Goal: Task Accomplishment & Management: Complete application form

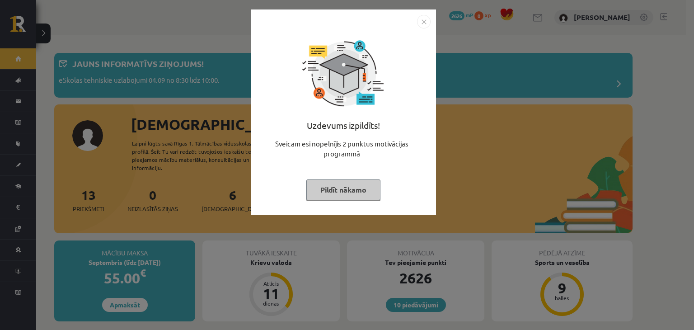
click at [420, 17] on img "Close" at bounding box center [424, 22] width 14 height 14
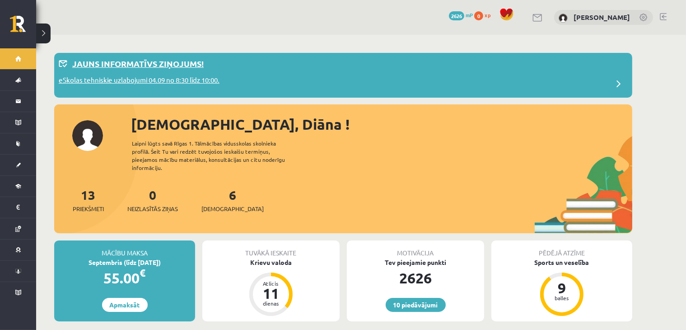
click at [238, 80] on div "eSkolas tehniskie uzlabojumi 04.09 no 8:30 līdz 10:00." at bounding box center [343, 84] width 569 height 18
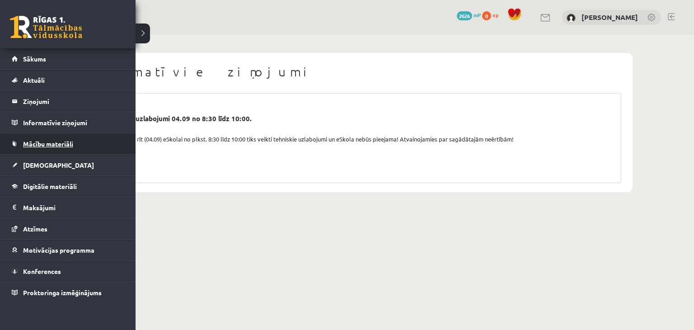
click at [38, 135] on link "Mācību materiāli" at bounding box center [68, 143] width 112 height 21
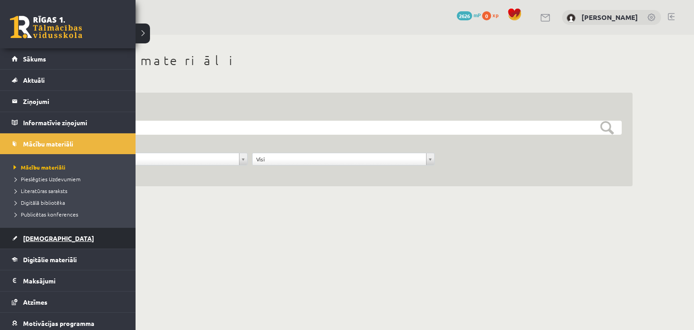
click at [44, 240] on span "[DEMOGRAPHIC_DATA]" at bounding box center [58, 238] width 71 height 8
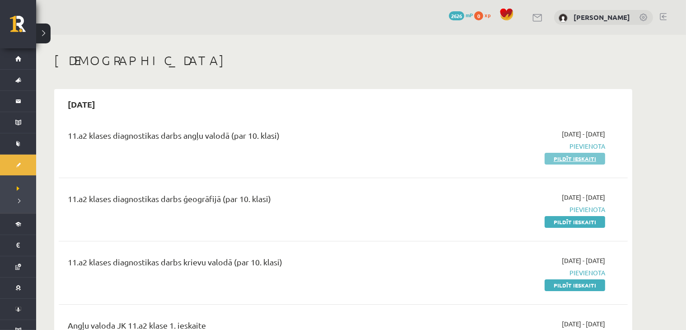
click at [569, 159] on link "Pildīt ieskaiti" at bounding box center [575, 159] width 61 height 12
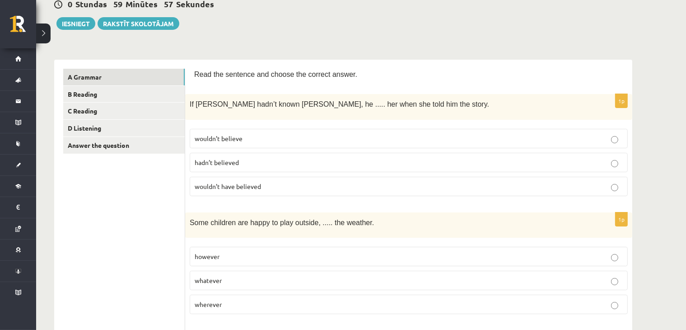
scroll to position [105, 0]
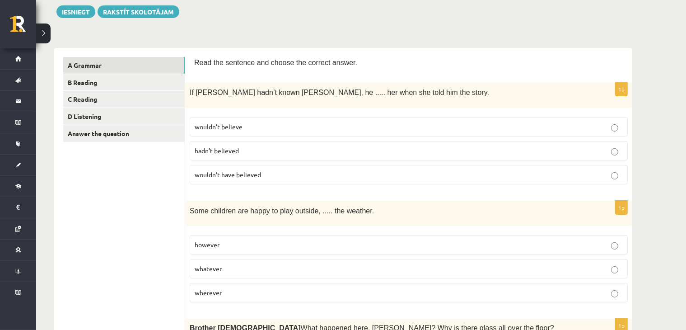
click at [277, 177] on label "wouldn’t have believed" at bounding box center [409, 174] width 438 height 19
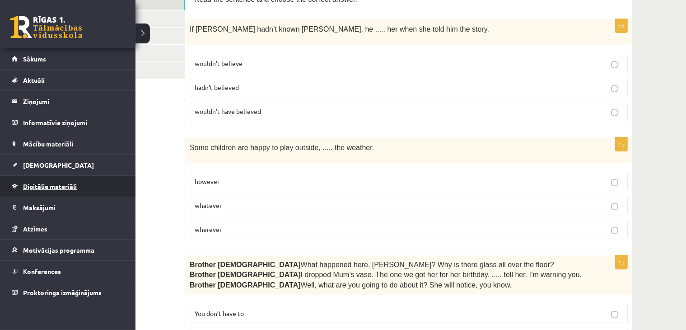
scroll to position [210, 0]
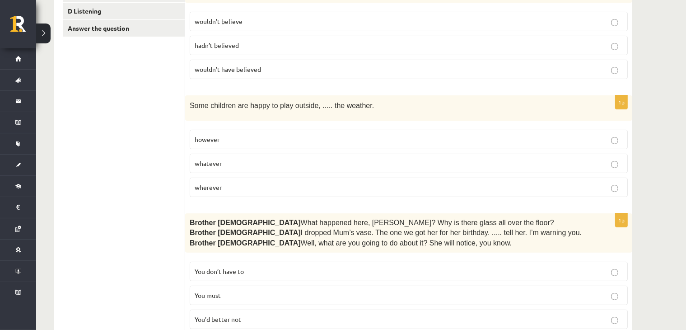
click at [215, 163] on p "whatever" at bounding box center [409, 162] width 428 height 9
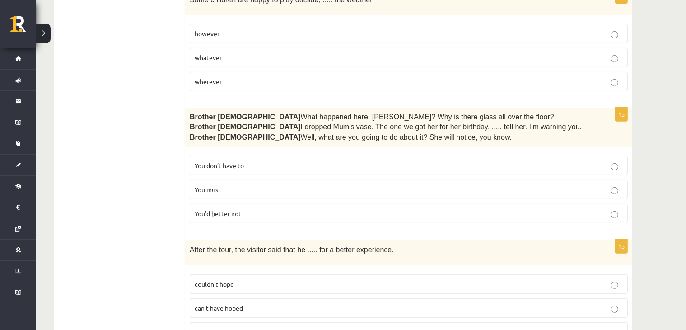
scroll to position [421, 0]
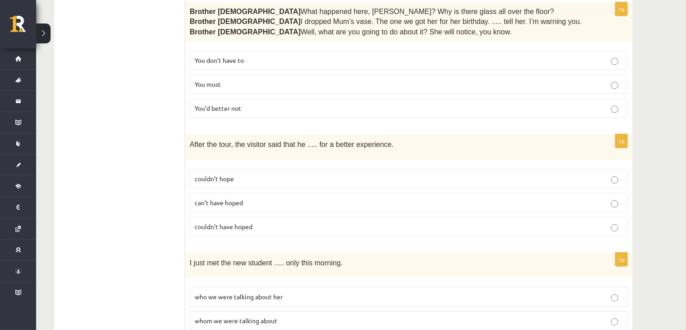
click at [213, 109] on p "You’d better not" at bounding box center [409, 107] width 428 height 9
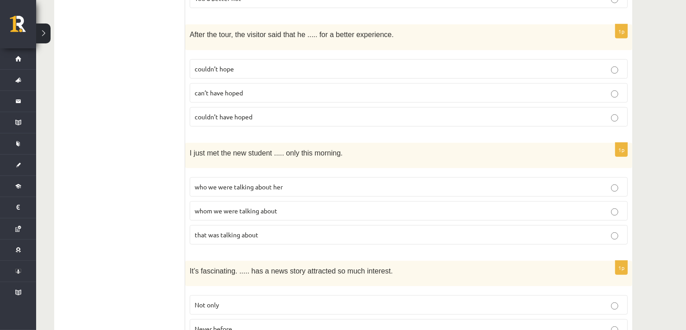
scroll to position [526, 0]
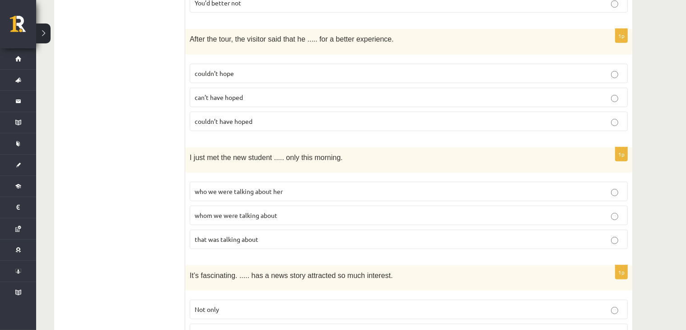
click at [217, 119] on span "couldn’t have hoped" at bounding box center [224, 121] width 58 height 8
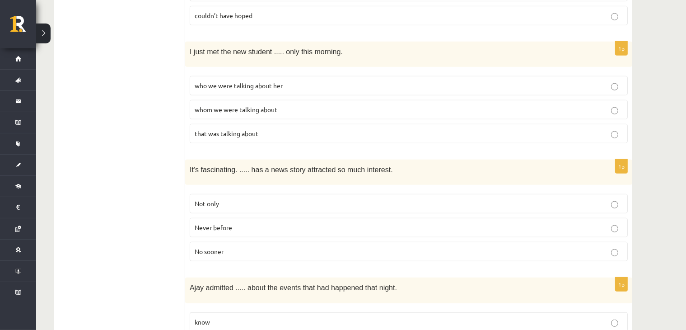
click at [226, 105] on span "whom we were talking about" at bounding box center [236, 109] width 83 height 8
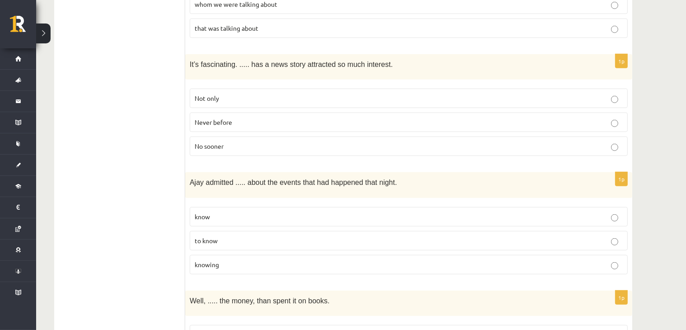
click at [280, 112] on label "Never before" at bounding box center [409, 121] width 438 height 19
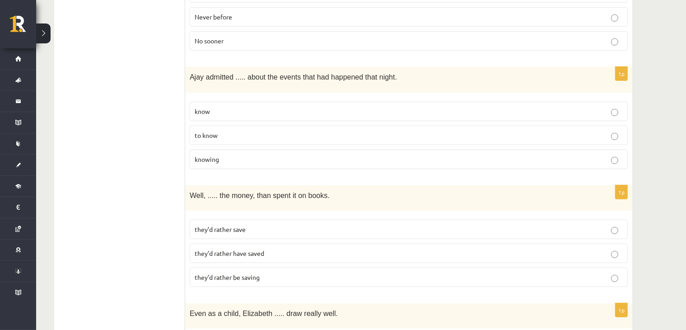
click at [229, 154] on p "knowing" at bounding box center [409, 158] width 428 height 9
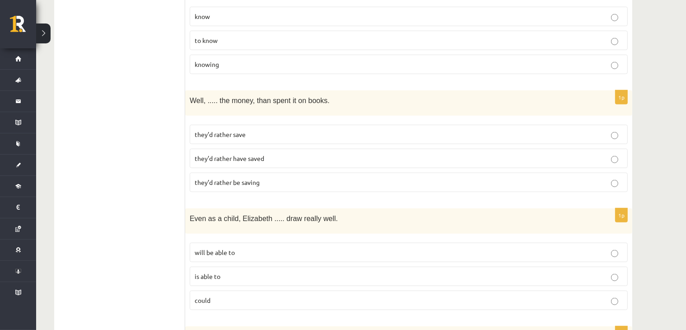
scroll to position [948, 0]
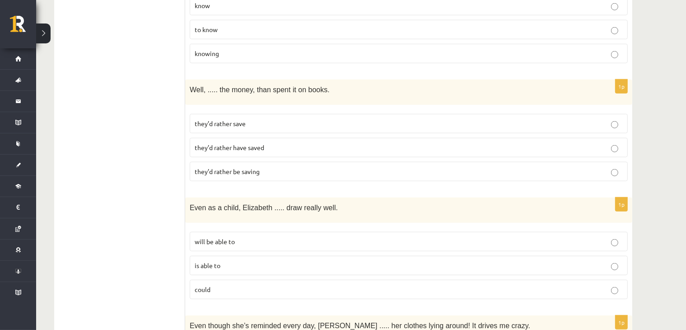
click at [230, 138] on label "they’d rather have saved" at bounding box center [409, 147] width 438 height 19
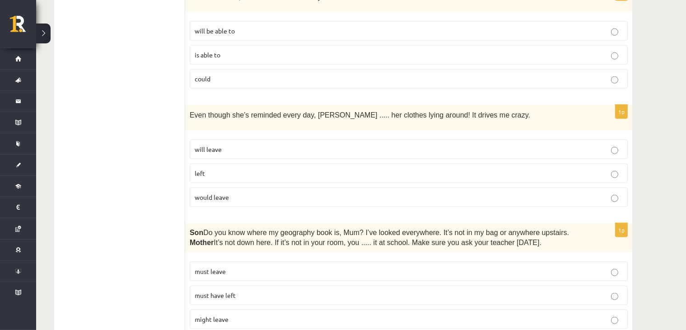
scroll to position [1053, 0]
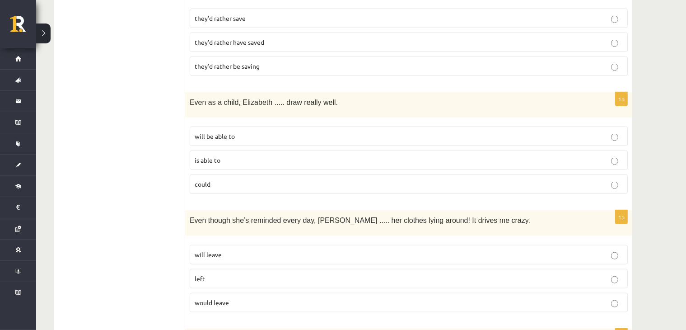
click at [233, 177] on label "could" at bounding box center [409, 183] width 438 height 19
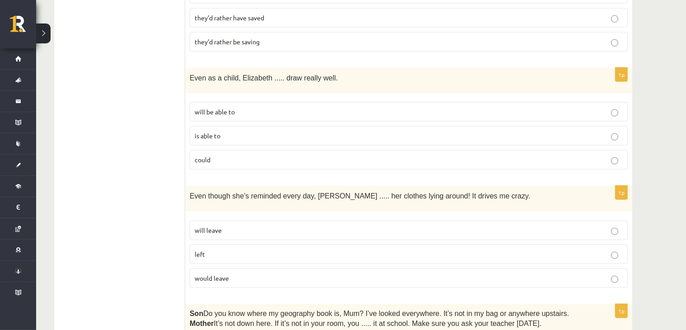
scroll to position [1159, 0]
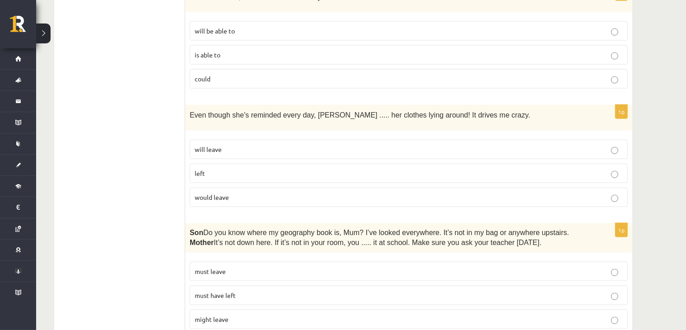
click at [203, 145] on span "will leave" at bounding box center [208, 149] width 27 height 8
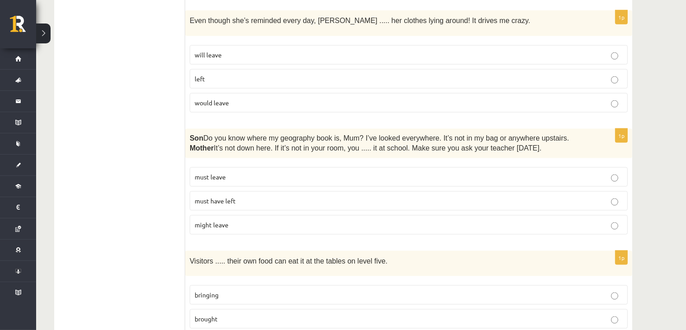
scroll to position [1264, 0]
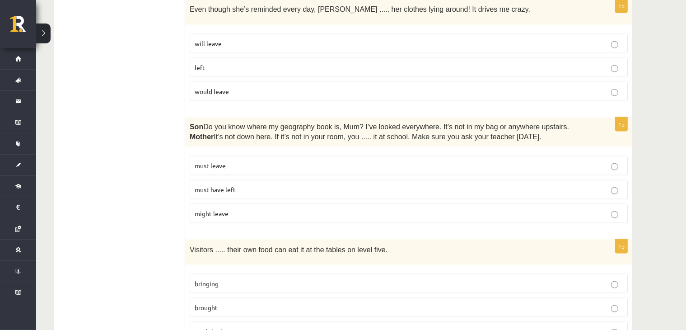
click at [199, 180] on label "must have left" at bounding box center [409, 189] width 438 height 19
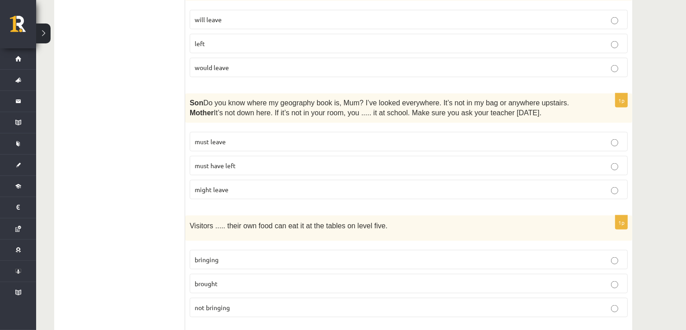
scroll to position [1370, 0]
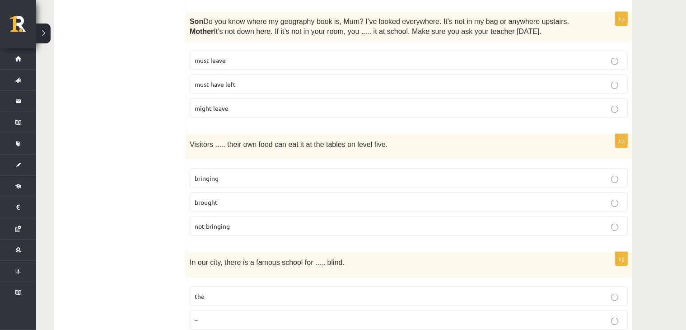
click at [224, 173] on p "bringing" at bounding box center [409, 177] width 428 height 9
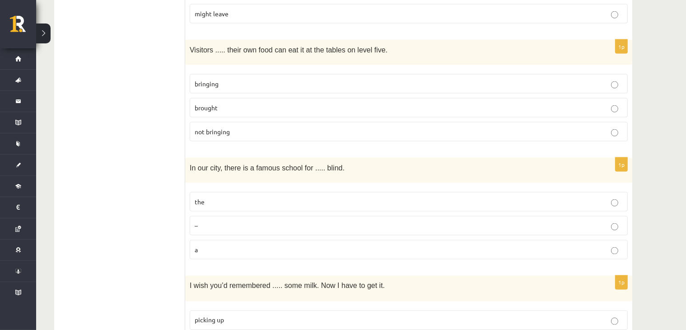
scroll to position [1475, 0]
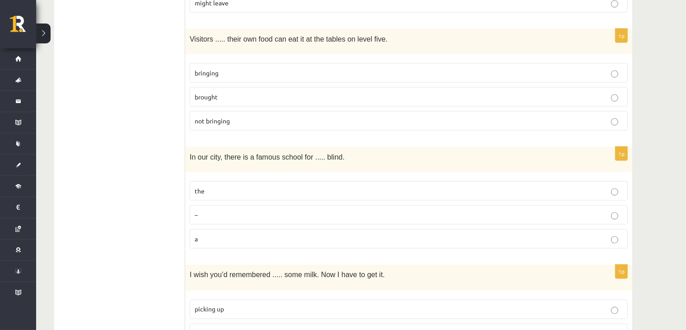
click at [228, 186] on p "the" at bounding box center [409, 190] width 428 height 9
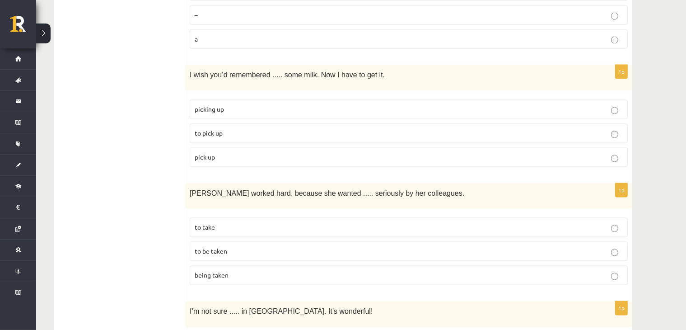
scroll to position [1686, 0]
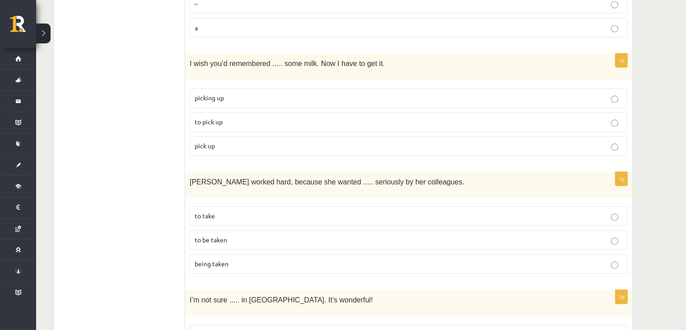
click at [230, 93] on p "picking up" at bounding box center [409, 97] width 428 height 9
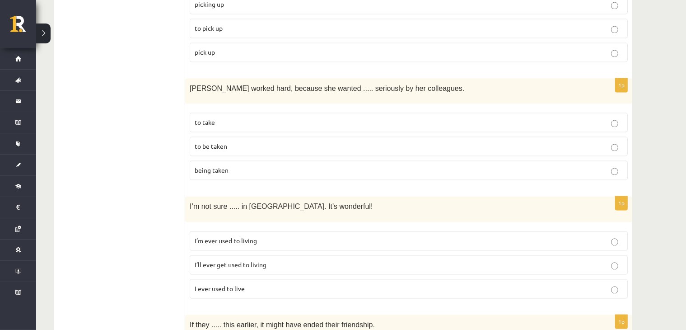
scroll to position [1791, 0]
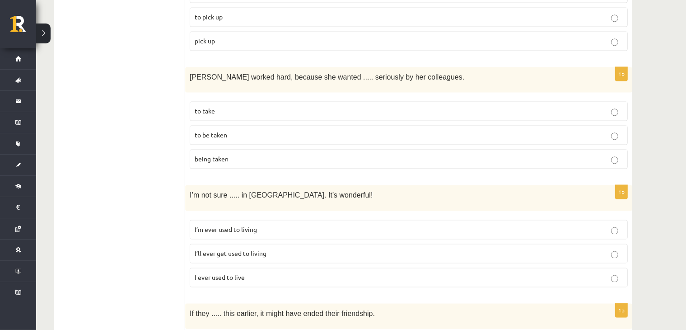
click at [205, 125] on label "to be taken" at bounding box center [409, 134] width 438 height 19
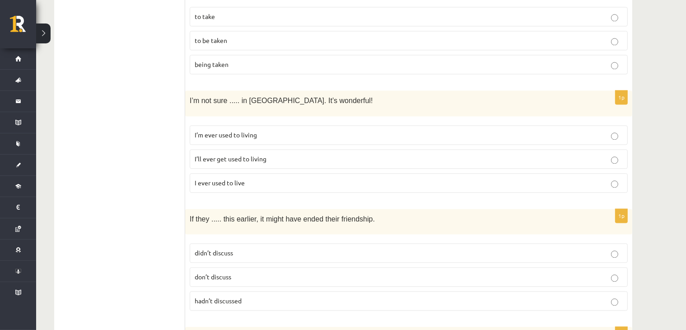
scroll to position [1896, 0]
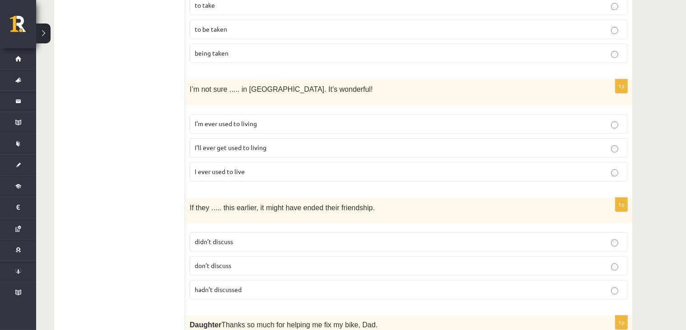
click at [229, 143] on span "I’ll ever get used to living" at bounding box center [231, 147] width 72 height 8
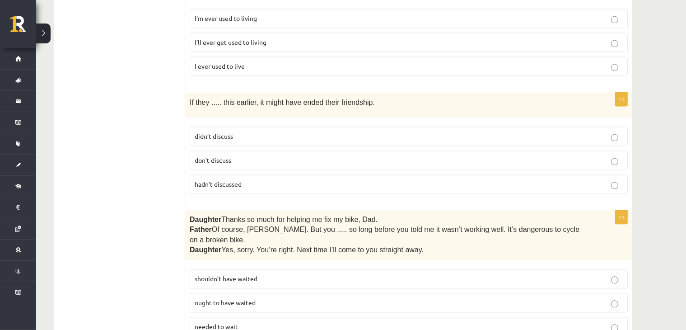
click at [242, 179] on p "hadn’t discussed" at bounding box center [409, 183] width 428 height 9
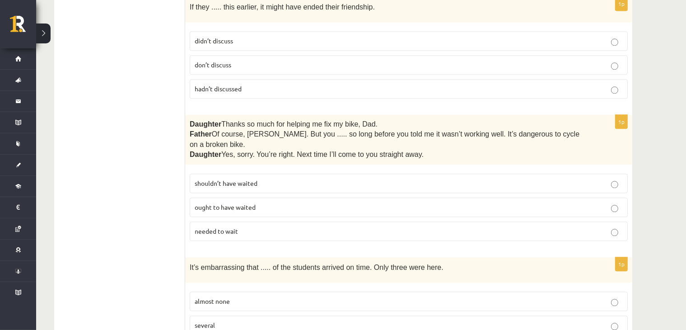
scroll to position [2107, 0]
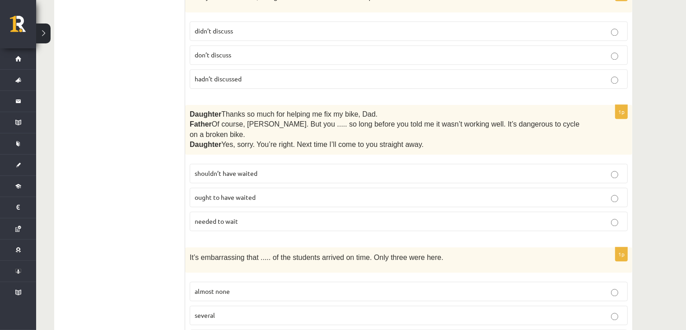
click at [191, 163] on label "shouldn’t have waited" at bounding box center [409, 172] width 438 height 19
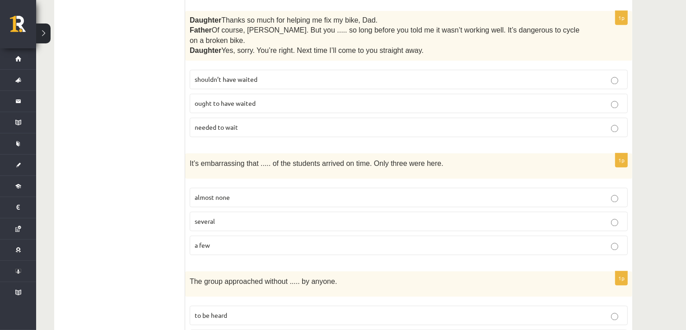
scroll to position [2213, 0]
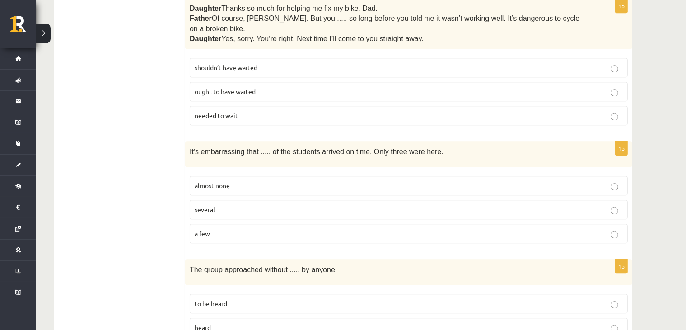
click at [219, 181] on span "almost none" at bounding box center [212, 185] width 35 height 8
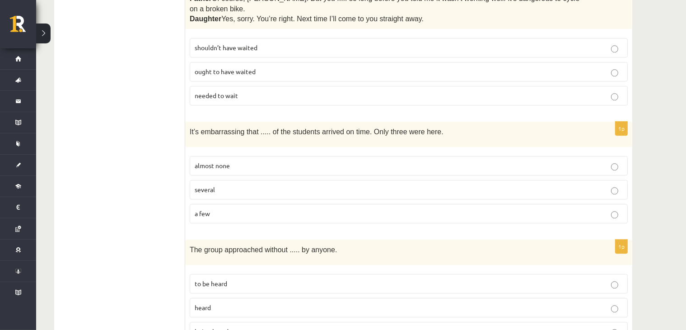
scroll to position [2243, 0]
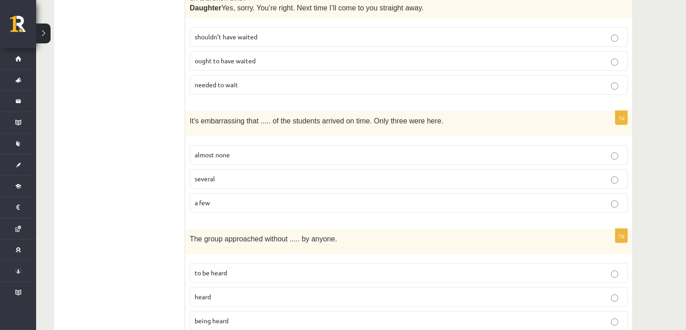
click at [228, 298] on div "1p The group approached without ..... by anyone. to be heard heard being heard" at bounding box center [408, 282] width 447 height 109
click at [209, 316] on span "being heard" at bounding box center [212, 320] width 34 height 8
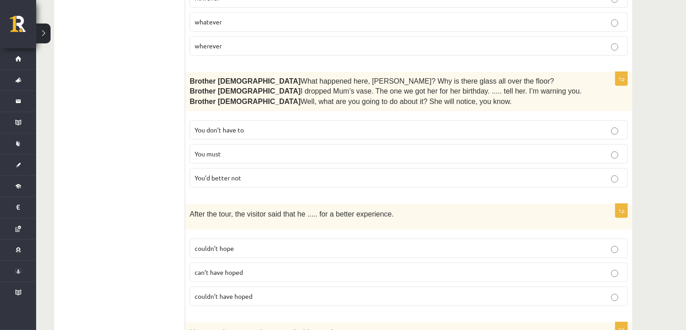
scroll to position [136, 0]
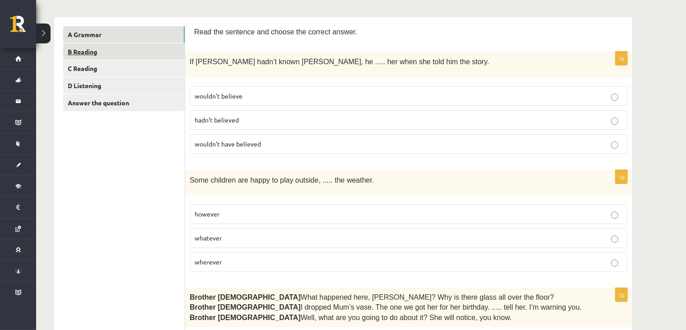
click at [118, 51] on link "B Reading" at bounding box center [123, 51] width 121 height 17
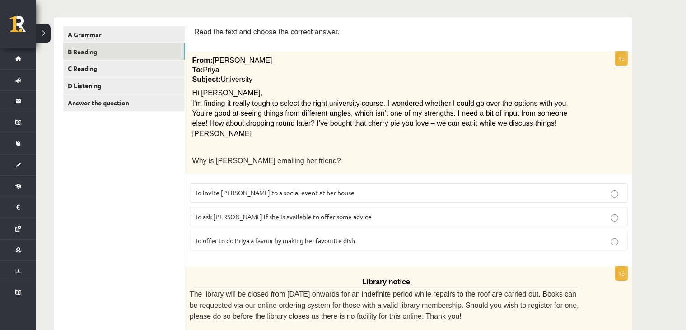
click at [268, 216] on span "To ask Priya if she is available to offer some advice" at bounding box center [283, 216] width 177 height 8
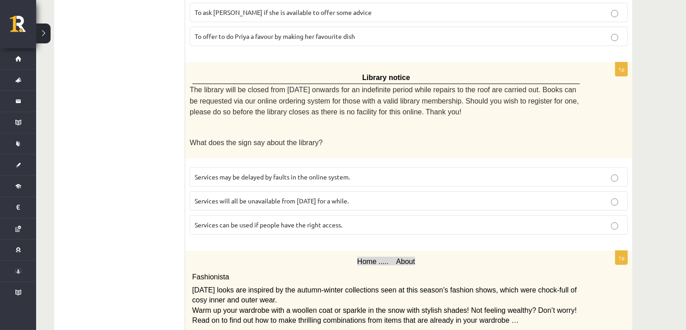
scroll to position [347, 0]
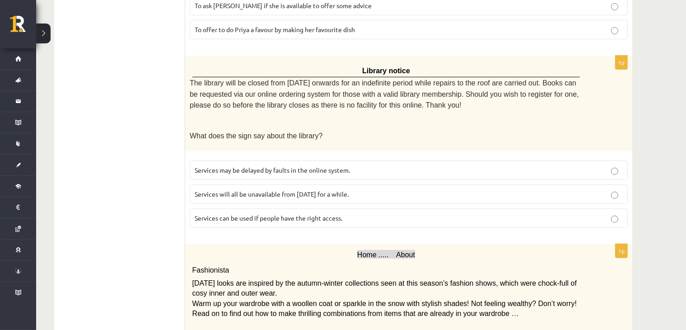
click at [273, 215] on p "Services can be used if people have the right access." at bounding box center [409, 217] width 428 height 9
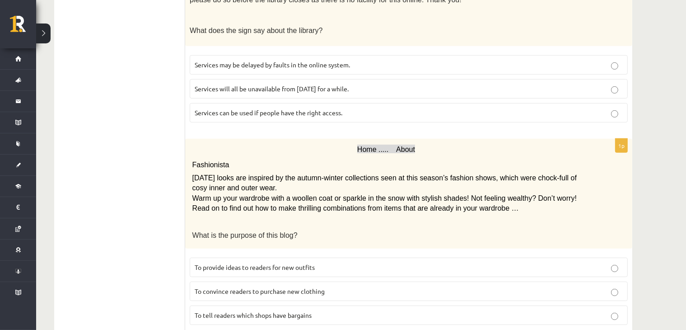
scroll to position [557, 0]
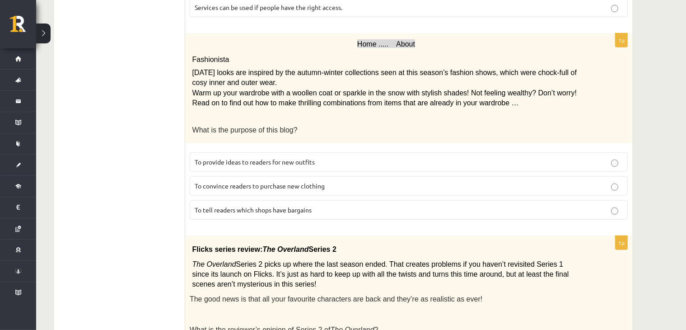
click at [387, 157] on p "To provide ideas to readers for new outfits" at bounding box center [409, 161] width 428 height 9
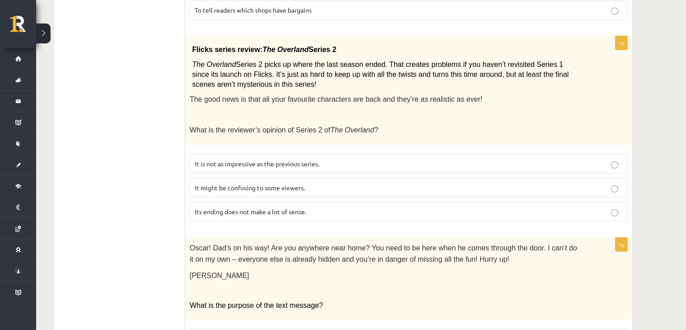
scroll to position [768, 0]
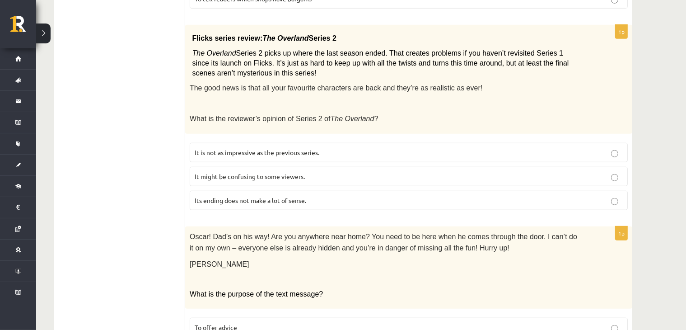
click at [297, 172] on span "It might be confusing to some viewers." at bounding box center [250, 176] width 110 height 8
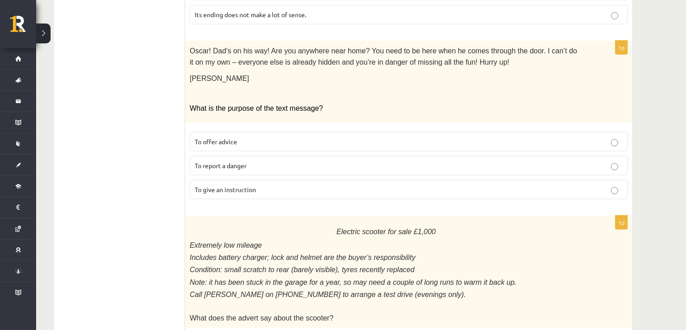
scroll to position [979, 0]
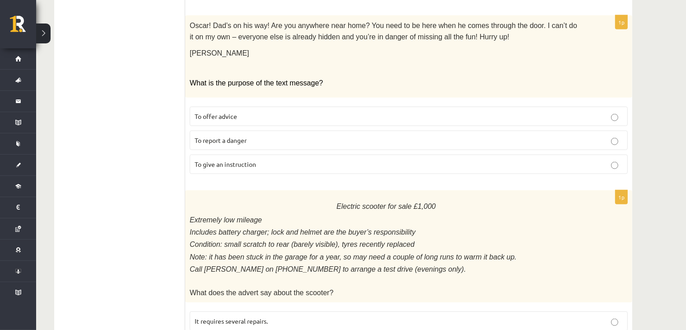
click at [233, 160] on span "To give an instruction" at bounding box center [225, 164] width 61 height 8
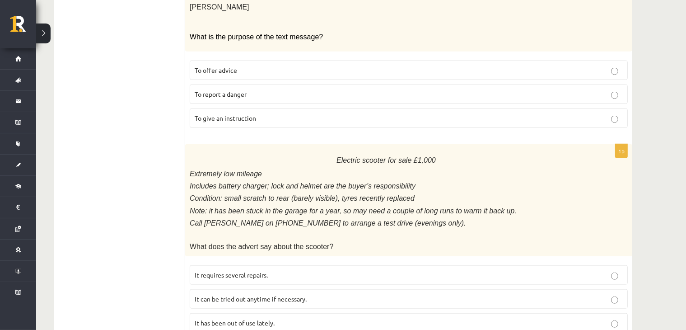
scroll to position [1042, 0]
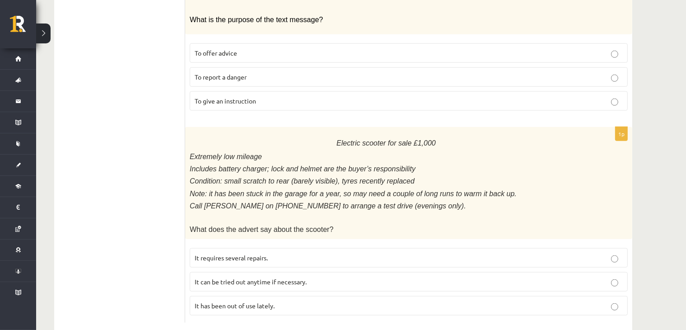
click at [297, 296] on label "It has been out of use lately." at bounding box center [409, 305] width 438 height 19
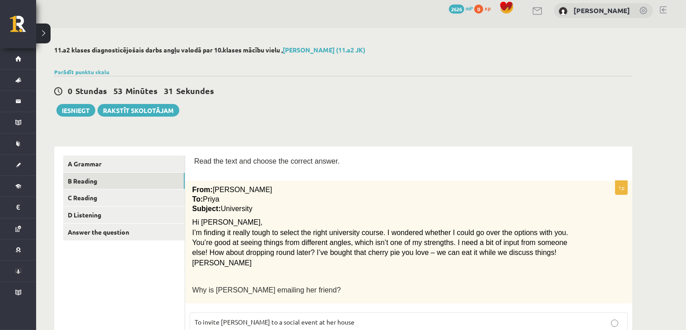
scroll to position [0, 0]
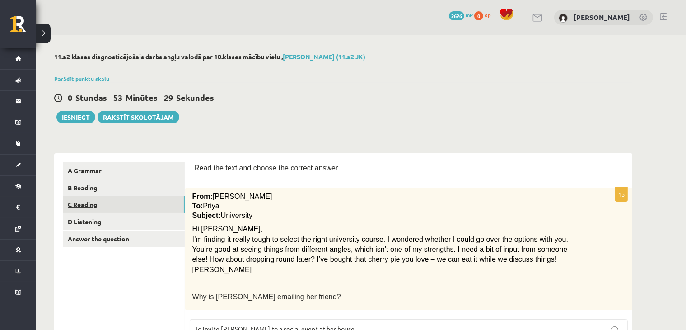
click at [103, 209] on link "C Reading" at bounding box center [123, 204] width 121 height 17
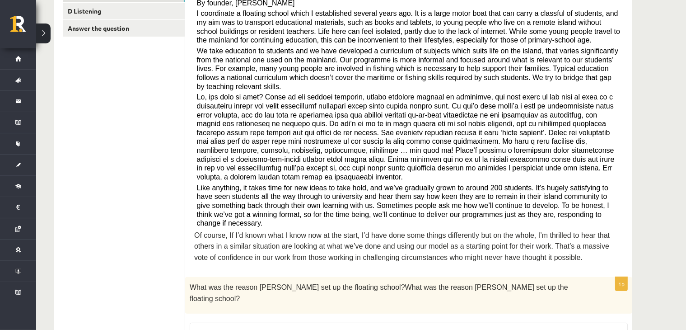
scroll to position [316, 0]
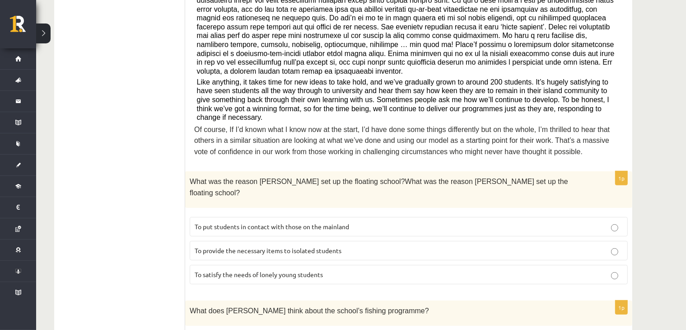
click at [231, 246] on span "To provide the necessary items to isolated students" at bounding box center [268, 250] width 147 height 8
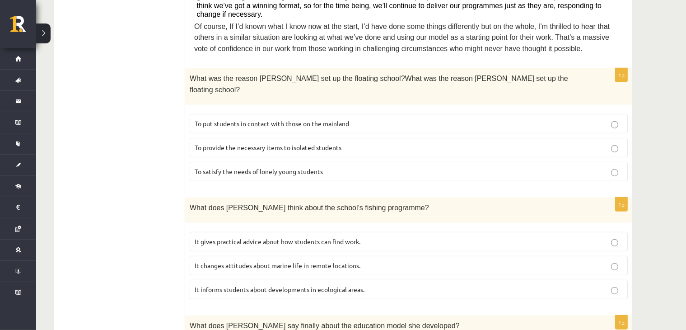
scroll to position [421, 0]
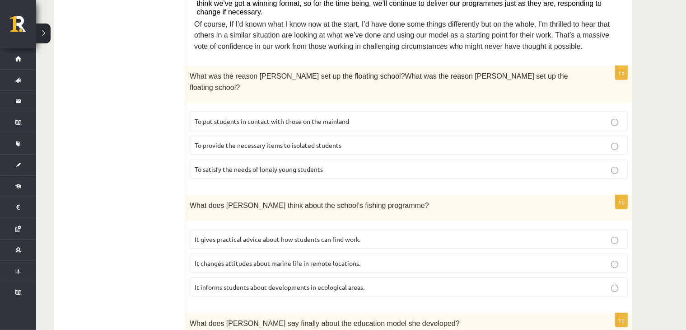
click at [231, 259] on span "It changes attitudes about marine life in remote locations." at bounding box center [278, 263] width 166 height 8
click at [184, 165] on ul "A Grammar B Reading C Reading D Listening Answer the question" at bounding box center [124, 258] width 122 height 1035
drag, startPoint x: 186, startPoint y: 216, endPoint x: 334, endPoint y: 221, distance: 148.2
click at [378, 221] on div "1p What does Anna think about the school’s fishing programme? It gives practica…" at bounding box center [408, 249] width 447 height 109
copy span "It changes attitudes about marine life in remote locations."
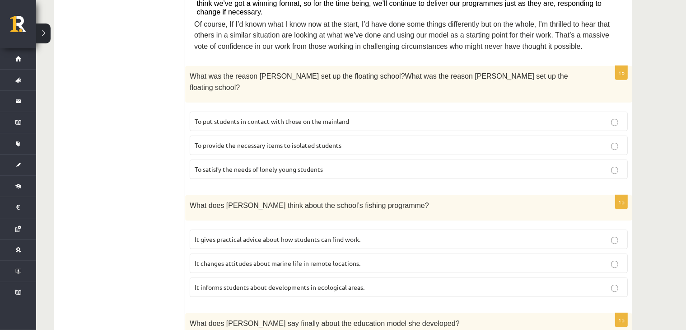
click at [87, 215] on ul "A Grammar B Reading C Reading D Listening Answer the question" at bounding box center [124, 258] width 122 height 1035
click at [255, 283] on span "It informs students about developments in ecological areas." at bounding box center [280, 287] width 170 height 8
click at [284, 253] on label "It changes attitudes about marine life in remote locations." at bounding box center [409, 262] width 438 height 19
click at [303, 283] on span "It informs students about developments in ecological areas." at bounding box center [280, 287] width 170 height 8
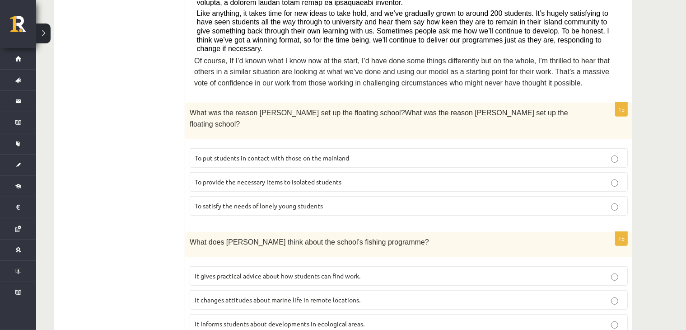
scroll to position [526, 0]
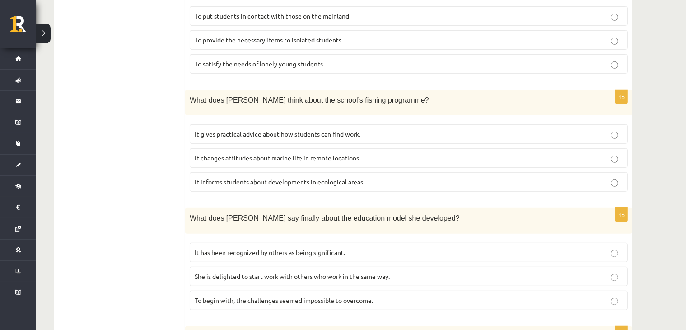
click at [244, 153] on p "It changes attitudes about marine life in remote locations." at bounding box center [409, 157] width 428 height 9
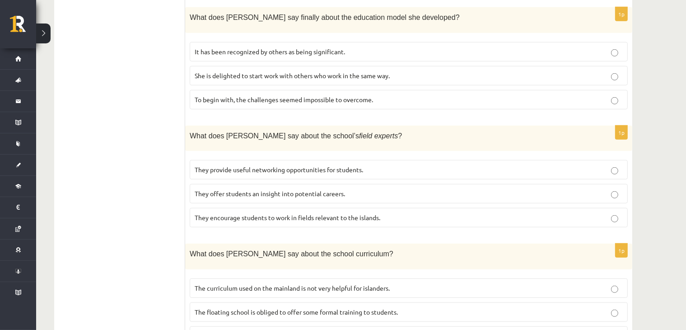
scroll to position [737, 0]
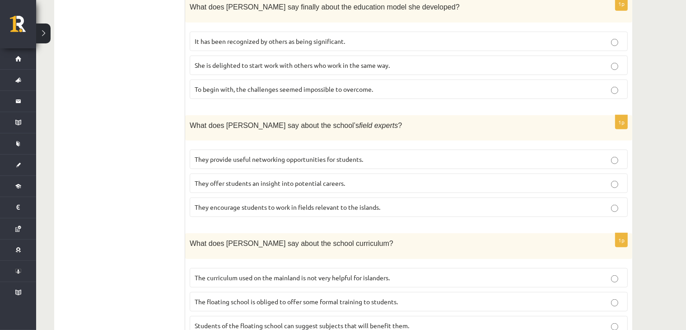
click at [249, 179] on span "They offer students an insight into potential careers." at bounding box center [270, 183] width 150 height 8
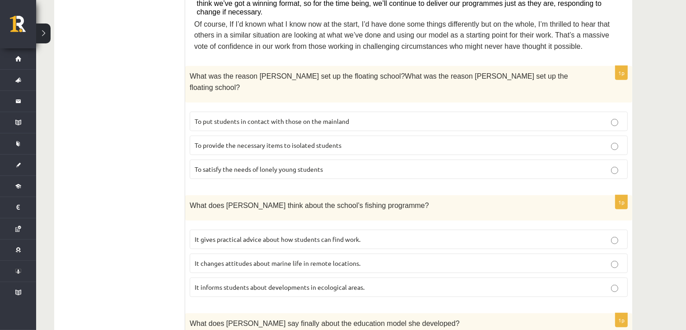
scroll to position [632, 0]
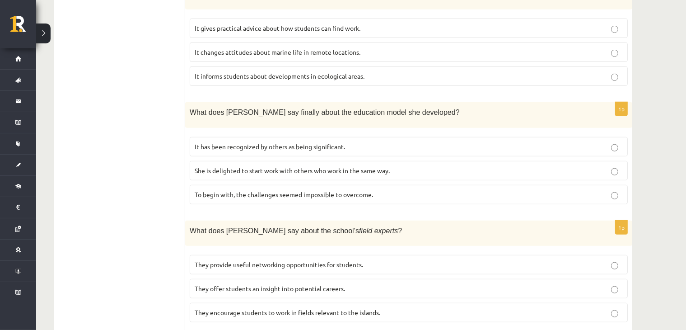
click at [345, 166] on span "She is delighted to start work with others who work in the same way." at bounding box center [292, 170] width 195 height 8
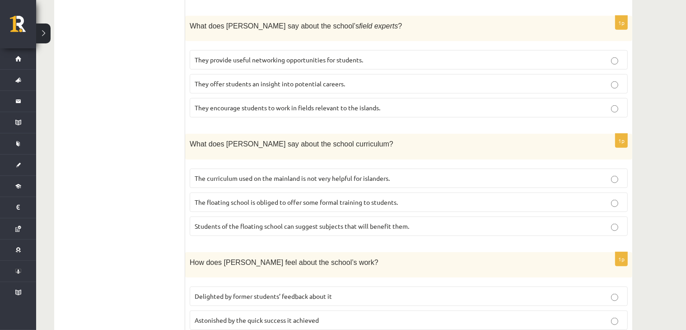
scroll to position [844, 0]
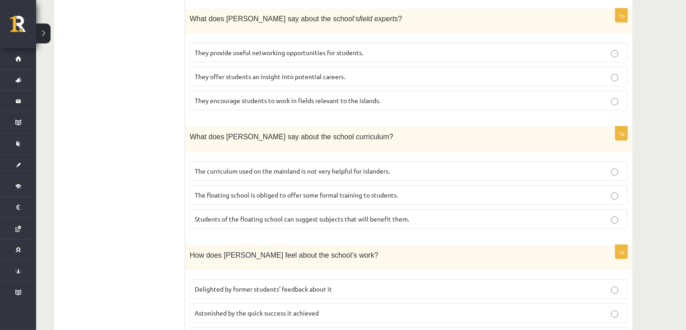
click at [314, 209] on label "Students of the floating school can suggest subjects that will benefit them." at bounding box center [409, 218] width 438 height 19
click at [260, 329] on span "Keen to see how planned projects will work out" at bounding box center [262, 336] width 135 height 8
click at [228, 284] on span "Delighted by former students’ feedback about it" at bounding box center [263, 288] width 137 height 8
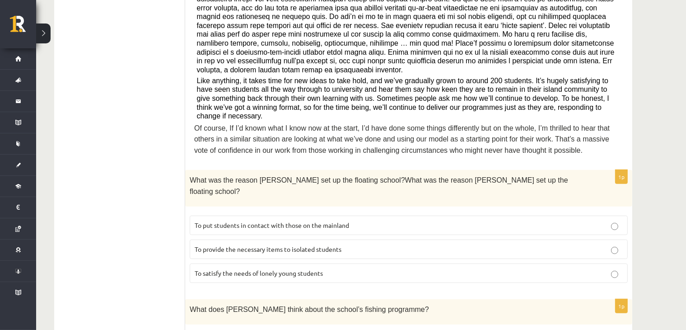
scroll to position [0, 0]
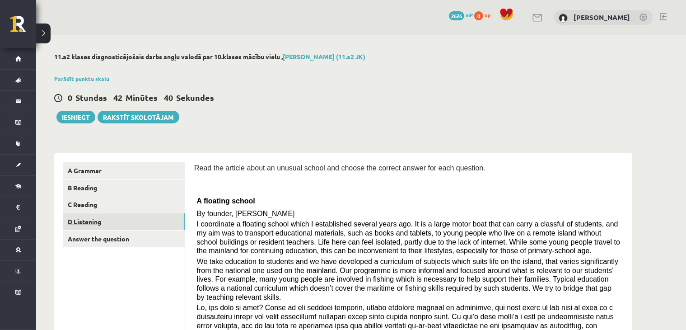
click at [139, 225] on link "D Listening" at bounding box center [123, 221] width 121 height 17
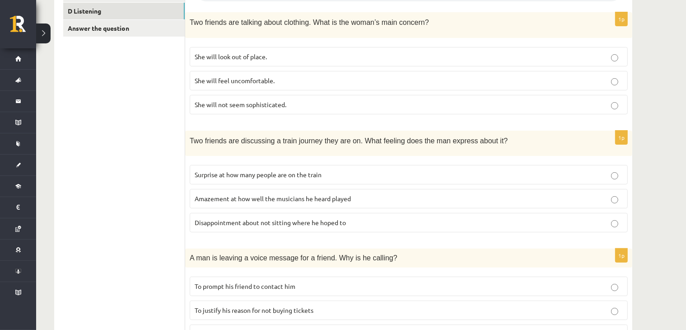
scroll to position [105, 0]
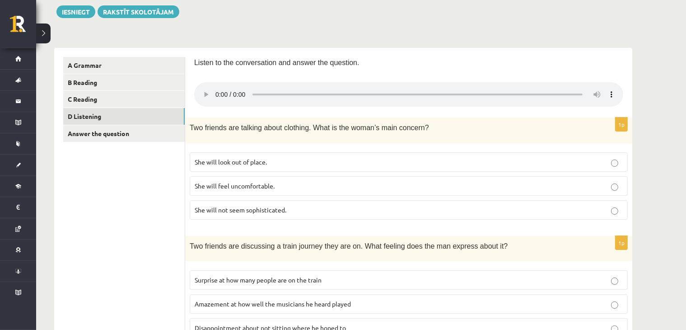
click at [242, 186] on span "She will feel uncomfortable." at bounding box center [235, 186] width 80 height 8
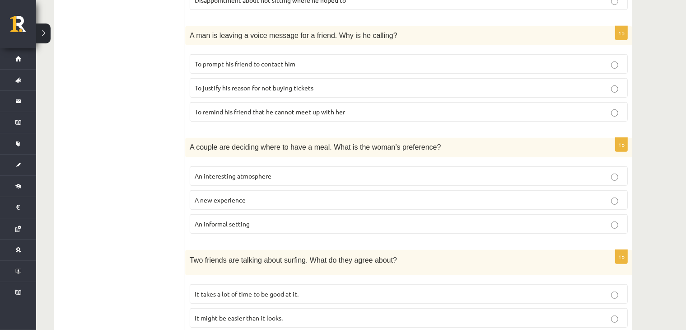
scroll to position [421, 0]
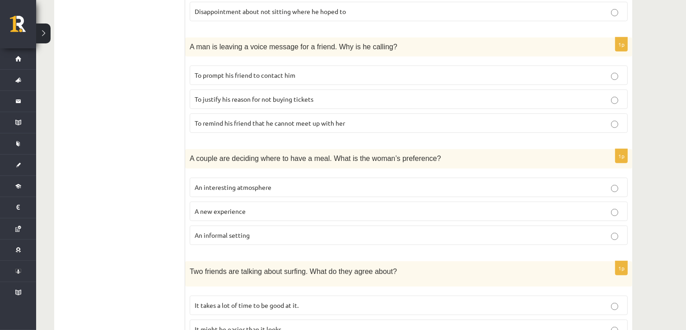
click at [235, 186] on p "An interesting atmosphere" at bounding box center [409, 186] width 428 height 9
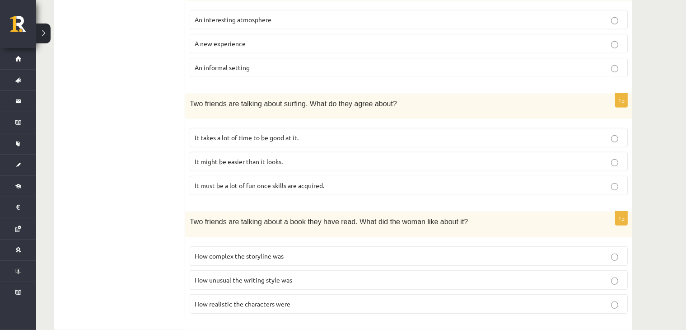
scroll to position [600, 0]
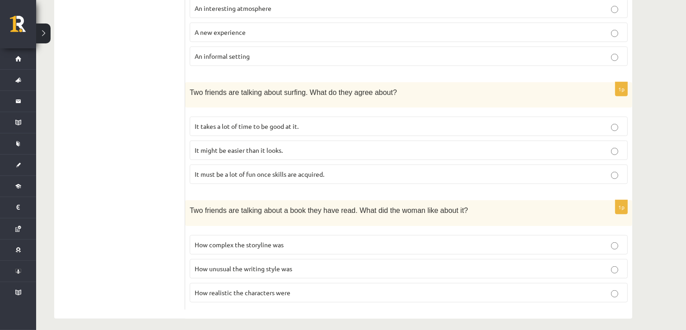
click at [238, 123] on span "It takes a lot of time to be good at it." at bounding box center [247, 126] width 104 height 8
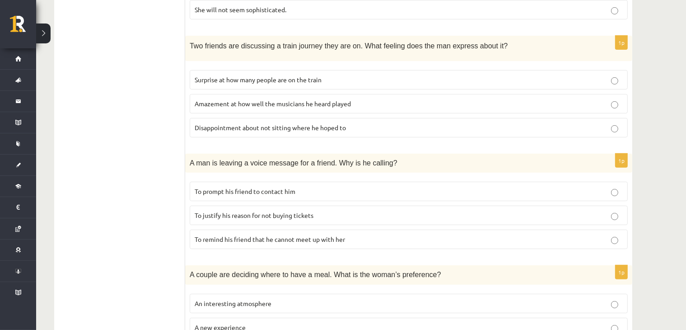
scroll to position [316, 0]
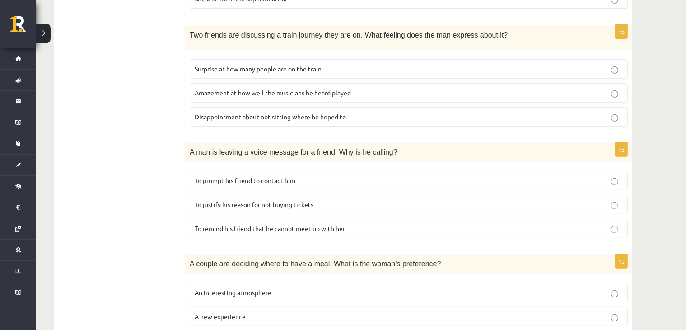
click at [304, 179] on p "To prompt his friend to contact him" at bounding box center [409, 180] width 428 height 9
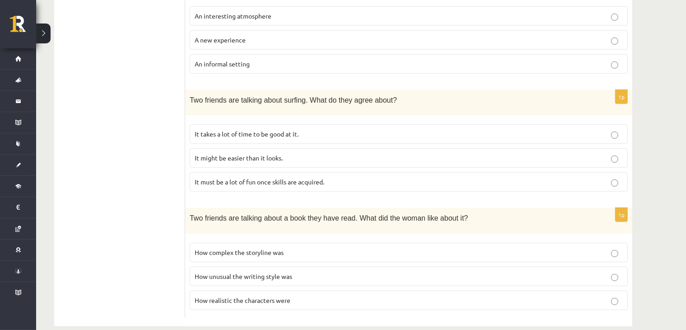
scroll to position [600, 0]
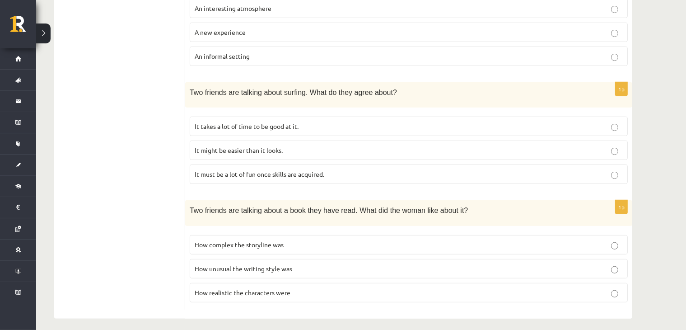
click at [279, 288] on span "How realistic the characters were" at bounding box center [243, 292] width 96 height 8
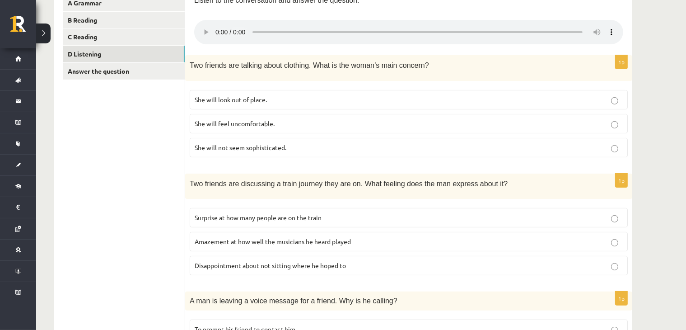
scroll to position [210, 0]
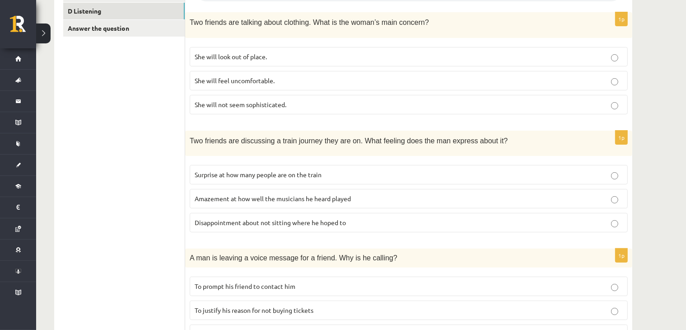
click at [241, 165] on label "Surprise at how many people are on the train" at bounding box center [409, 174] width 438 height 19
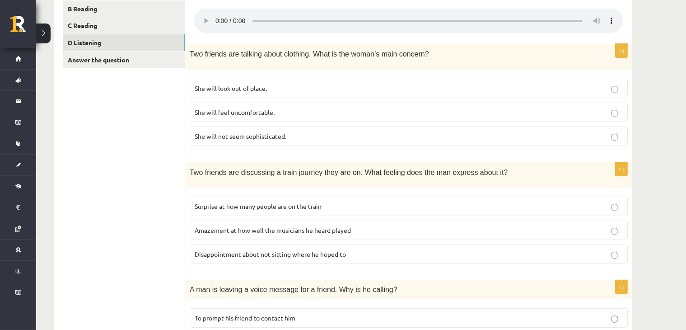
scroll to position [74, 0]
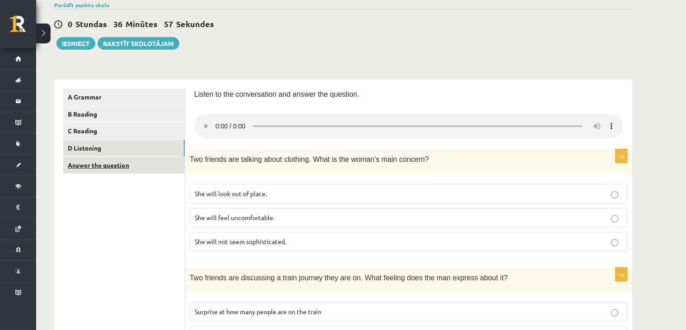
click at [103, 165] on link "Answer the question" at bounding box center [123, 165] width 121 height 17
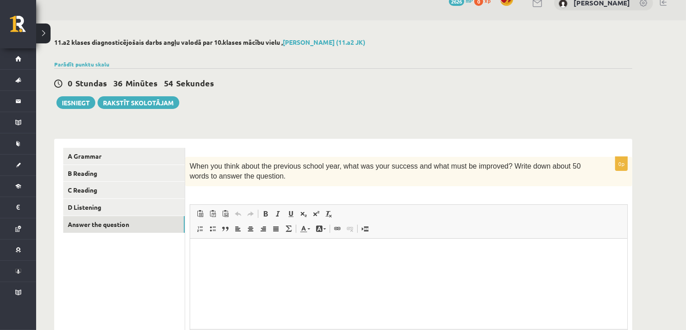
scroll to position [104, 0]
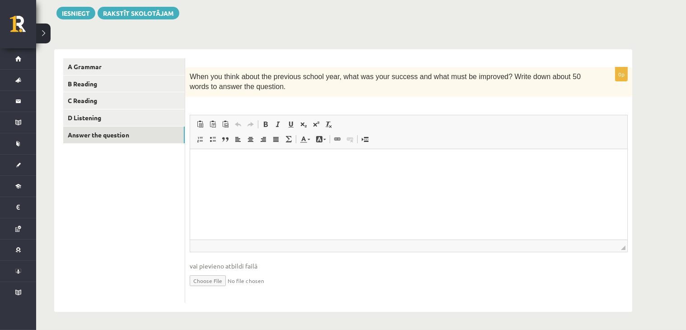
click at [285, 176] on html at bounding box center [408, 163] width 437 height 28
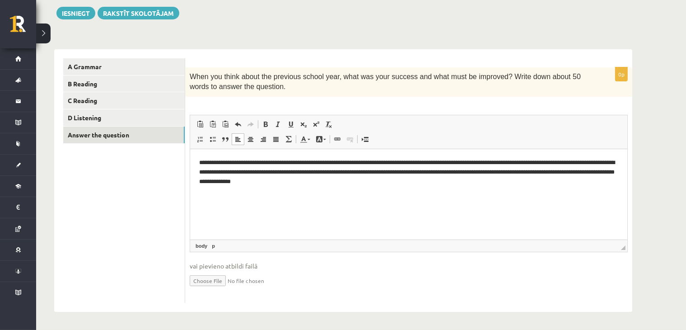
click at [391, 161] on p "**********" at bounding box center [408, 172] width 419 height 28
click at [371, 180] on p "**********" at bounding box center [408, 172] width 419 height 28
click at [347, 171] on p "**********" at bounding box center [408, 172] width 419 height 28
click at [345, 184] on p "**********" at bounding box center [408, 172] width 419 height 28
click at [298, 180] on p "**********" at bounding box center [408, 172] width 419 height 28
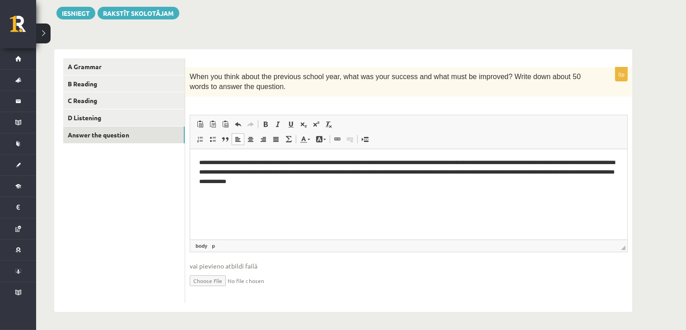
click at [343, 179] on p "**********" at bounding box center [408, 172] width 419 height 28
click at [102, 104] on link "C Reading" at bounding box center [123, 100] width 121 height 17
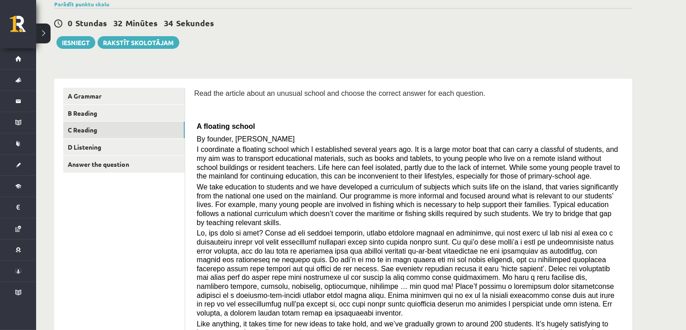
scroll to position [2, 0]
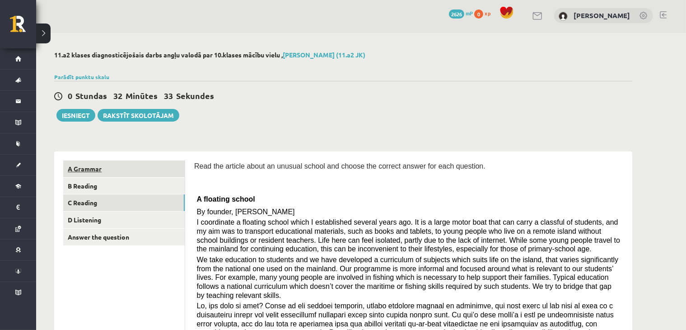
click at [80, 168] on link "A Grammar" at bounding box center [123, 168] width 121 height 17
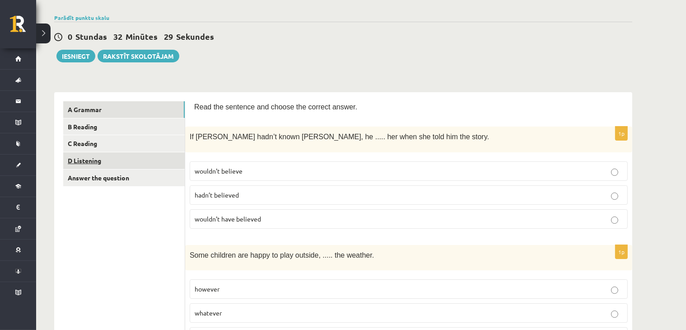
scroll to position [0, 0]
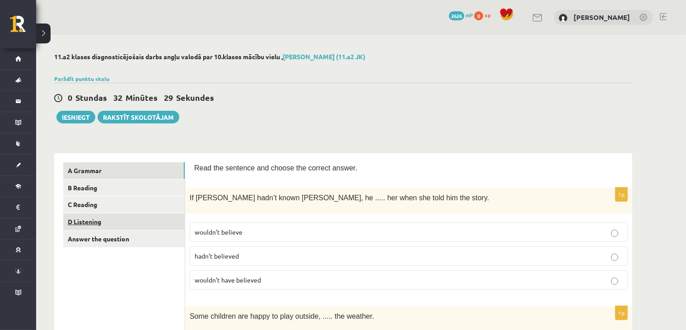
click at [111, 220] on link "D Listening" at bounding box center [123, 221] width 121 height 17
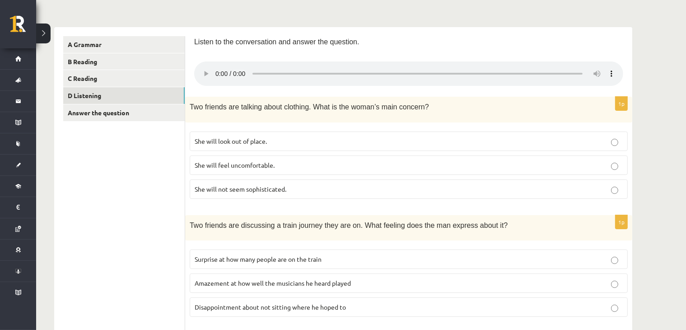
scroll to position [74, 0]
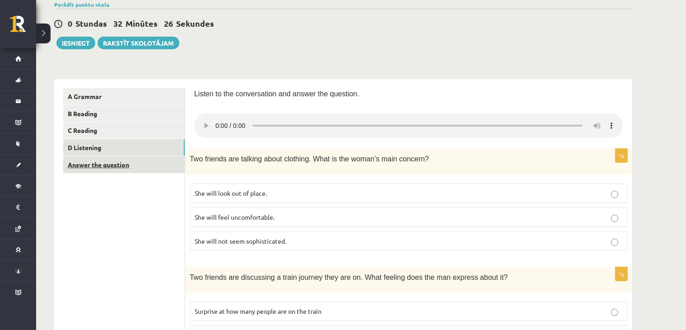
click at [98, 168] on link "Answer the question" at bounding box center [123, 164] width 121 height 17
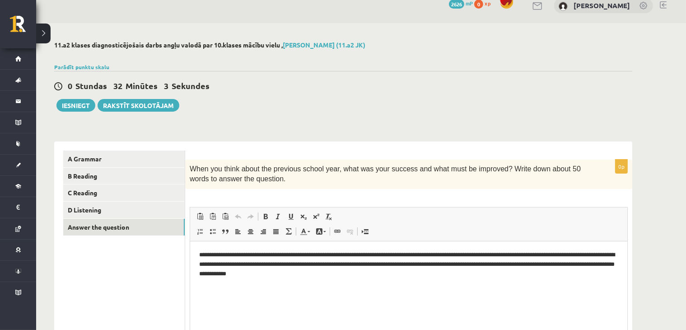
scroll to position [0, 0]
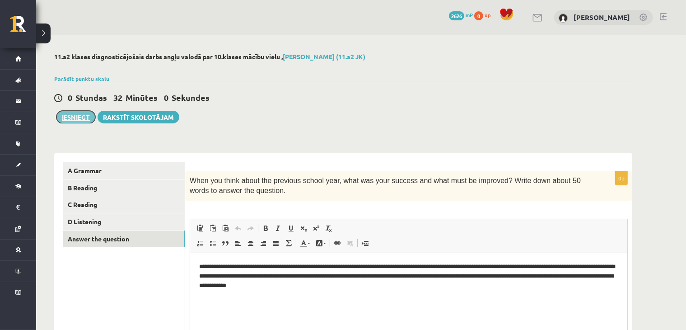
click at [75, 120] on button "Iesniegt" at bounding box center [75, 117] width 39 height 13
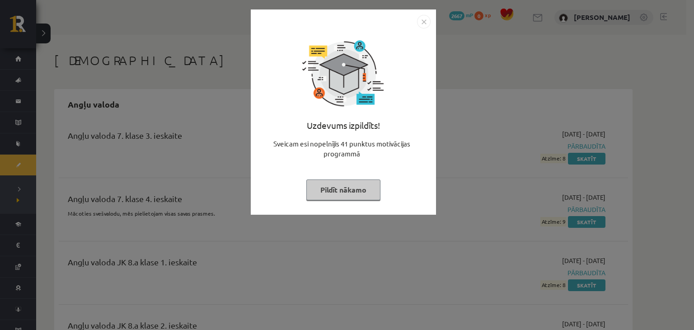
click at [423, 27] on img "Close" at bounding box center [424, 22] width 14 height 14
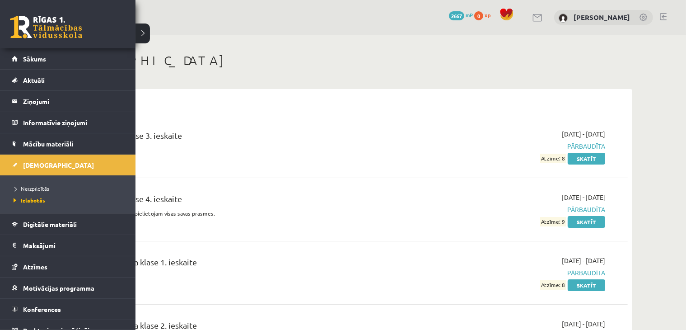
click at [30, 195] on li "Izlabotās" at bounding box center [68, 200] width 115 height 12
click at [37, 198] on span "Izlabotās" at bounding box center [28, 199] width 34 height 7
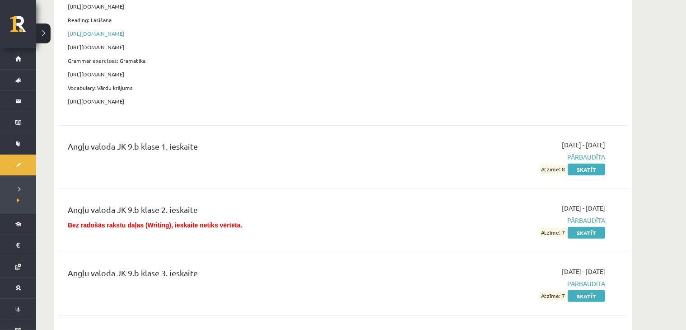
scroll to position [1264, 0]
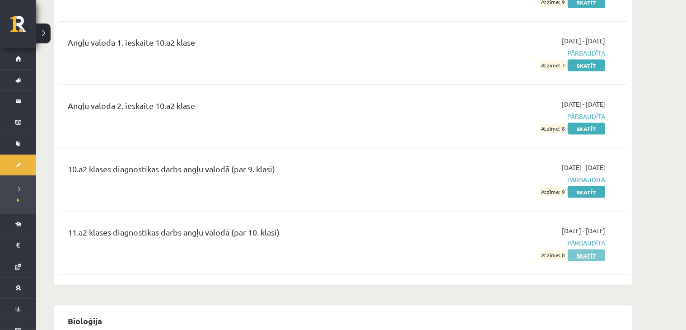
click at [574, 253] on link "Skatīt" at bounding box center [586, 255] width 37 height 12
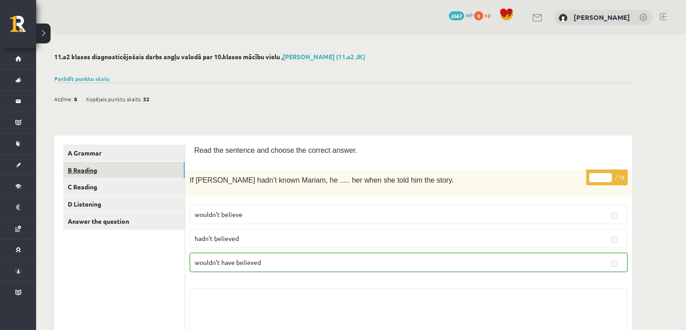
click at [133, 162] on link "B Reading" at bounding box center [123, 170] width 121 height 17
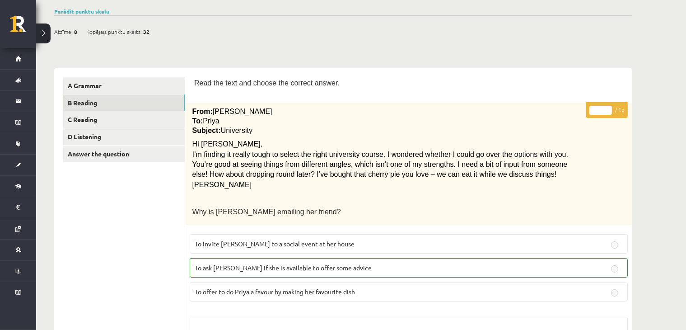
scroll to position [67, 0]
click at [99, 107] on link "B Reading" at bounding box center [123, 103] width 121 height 17
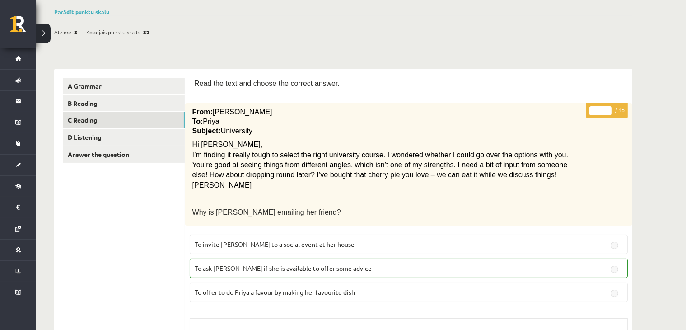
click at [99, 118] on link "C Reading" at bounding box center [123, 120] width 121 height 17
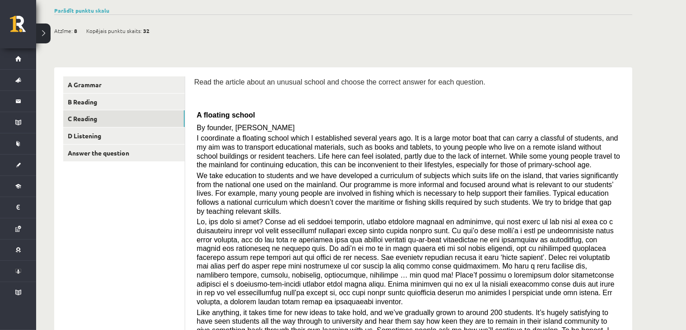
scroll to position [0, 0]
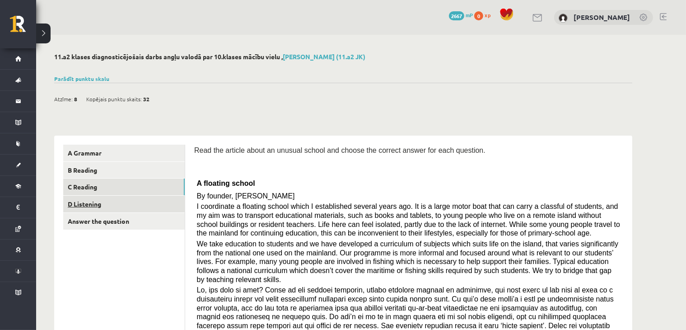
click at [82, 205] on link "D Listening" at bounding box center [123, 204] width 121 height 17
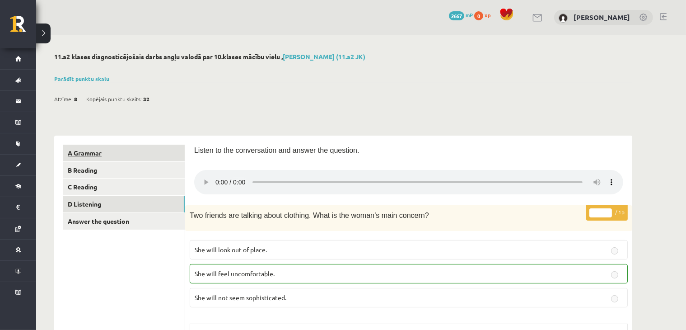
click at [107, 154] on link "A Grammar" at bounding box center [123, 152] width 121 height 17
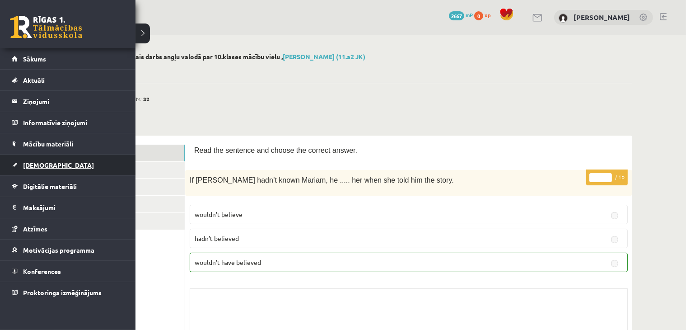
click at [39, 171] on link "[DEMOGRAPHIC_DATA]" at bounding box center [68, 164] width 112 height 21
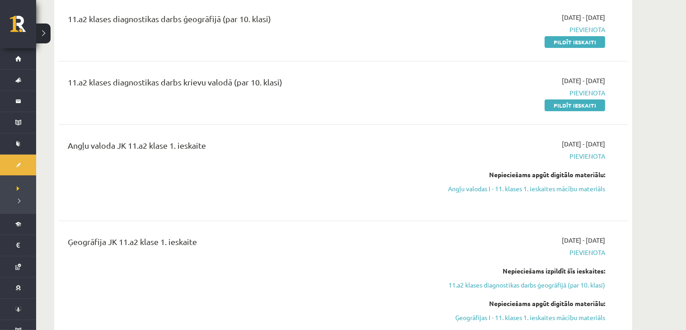
scroll to position [105, 0]
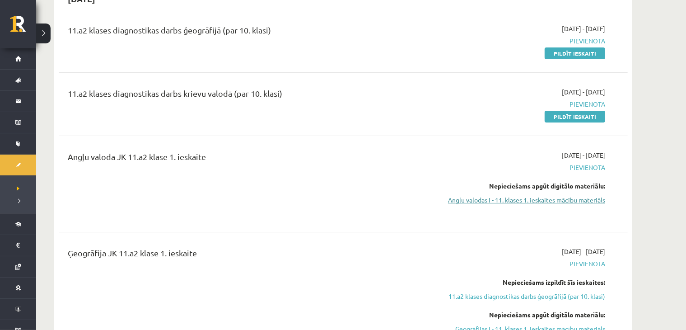
click at [459, 200] on link "Angļu valodas I - 11. klases 1. ieskaites mācību materiāls" at bounding box center [520, 199] width 170 height 9
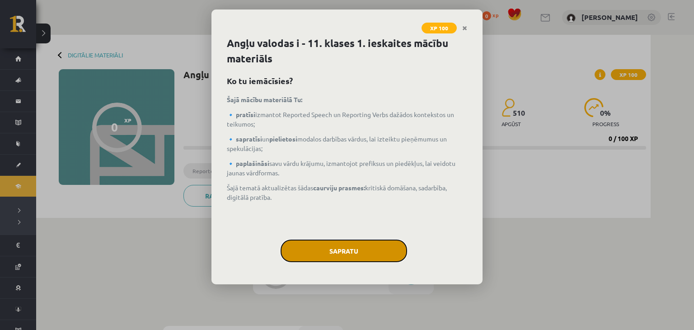
click at [338, 249] on button "Sapratu" at bounding box center [343, 250] width 126 height 23
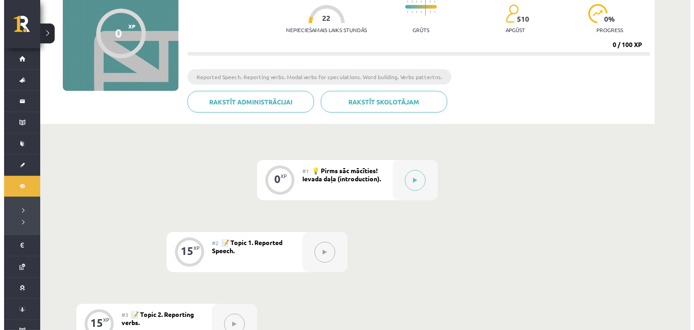
scroll to position [105, 0]
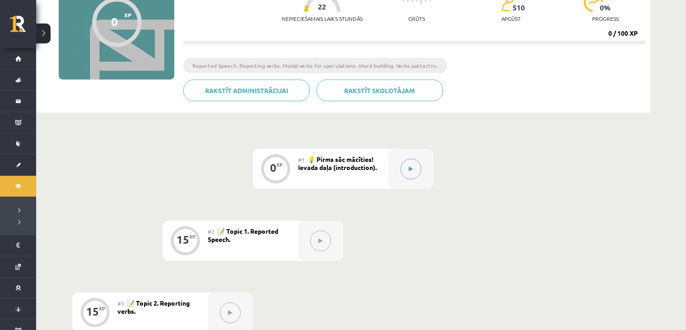
click at [419, 164] on button at bounding box center [411, 168] width 21 height 21
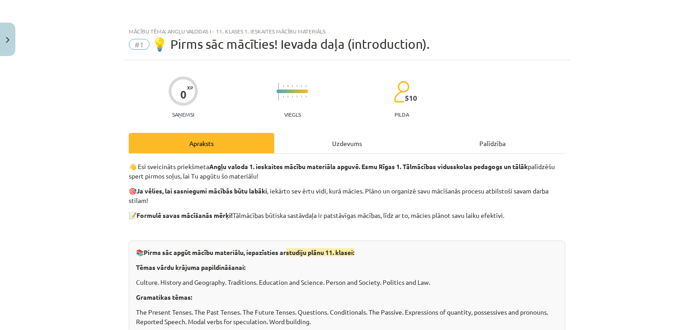
drag, startPoint x: 380, startPoint y: 156, endPoint x: 360, endPoint y: 152, distance: 20.3
click at [356, 150] on div "Uzdevums" at bounding box center [346, 143] width 145 height 20
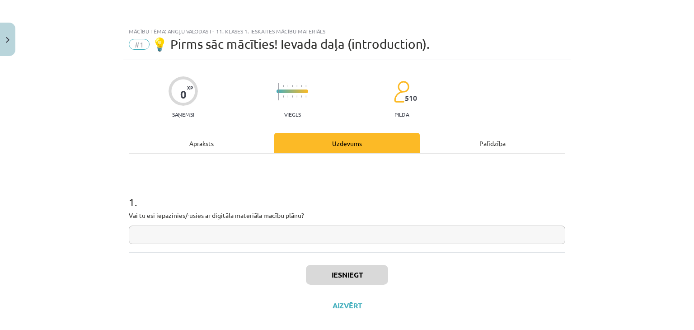
scroll to position [13, 0]
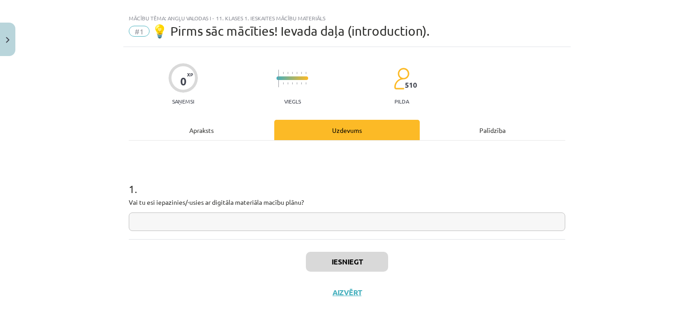
click at [203, 131] on div "Apraksts" at bounding box center [201, 130] width 145 height 20
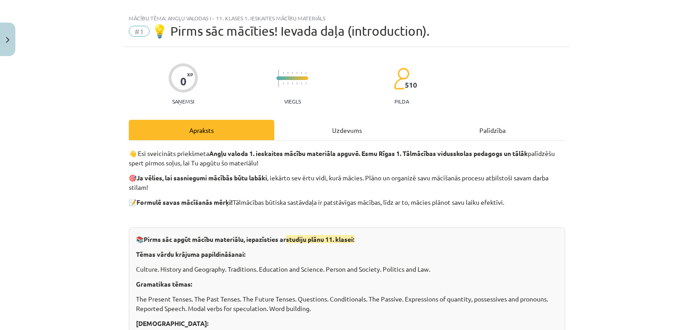
click at [319, 134] on div "Uzdevums" at bounding box center [346, 130] width 145 height 20
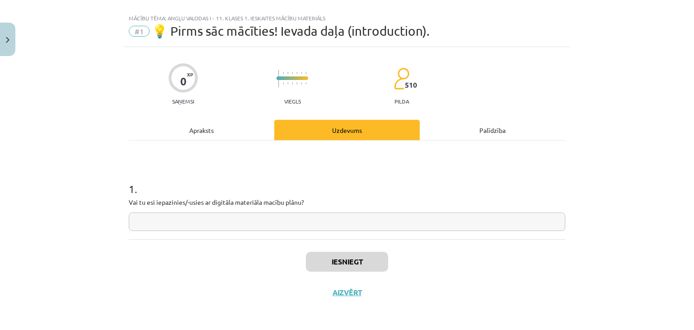
click at [228, 132] on div "Apraksts" at bounding box center [201, 130] width 145 height 20
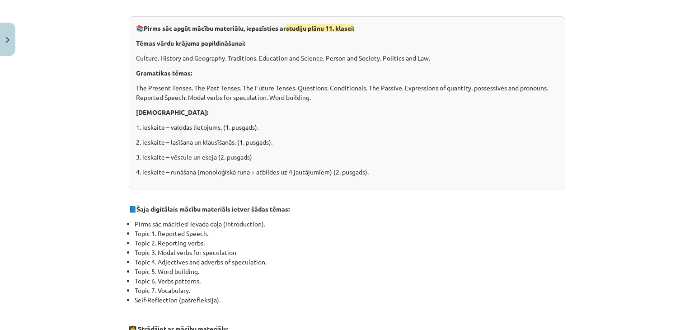
scroll to position [119, 0]
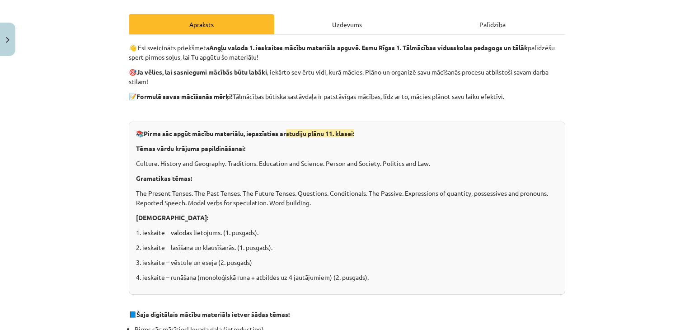
click at [326, 31] on div "Uzdevums" at bounding box center [346, 24] width 145 height 20
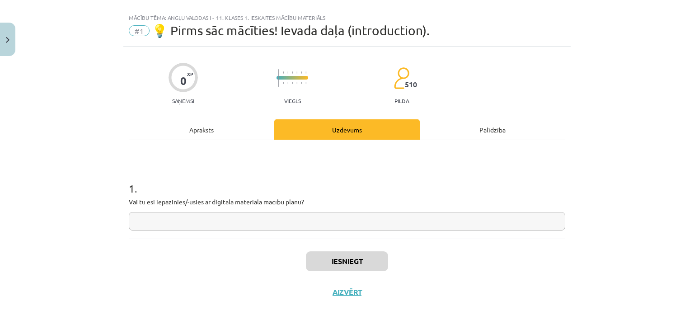
scroll to position [13, 0]
click at [280, 215] on input "text" at bounding box center [347, 221] width 436 height 19
type input "*"
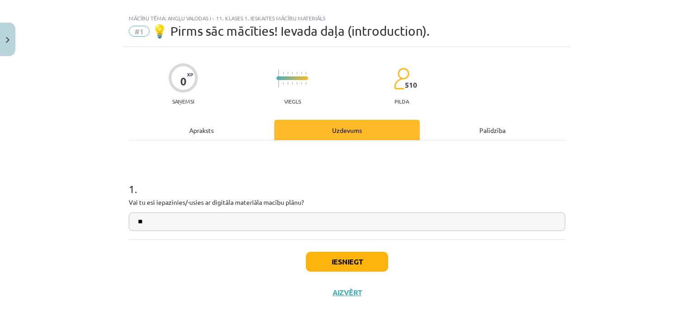
type input "**"
click at [204, 132] on div "Apraksts" at bounding box center [201, 130] width 145 height 20
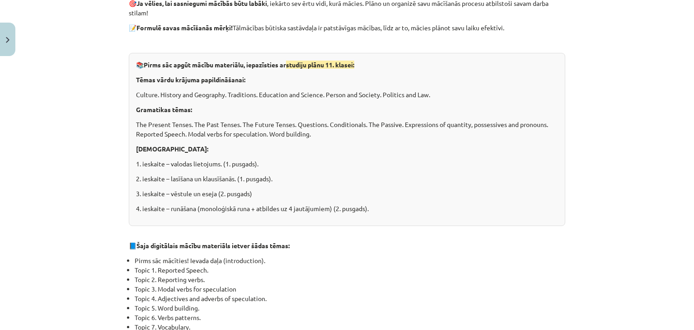
scroll to position [198, 0]
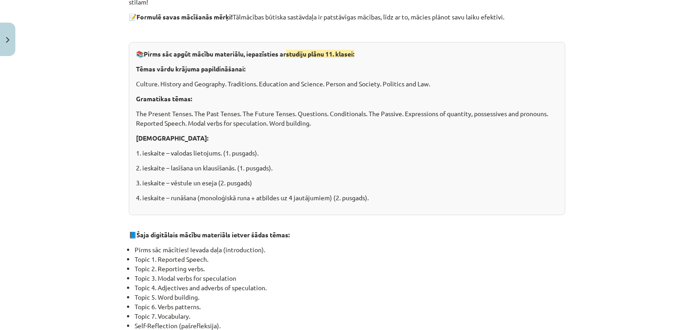
drag, startPoint x: 384, startPoint y: 79, endPoint x: 433, endPoint y: 90, distance: 50.4
click at [433, 90] on div "📚 Pirms sāc apgūt mācību materiālu, iepazīsties ar studiju plānu 11. klasei: Tē…" at bounding box center [347, 128] width 436 height 173
click at [439, 93] on div "📚 Pirms sāc apgūt mācību materiālu, iepazīsties ar studiju plānu 11. klasei: Tē…" at bounding box center [347, 128] width 436 height 173
click at [430, 179] on p "3. ieskaite – vēstule un eseja (2. pusgads)" at bounding box center [347, 182] width 422 height 9
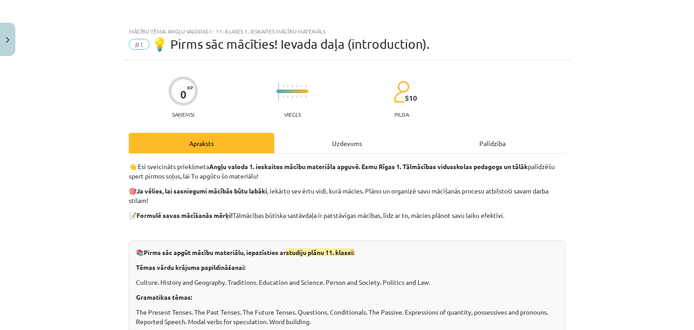
click at [323, 146] on div "Uzdevums" at bounding box center [346, 143] width 145 height 20
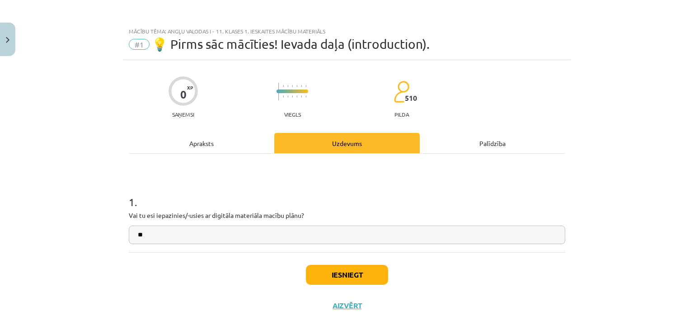
scroll to position [13, 0]
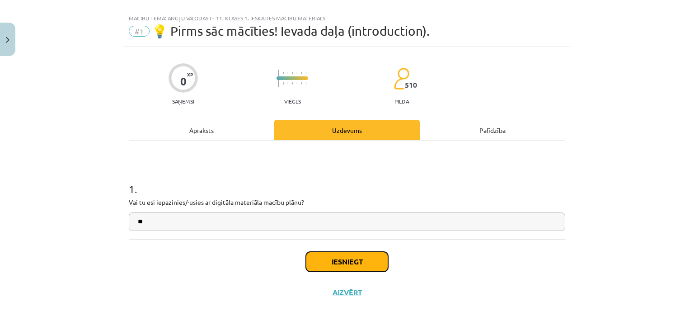
click at [352, 260] on button "Iesniegt" at bounding box center [347, 262] width 82 height 20
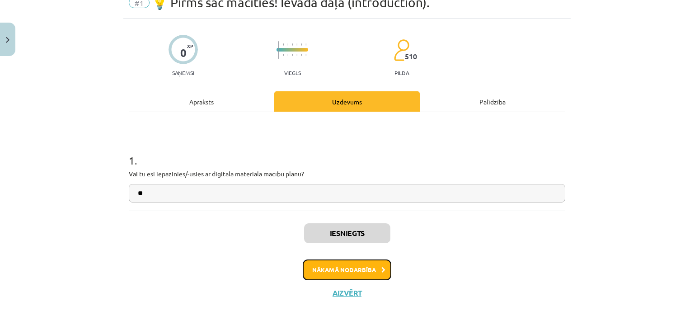
click at [381, 271] on icon at bounding box center [383, 270] width 4 height 6
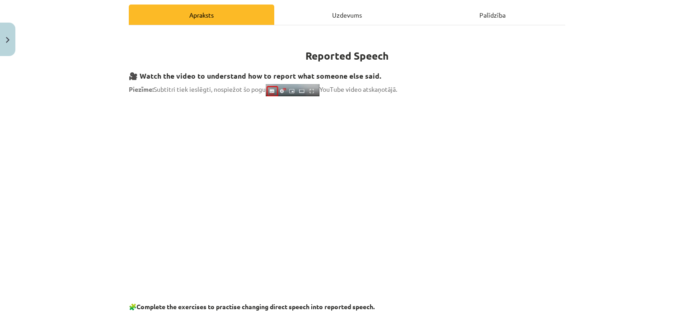
click at [352, 15] on div "Uzdevums" at bounding box center [346, 15] width 145 height 20
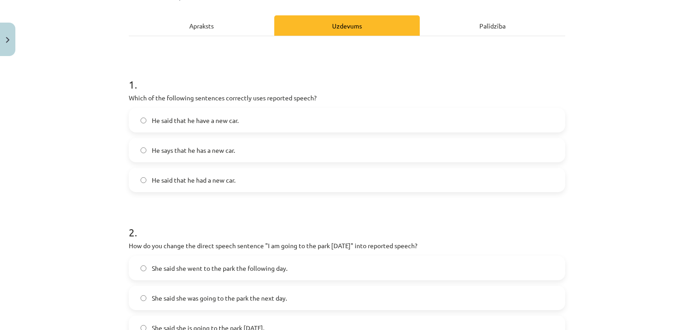
scroll to position [128, 0]
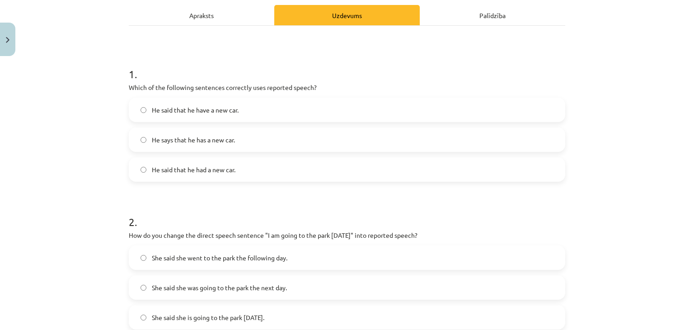
click at [210, 141] on span "He says that he has a new car." at bounding box center [193, 139] width 83 height 9
click at [195, 24] on div "Apraksts" at bounding box center [201, 15] width 145 height 20
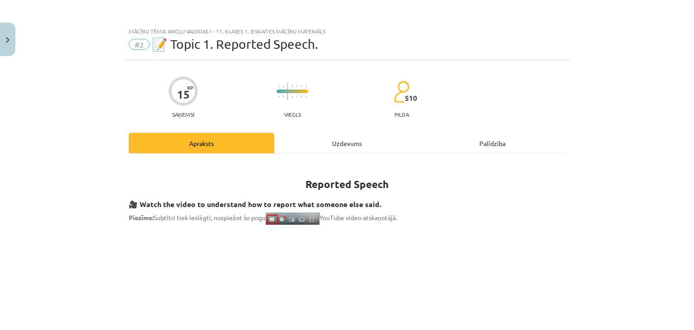
scroll to position [0, 0]
click at [346, 142] on div "Uzdevums" at bounding box center [346, 143] width 145 height 20
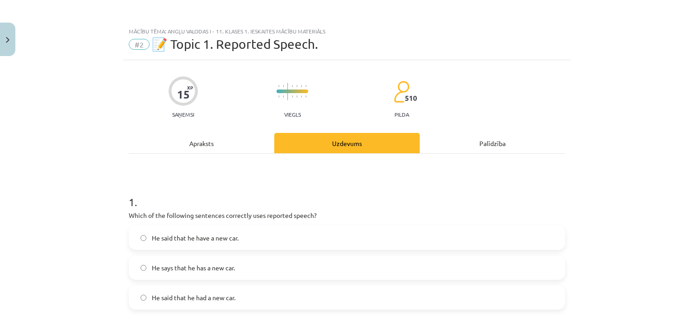
click at [216, 140] on div "Apraksts" at bounding box center [201, 143] width 145 height 20
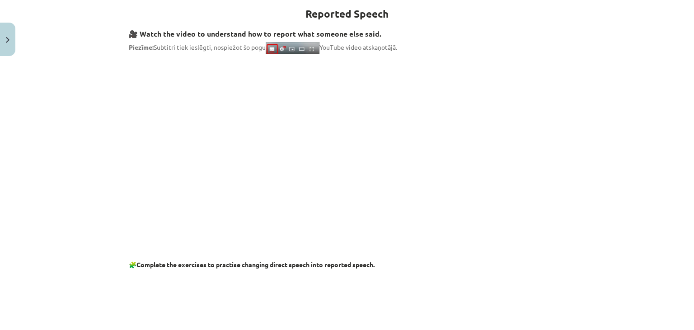
scroll to position [128, 0]
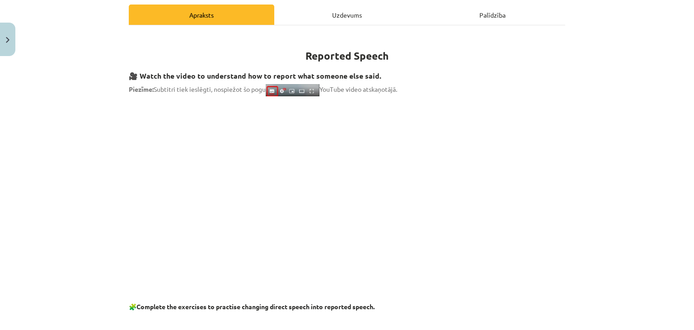
click at [356, 18] on div "Uzdevums" at bounding box center [346, 15] width 145 height 20
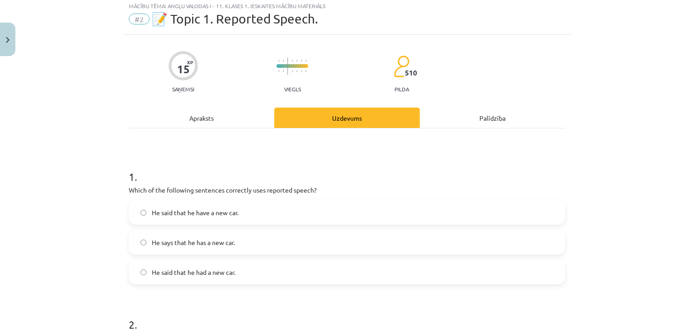
scroll to position [233, 0]
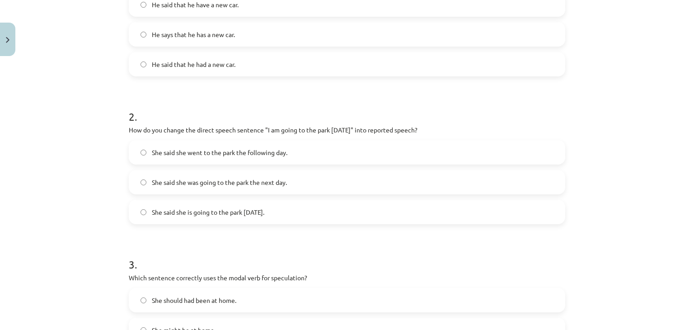
click at [191, 64] on span "He said that he had a new car." at bounding box center [194, 64] width 84 height 9
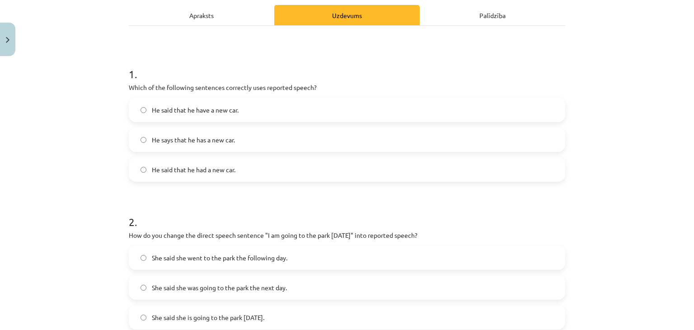
click at [182, 18] on div "Apraksts" at bounding box center [201, 15] width 145 height 20
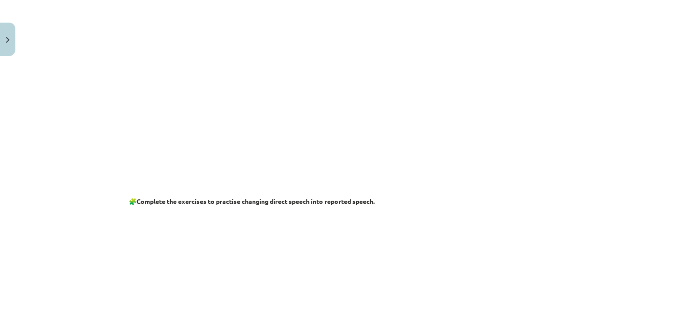
scroll to position [0, 0]
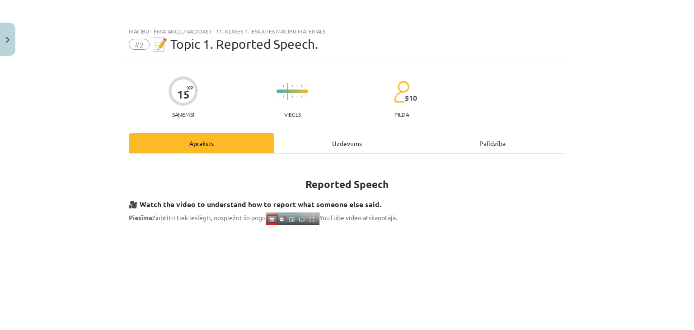
click at [338, 146] on div "Uzdevums" at bounding box center [346, 143] width 145 height 20
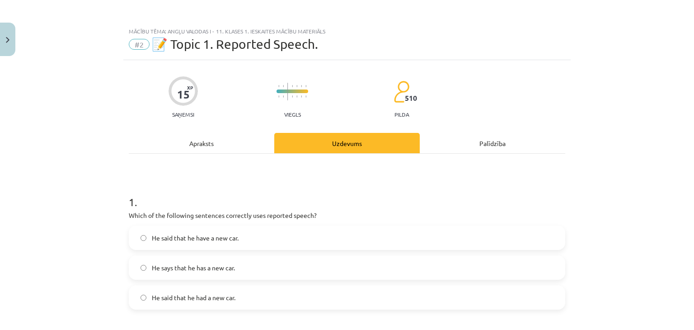
click at [203, 150] on div "Apraksts" at bounding box center [201, 143] width 145 height 20
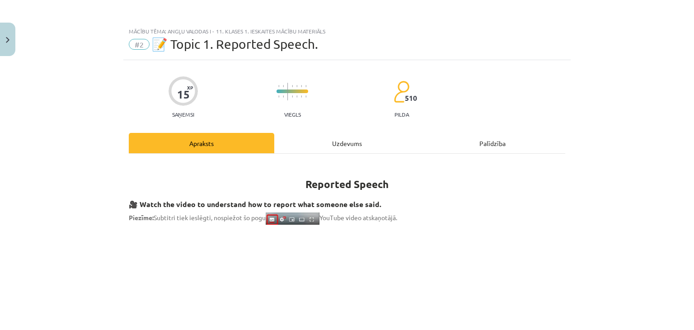
click at [328, 145] on div "Uzdevums" at bounding box center [346, 143] width 145 height 20
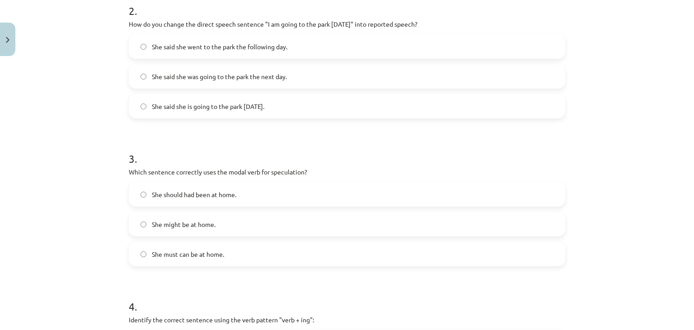
scroll to position [233, 0]
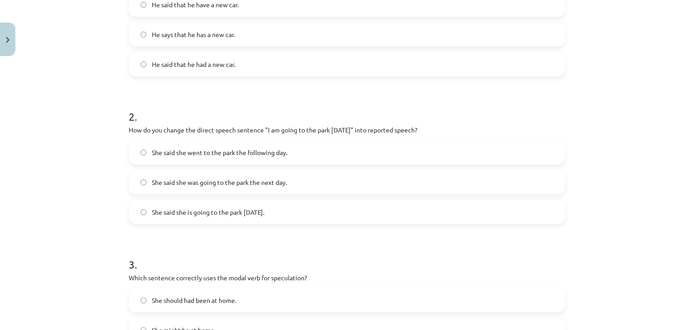
click at [205, 216] on label "She said she is going to the park tomorrow." at bounding box center [347, 211] width 434 height 23
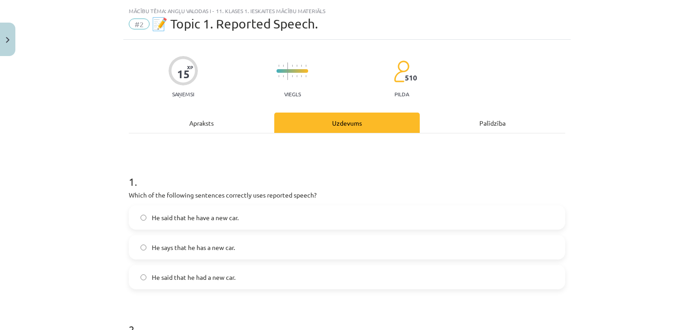
scroll to position [0, 0]
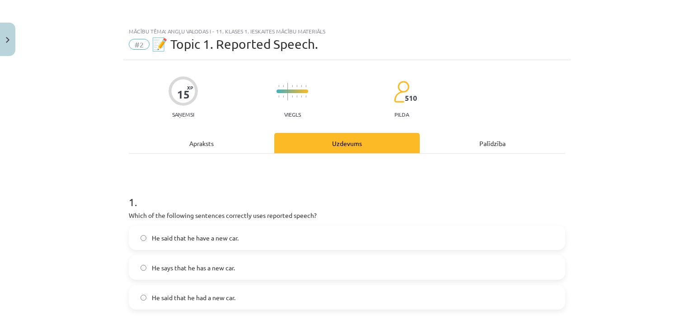
click at [209, 149] on div "Apraksts" at bounding box center [201, 143] width 145 height 20
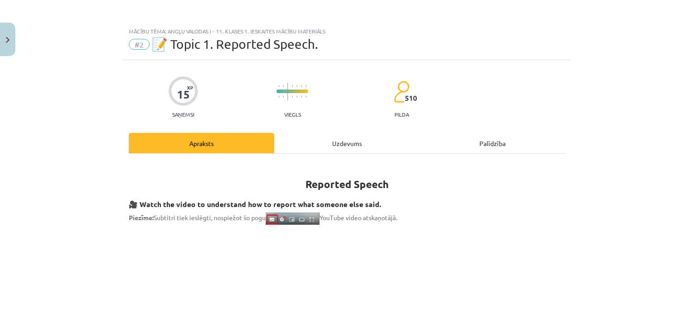
click at [331, 149] on div "Uzdevums" at bounding box center [346, 143] width 145 height 20
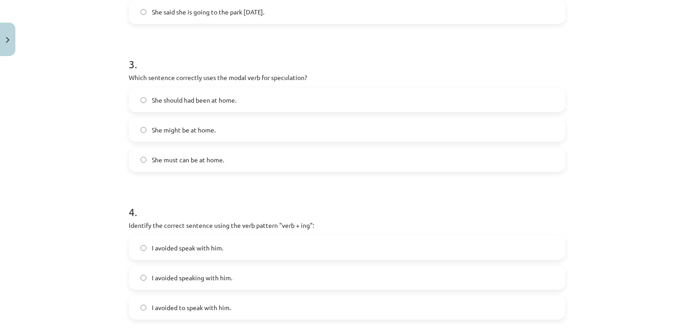
scroll to position [444, 0]
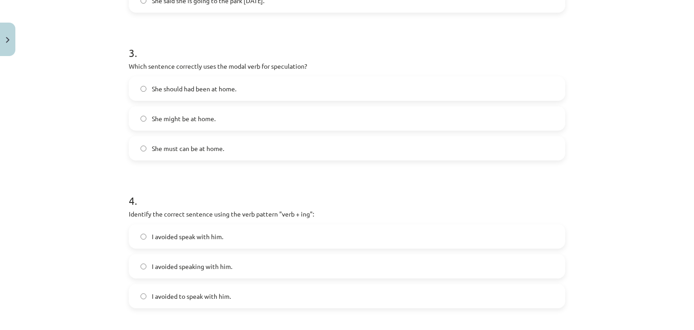
click at [199, 110] on label "She might be at home." at bounding box center [347, 118] width 434 height 23
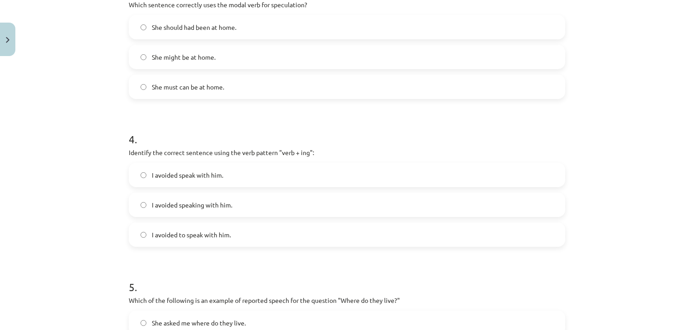
scroll to position [549, 0]
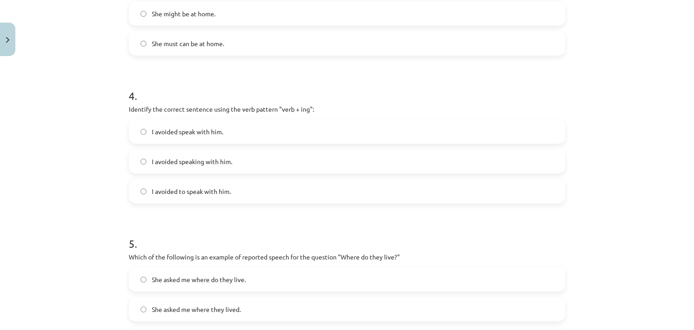
click at [180, 157] on span "I avoided speaking with him." at bounding box center [192, 161] width 80 height 9
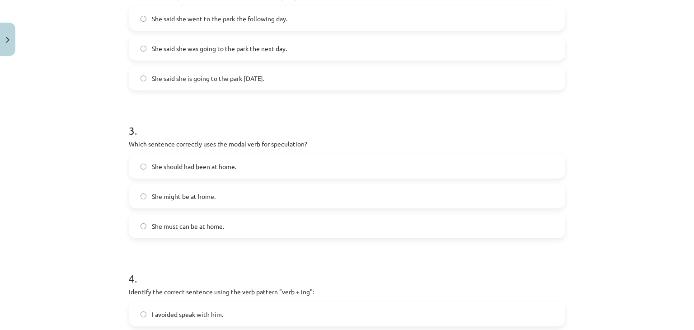
scroll to position [0, 0]
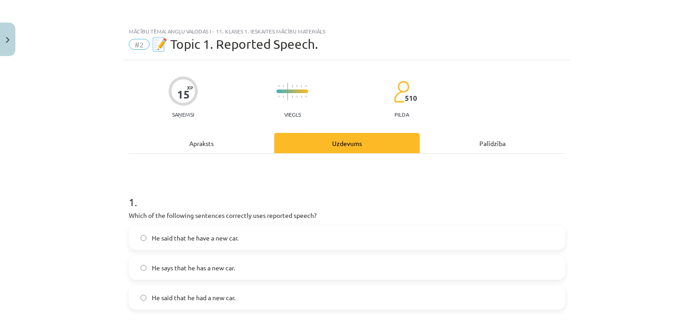
click at [211, 136] on div "Apraksts" at bounding box center [201, 143] width 145 height 20
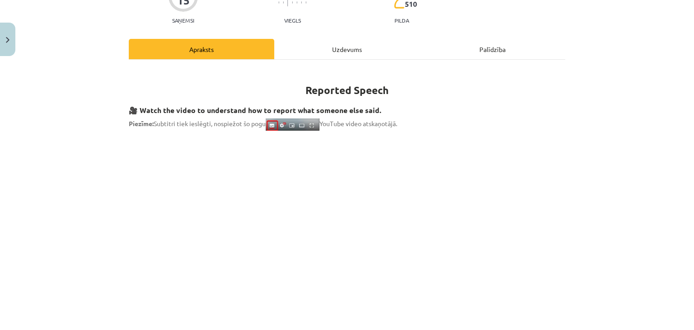
scroll to position [23, 0]
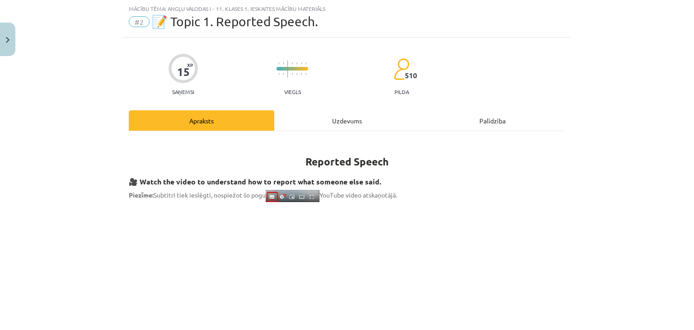
click at [357, 118] on div "Uzdevums" at bounding box center [346, 120] width 145 height 20
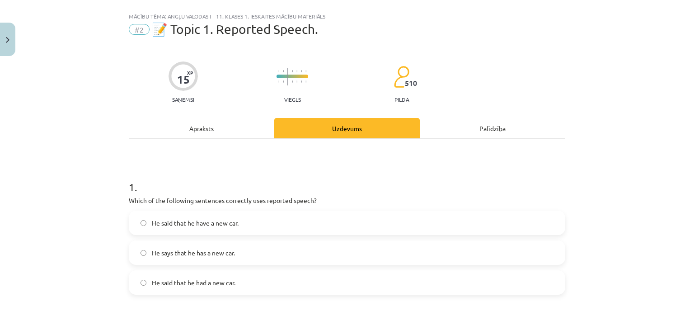
scroll to position [0, 0]
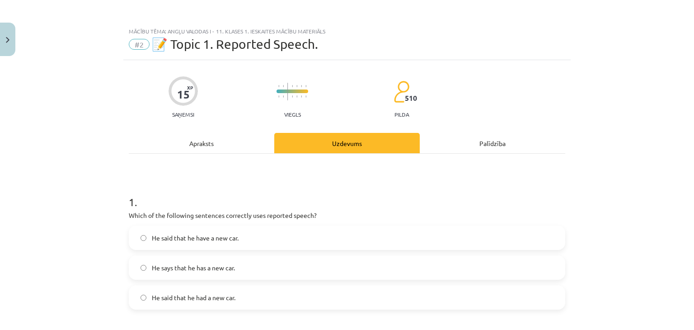
click at [187, 142] on div "Apraksts" at bounding box center [201, 143] width 145 height 20
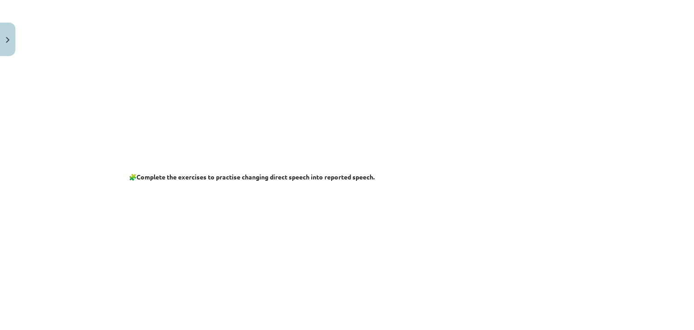
scroll to position [655, 0]
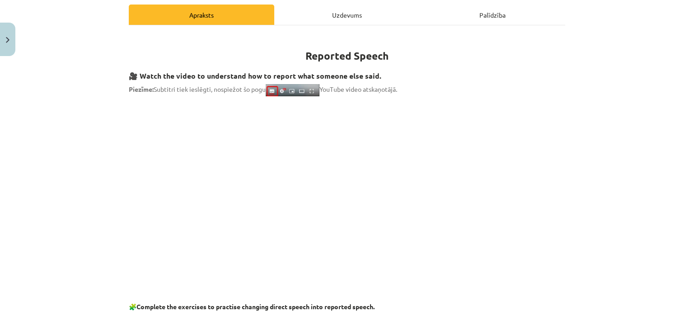
click at [336, 16] on div "Uzdevums" at bounding box center [346, 15] width 145 height 20
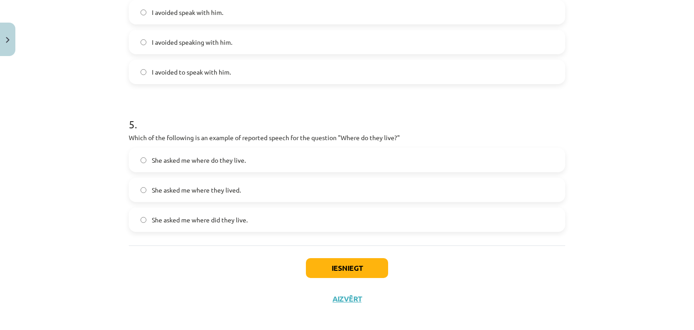
scroll to position [675, 0]
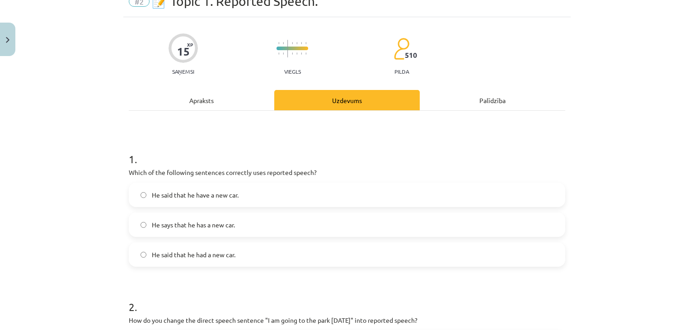
click at [206, 98] on div "Apraksts" at bounding box center [201, 100] width 145 height 20
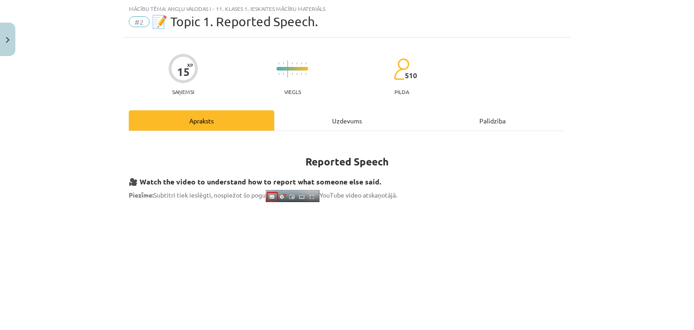
click at [352, 121] on div "Uzdevums" at bounding box center [346, 120] width 145 height 20
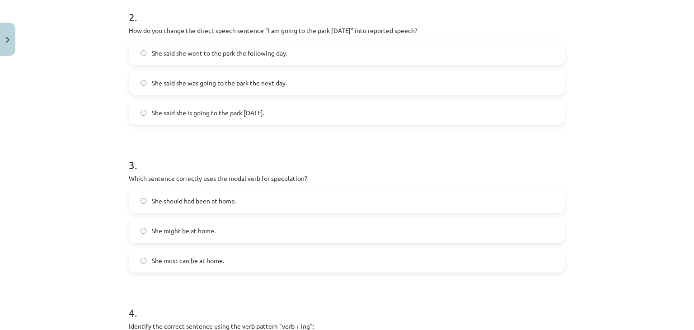
scroll to position [675, 0]
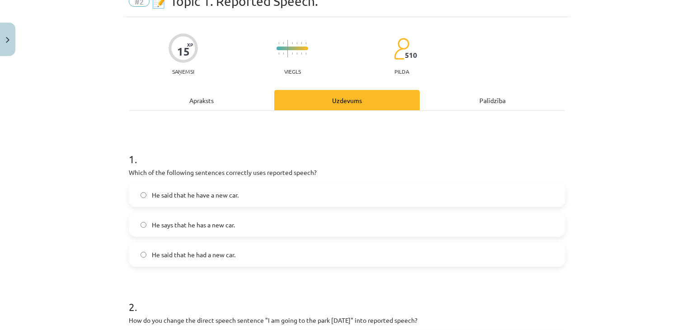
click at [224, 93] on div "Apraksts" at bounding box center [201, 100] width 145 height 20
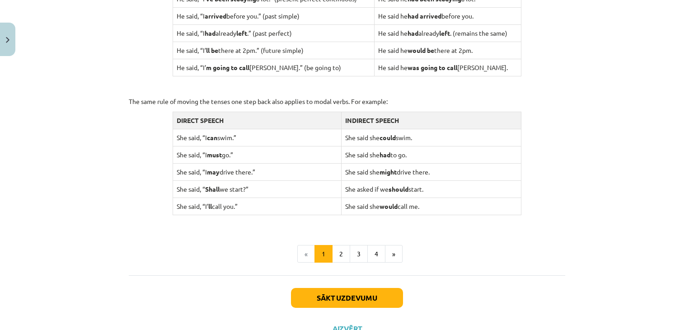
scroll to position [865, 0]
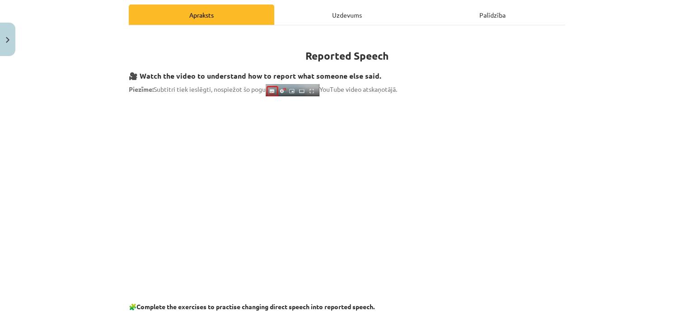
click at [336, 9] on div "Uzdevums" at bounding box center [346, 15] width 145 height 20
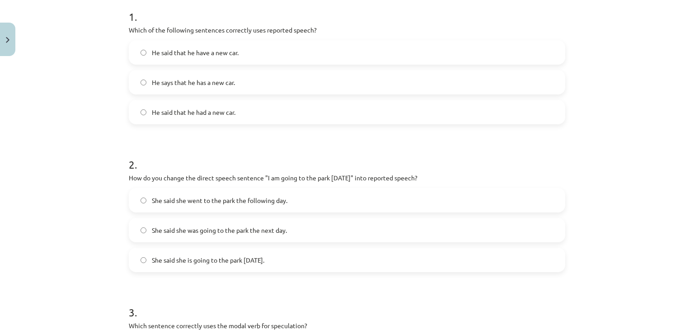
scroll to position [675, 0]
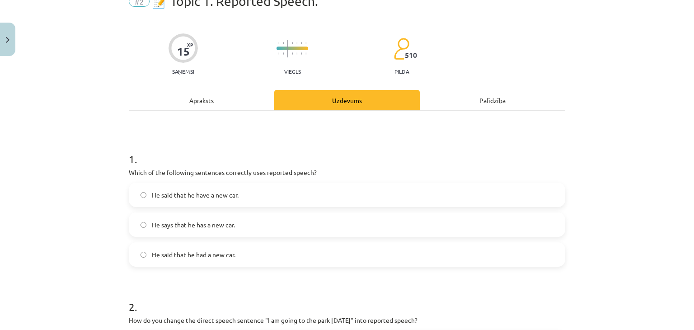
click at [188, 105] on div "Apraksts" at bounding box center [201, 100] width 145 height 20
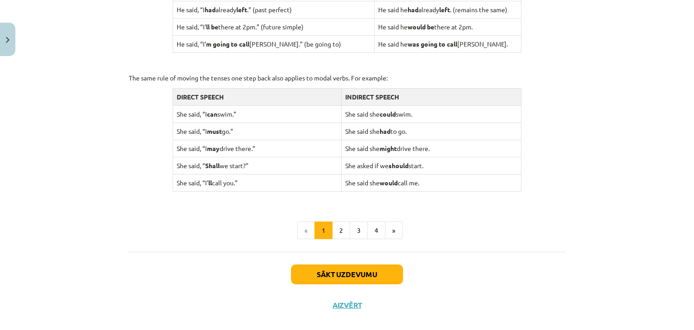
scroll to position [889, 0]
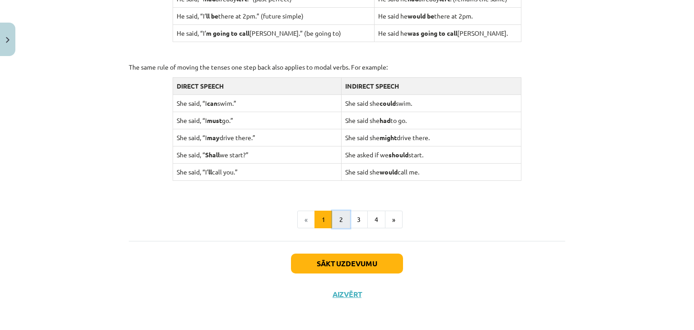
click at [338, 222] on button "2" at bounding box center [341, 219] width 18 height 18
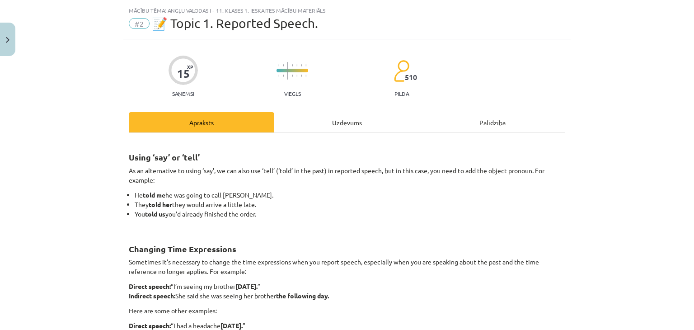
scroll to position [0, 0]
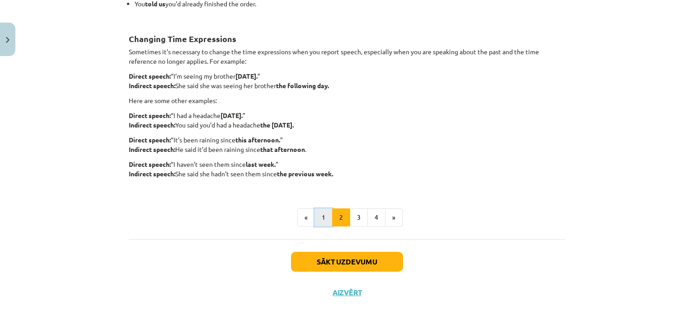
click at [323, 220] on button "1" at bounding box center [323, 217] width 18 height 18
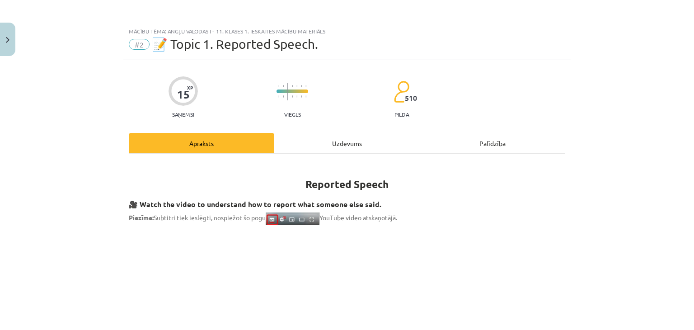
click at [344, 149] on div "Uzdevums" at bounding box center [346, 143] width 145 height 20
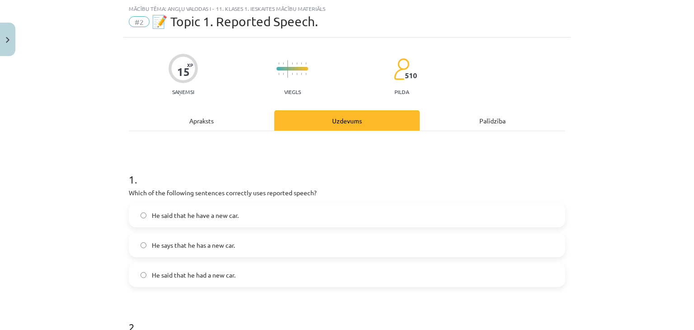
click at [182, 116] on div "Apraksts" at bounding box center [201, 120] width 145 height 20
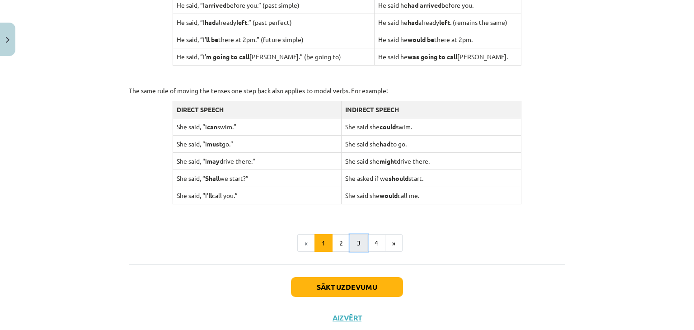
click at [355, 238] on button "3" at bounding box center [358, 243] width 18 height 18
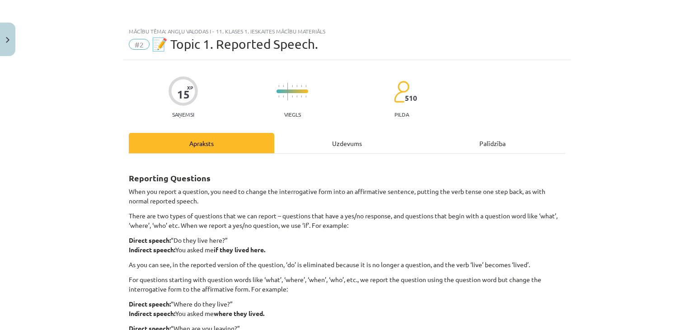
click at [338, 138] on div "Uzdevums" at bounding box center [346, 143] width 145 height 20
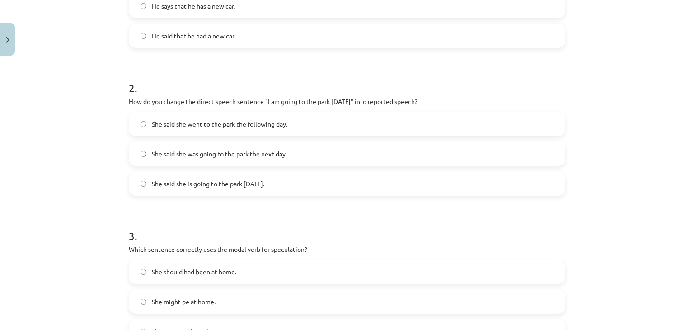
scroll to position [632, 0]
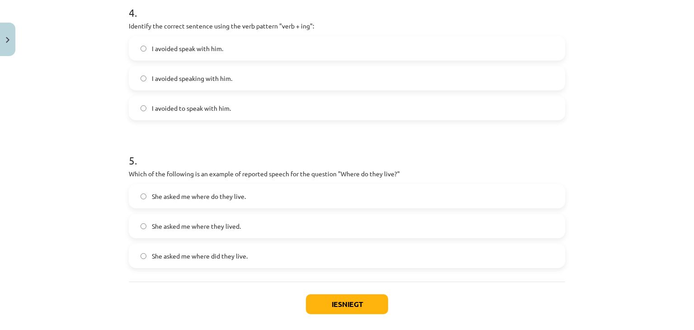
click at [199, 231] on label "She asked me where they lived." at bounding box center [347, 225] width 434 height 23
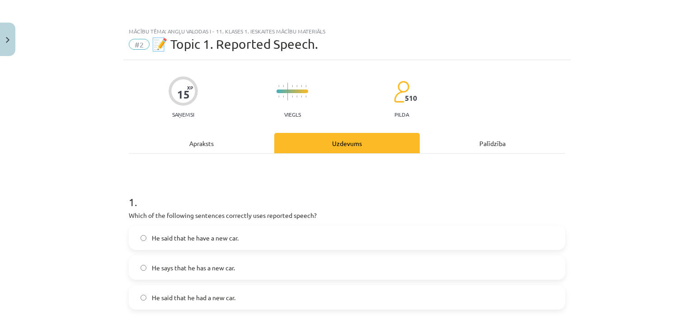
scroll to position [0, 0]
click at [211, 136] on div "Apraksts" at bounding box center [201, 143] width 145 height 20
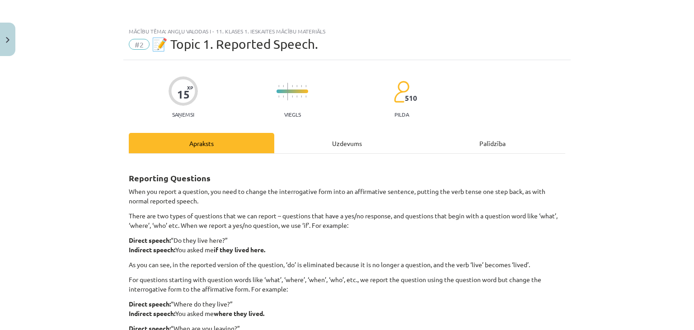
click at [348, 144] on div "Uzdevums" at bounding box center [346, 143] width 145 height 20
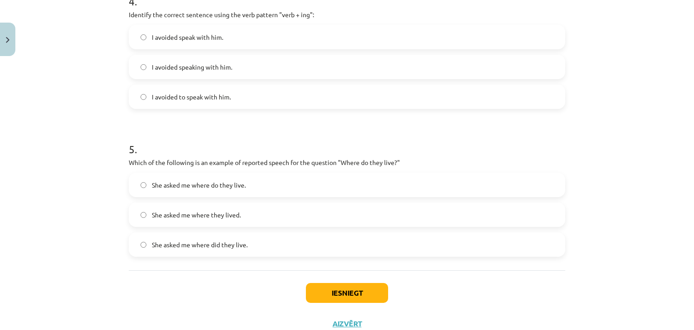
scroll to position [655, 0]
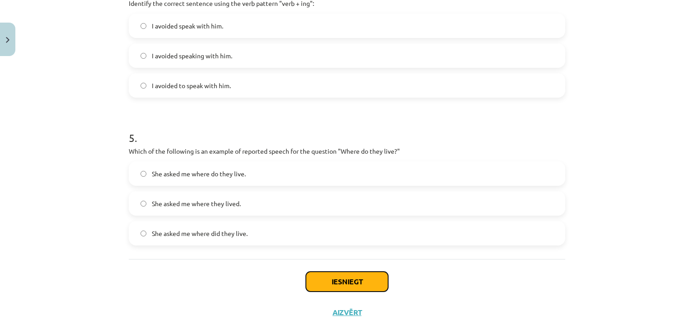
click at [327, 285] on button "Iesniegt" at bounding box center [347, 281] width 82 height 20
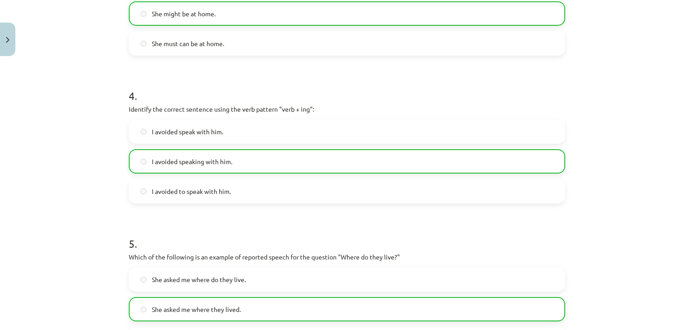
scroll to position [703, 0]
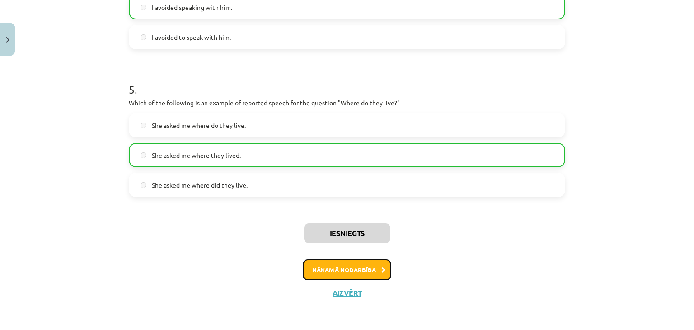
click at [317, 270] on button "Nākamā nodarbība" at bounding box center [347, 269] width 89 height 21
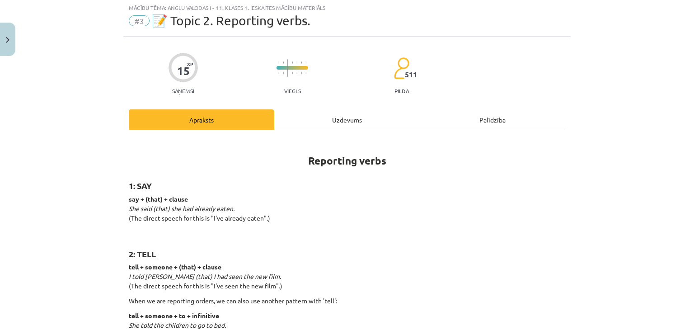
scroll to position [23, 0]
click at [319, 125] on div "Uzdevums" at bounding box center [346, 120] width 145 height 20
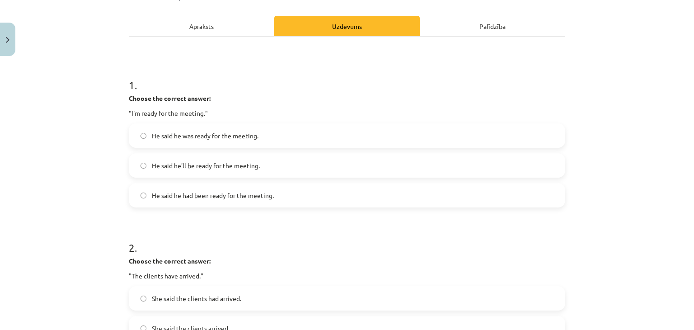
scroll to position [128, 0]
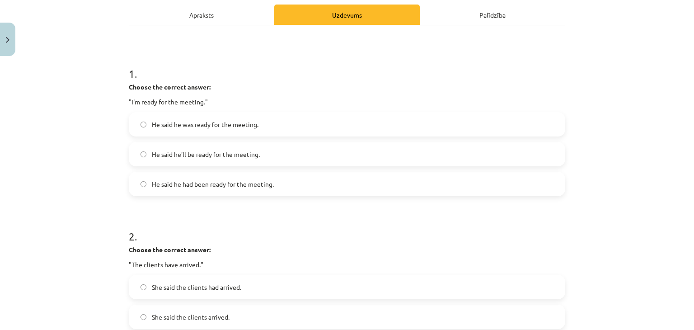
click at [204, 11] on div "Apraksts" at bounding box center [201, 15] width 145 height 20
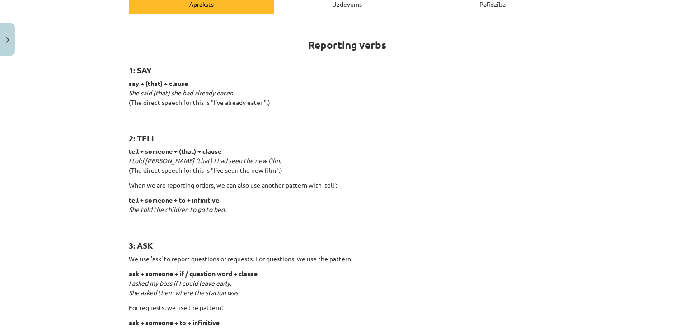
scroll to position [128, 0]
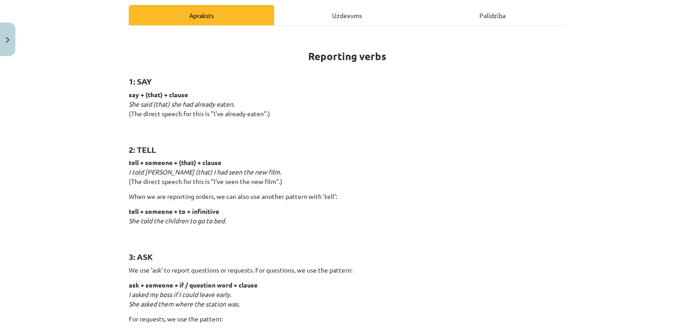
click at [318, 19] on div "Uzdevums" at bounding box center [346, 15] width 145 height 20
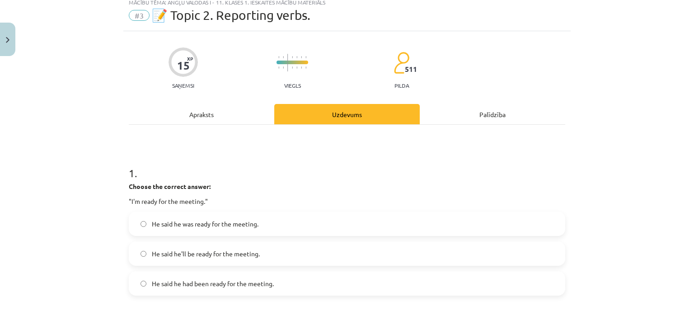
scroll to position [23, 0]
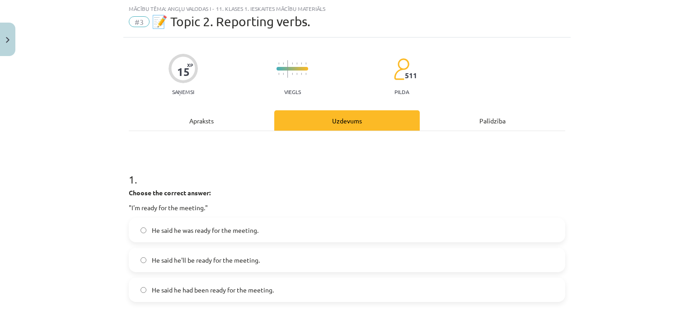
click at [185, 290] on span "He said he had been ready for the meeting." at bounding box center [213, 289] width 122 height 9
click at [200, 122] on div "Apraksts" at bounding box center [201, 120] width 145 height 20
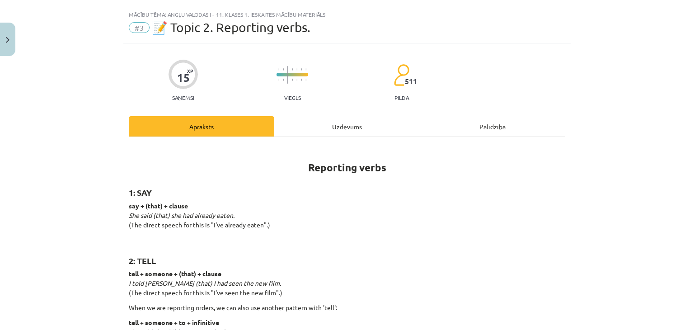
scroll to position [0, 0]
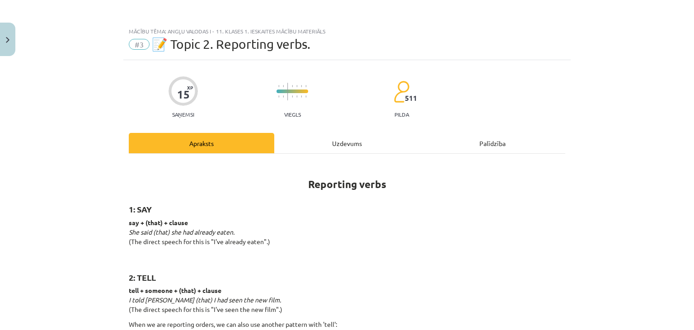
click at [343, 138] on div "Uzdevums" at bounding box center [346, 143] width 145 height 20
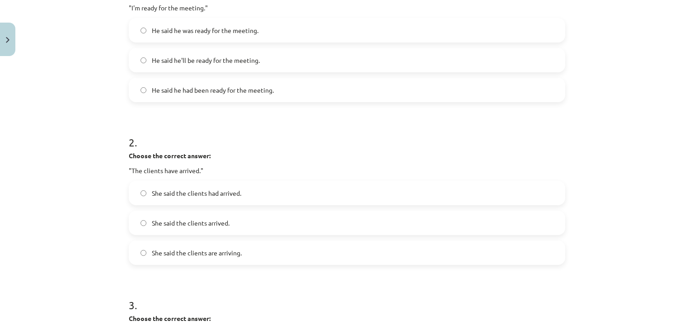
scroll to position [233, 0]
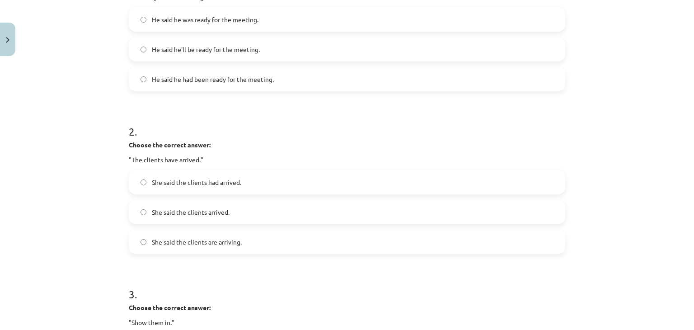
click at [157, 178] on span "She said the clients had arrived." at bounding box center [196, 181] width 89 height 9
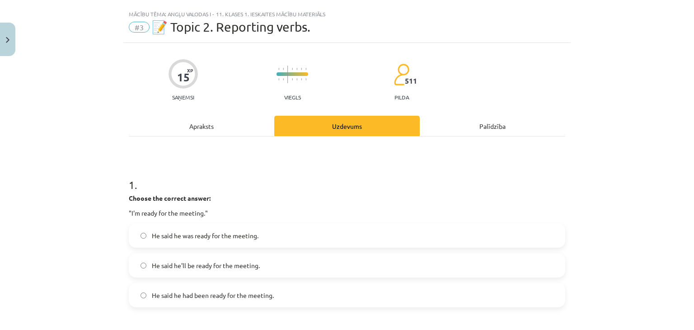
scroll to position [0, 0]
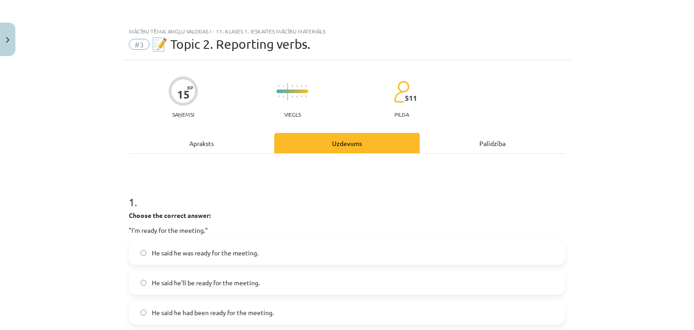
click at [210, 151] on div "Apraksts" at bounding box center [201, 143] width 145 height 20
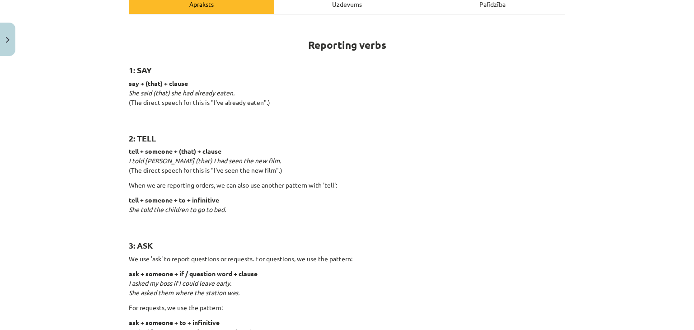
scroll to position [128, 0]
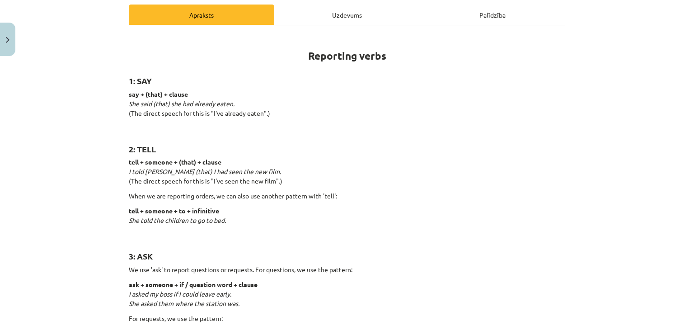
click at [340, 12] on div "Uzdevums" at bounding box center [346, 15] width 145 height 20
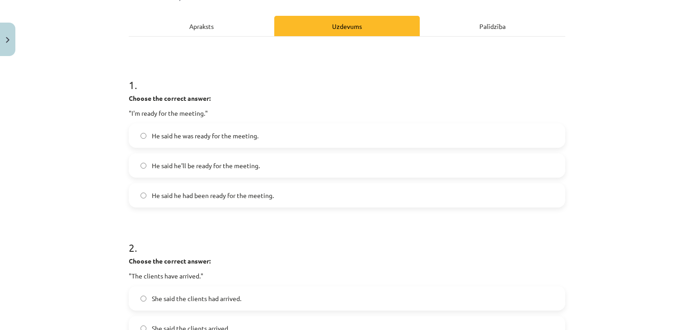
scroll to position [128, 0]
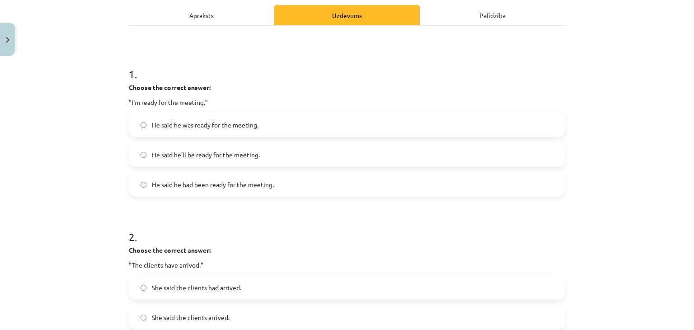
click at [202, 19] on div "Apraksts" at bounding box center [201, 15] width 145 height 20
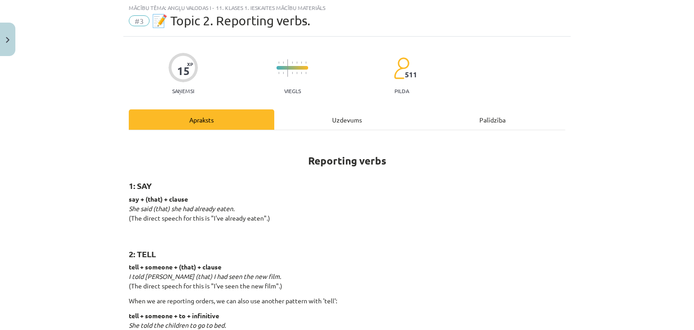
scroll to position [23, 0]
click at [330, 111] on div "Uzdevums" at bounding box center [346, 120] width 145 height 20
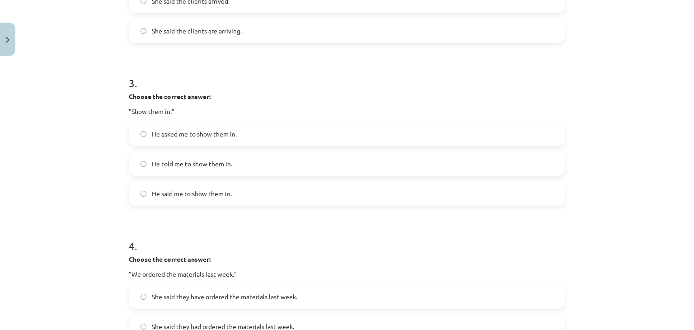
scroll to position [444, 0]
click at [143, 162] on label "He told me to show them in." at bounding box center [347, 163] width 434 height 23
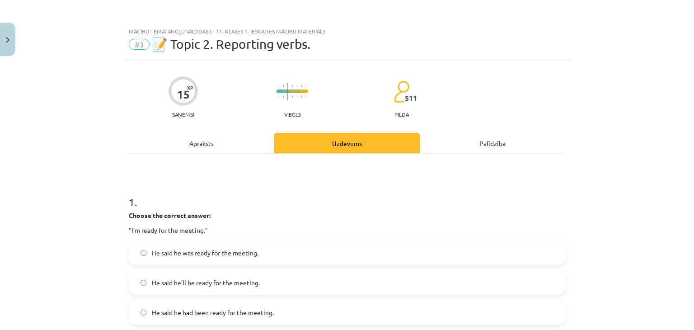
scroll to position [0, 0]
click at [197, 138] on div "Apraksts" at bounding box center [201, 143] width 145 height 20
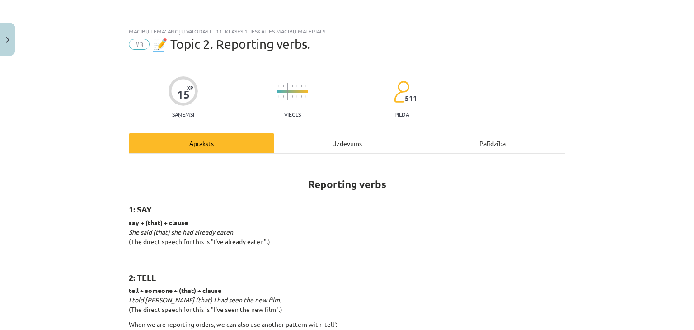
click at [311, 146] on div "Uzdevums" at bounding box center [346, 143] width 145 height 20
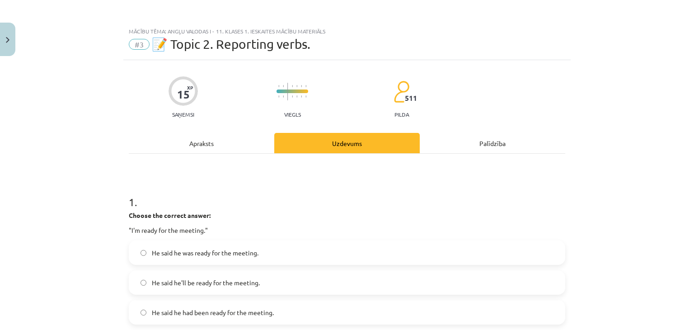
click at [200, 141] on div "Apraksts" at bounding box center [201, 143] width 145 height 20
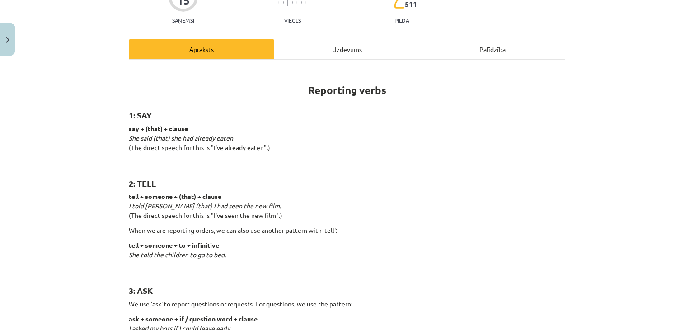
scroll to position [105, 0]
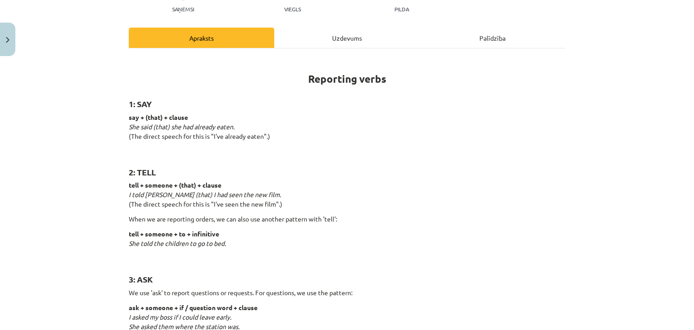
click at [309, 43] on div "Uzdevums" at bounding box center [346, 38] width 145 height 20
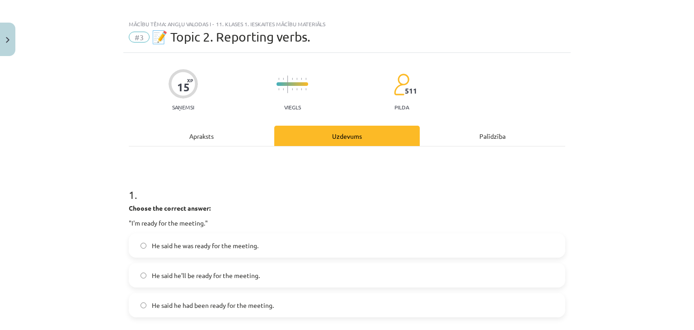
scroll to position [0, 0]
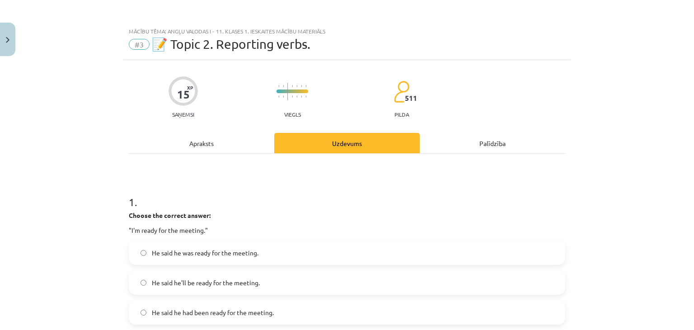
click at [180, 144] on div "Apraksts" at bounding box center [201, 143] width 145 height 20
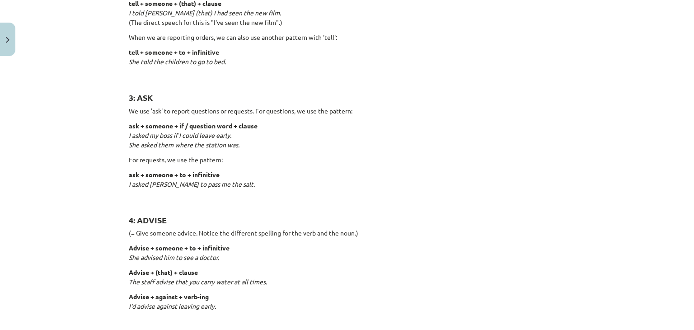
scroll to position [23, 0]
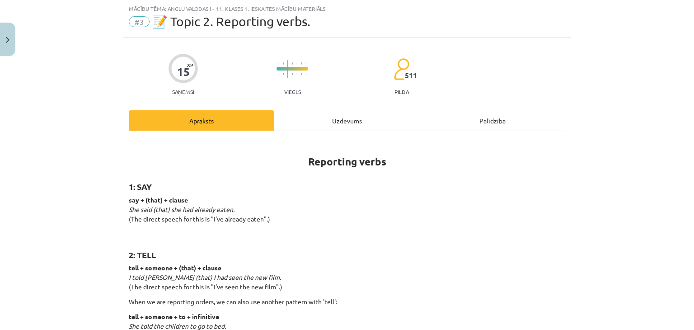
click at [337, 116] on div "Uzdevums" at bounding box center [346, 120] width 145 height 20
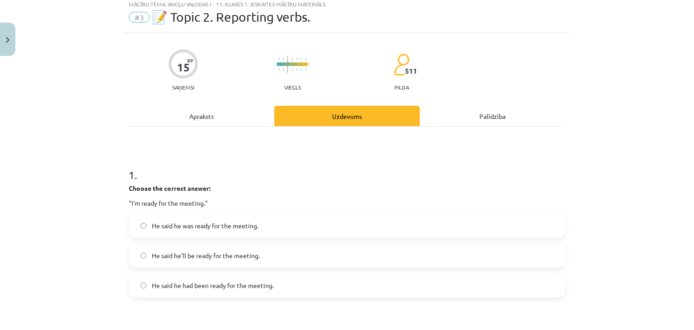
scroll to position [0, 0]
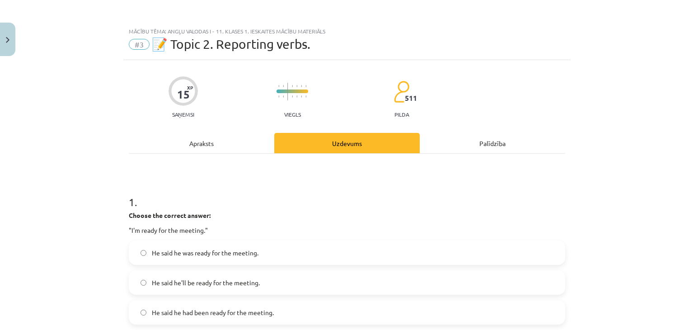
click at [197, 148] on div "Apraksts" at bounding box center [201, 143] width 145 height 20
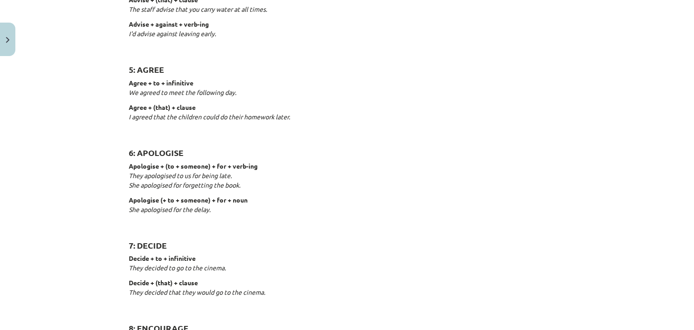
scroll to position [549, 0]
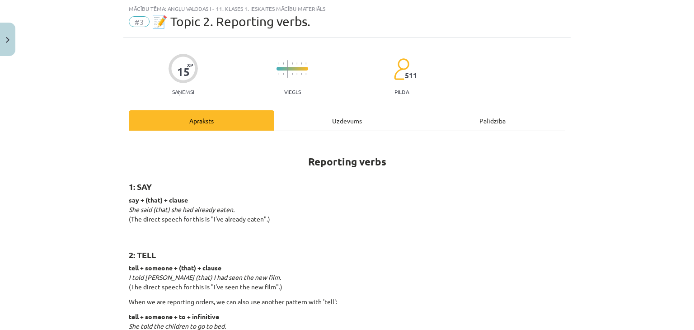
click at [349, 127] on div "Uzdevums" at bounding box center [346, 120] width 145 height 20
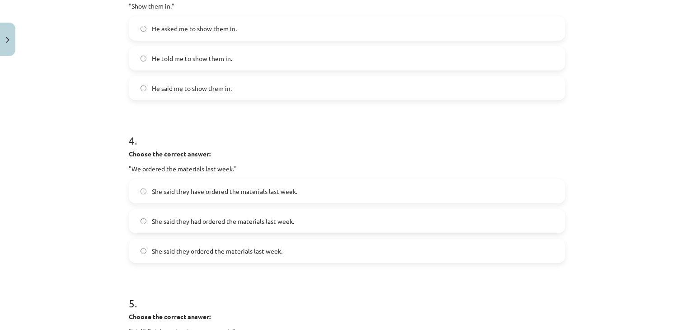
click at [164, 219] on span "She said they had ordered the materials last week." at bounding box center [223, 220] width 142 height 9
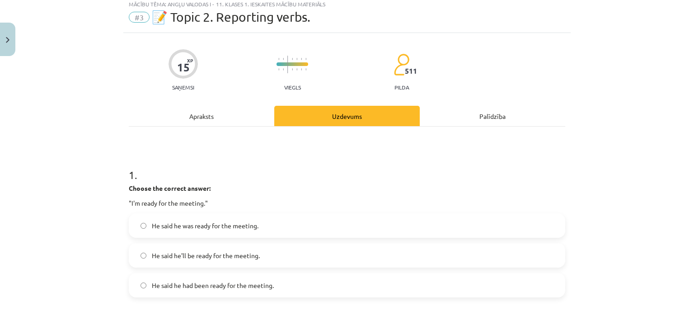
scroll to position [0, 0]
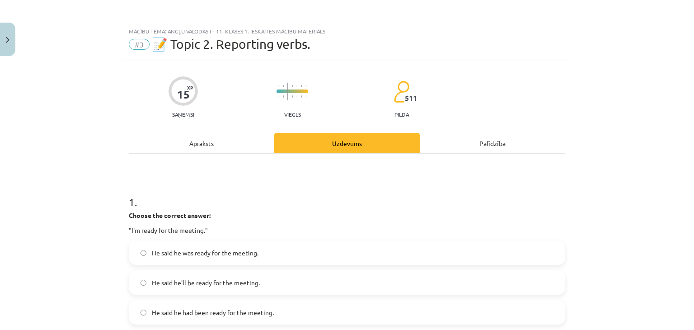
click at [204, 146] on div "Apraksts" at bounding box center [201, 143] width 145 height 20
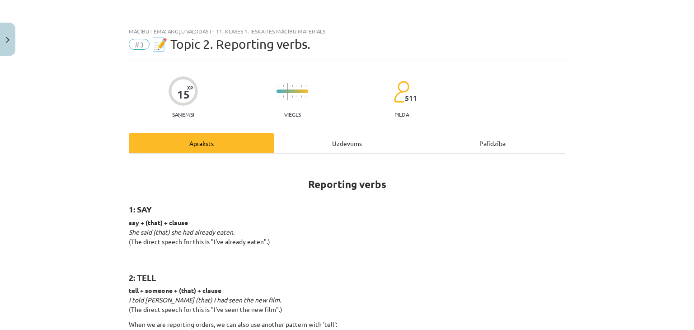
click at [324, 145] on div "Uzdevums" at bounding box center [346, 143] width 145 height 20
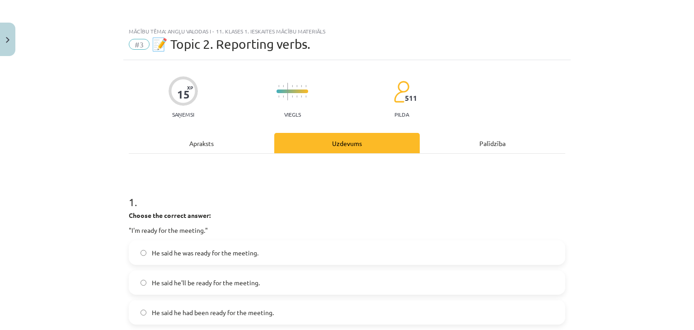
drag, startPoint x: 189, startPoint y: 115, endPoint x: 191, endPoint y: 156, distance: 41.6
click at [191, 116] on p "Saņemsi" at bounding box center [182, 114] width 29 height 6
click at [187, 146] on div "Apraksts" at bounding box center [201, 143] width 145 height 20
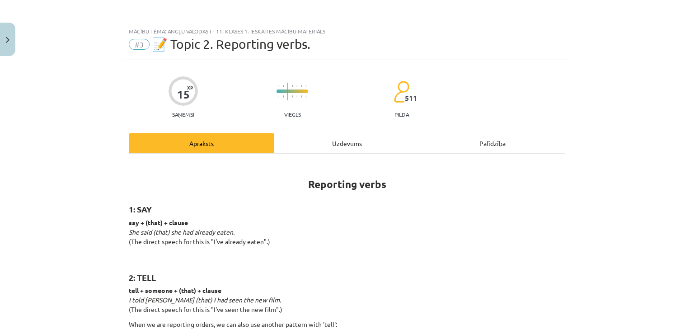
click at [319, 143] on div "Uzdevums" at bounding box center [346, 143] width 145 height 20
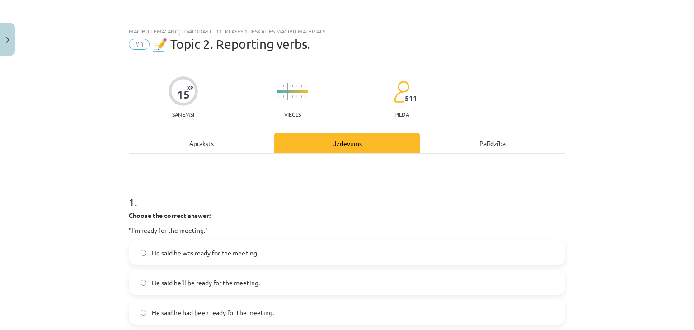
click at [222, 141] on div "Apraksts" at bounding box center [201, 143] width 145 height 20
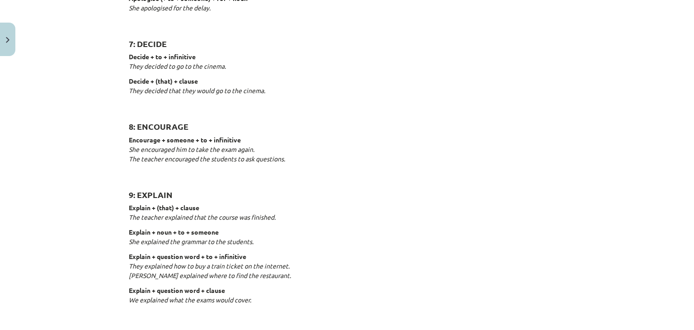
scroll to position [655, 0]
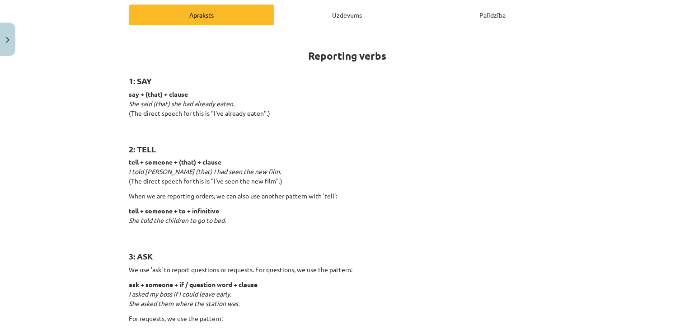
click at [361, 11] on div "Uzdevums" at bounding box center [346, 15] width 145 height 20
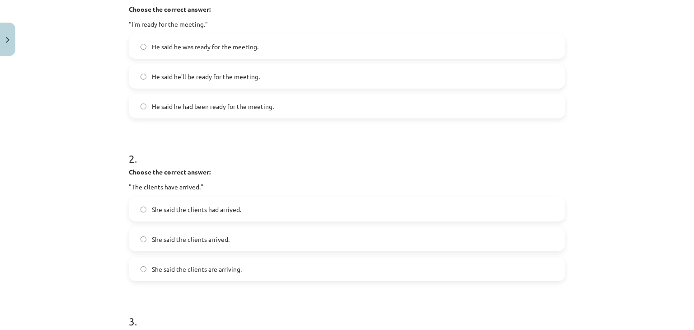
scroll to position [23, 0]
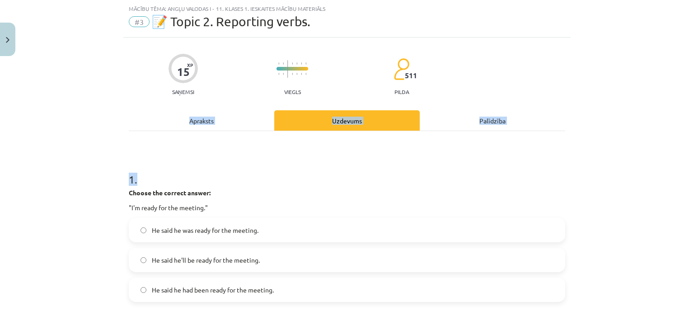
click at [178, 124] on div "Apraksts" at bounding box center [201, 120] width 145 height 20
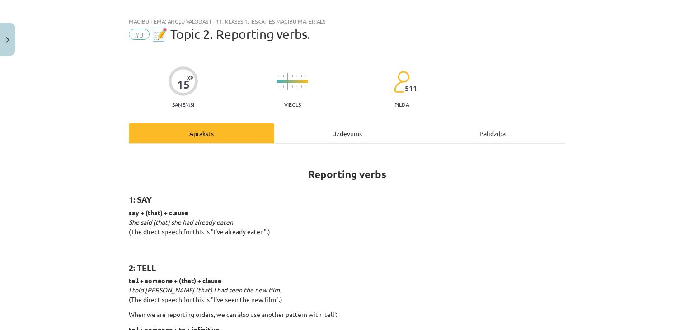
scroll to position [0, 0]
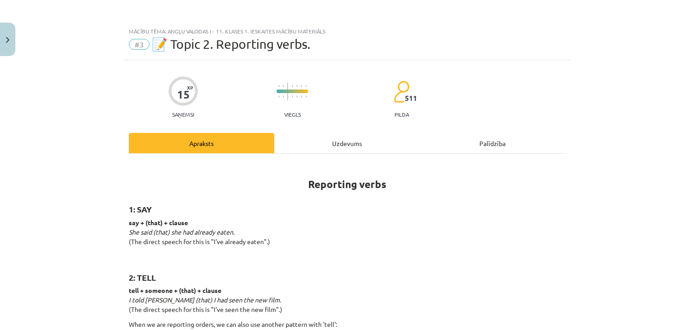
click at [329, 150] on div "Uzdevums" at bounding box center [346, 143] width 145 height 20
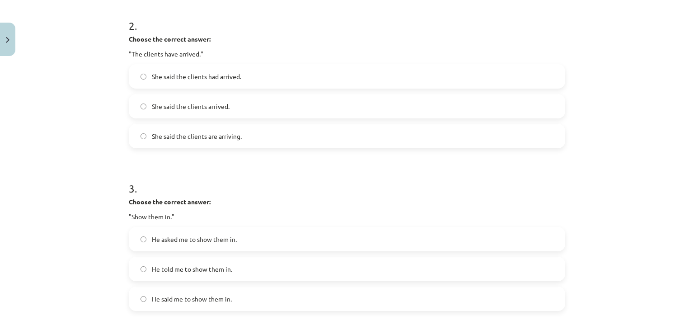
scroll to position [750, 0]
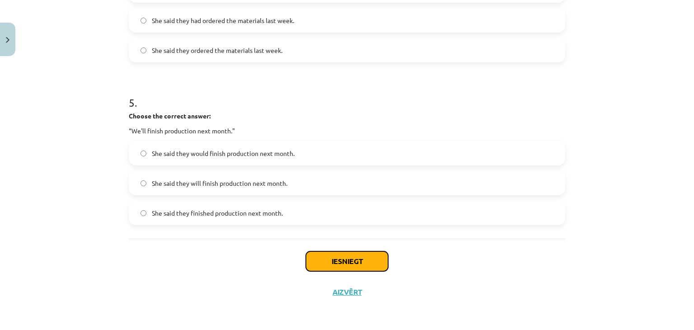
click at [330, 261] on button "Iesniegt" at bounding box center [347, 261] width 82 height 20
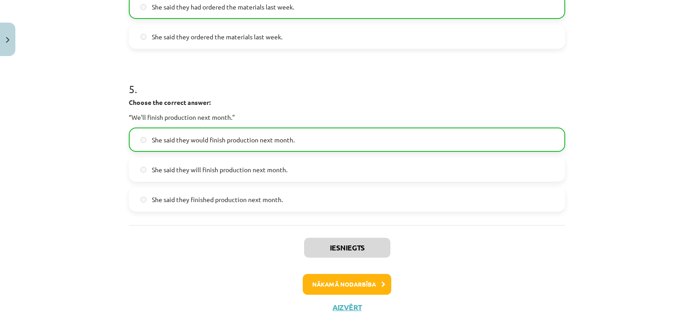
scroll to position [778, 0]
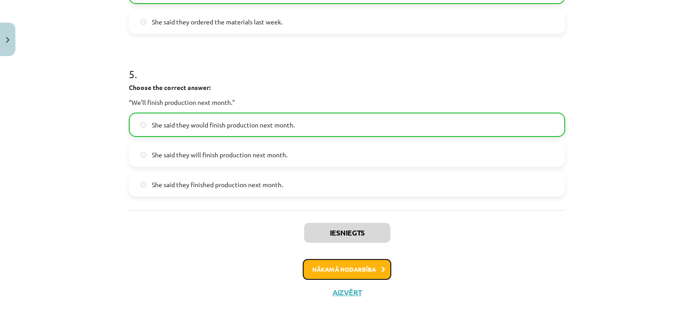
click at [318, 266] on button "Nākamā nodarbība" at bounding box center [347, 269] width 89 height 21
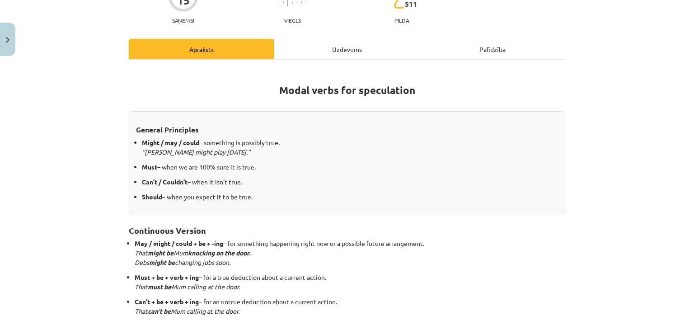
scroll to position [105, 0]
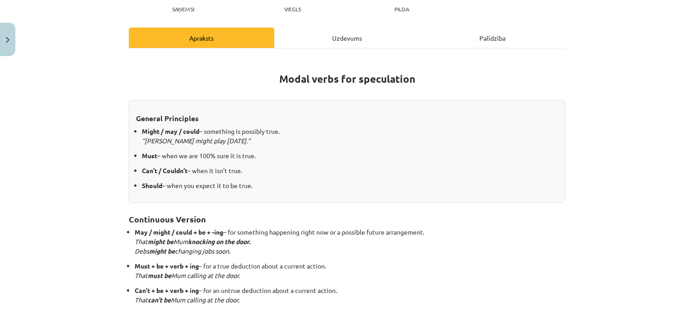
drag, startPoint x: 347, startPoint y: 38, endPoint x: 345, endPoint y: 44, distance: 6.1
click at [346, 40] on div "Uzdevums" at bounding box center [346, 38] width 145 height 20
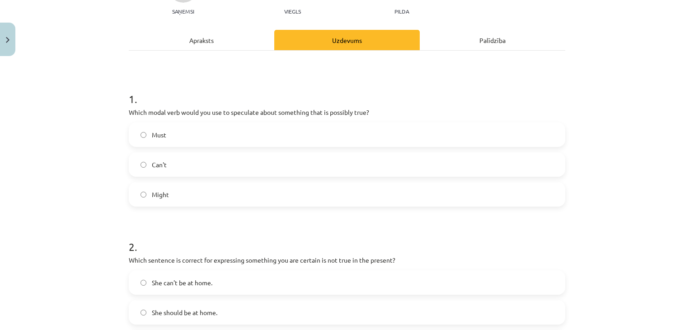
scroll to position [128, 0]
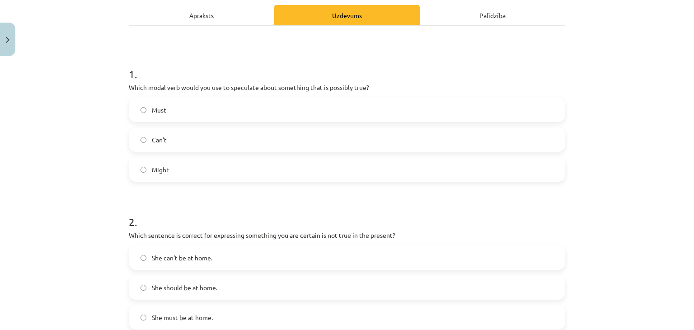
click at [143, 165] on label "Might" at bounding box center [347, 169] width 434 height 23
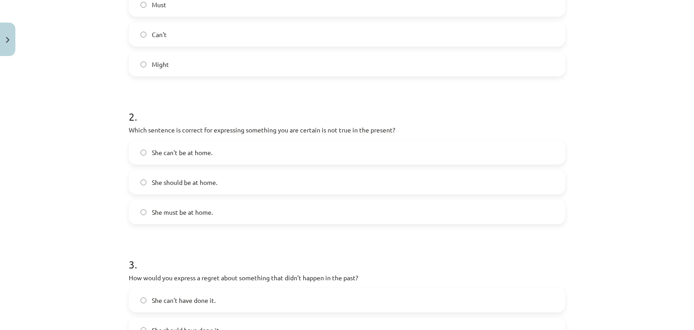
scroll to position [23, 0]
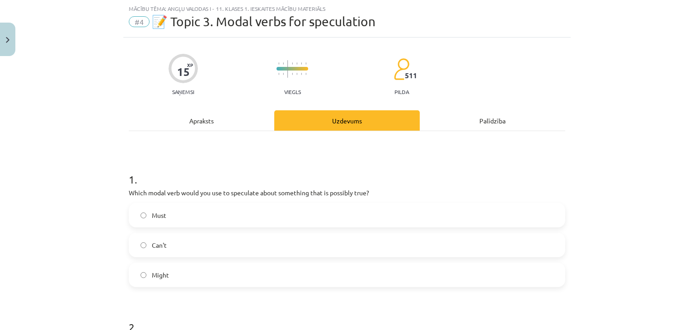
click at [210, 118] on div "Apraksts" at bounding box center [201, 120] width 145 height 20
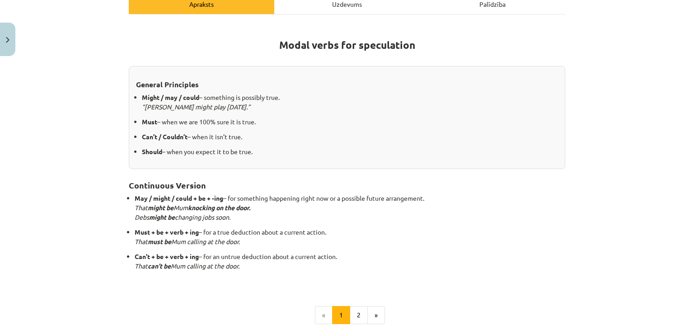
scroll to position [128, 0]
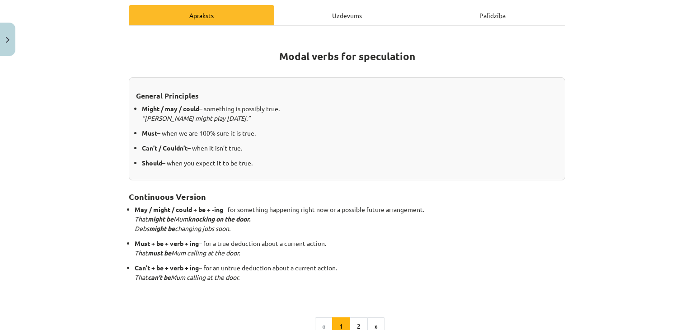
drag, startPoint x: 326, startPoint y: 17, endPoint x: 324, endPoint y: 23, distance: 6.7
click at [326, 17] on div "Uzdevums" at bounding box center [346, 15] width 145 height 20
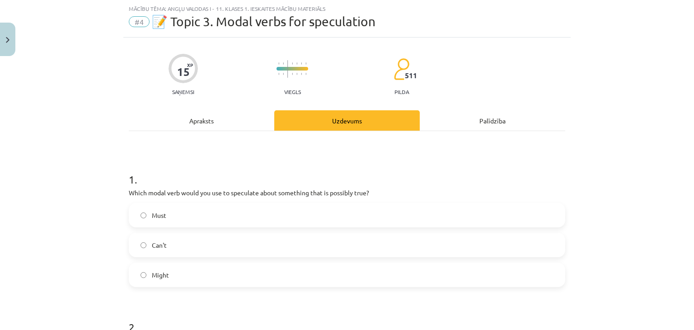
scroll to position [128, 0]
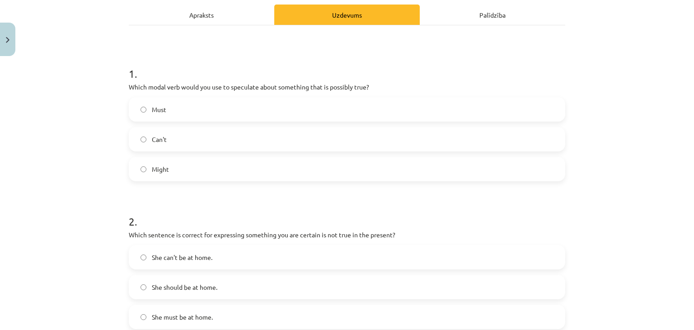
click at [202, 20] on div "Apraksts" at bounding box center [201, 15] width 145 height 20
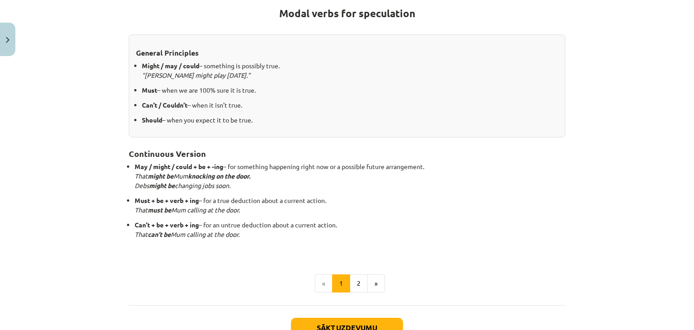
scroll to position [233, 0]
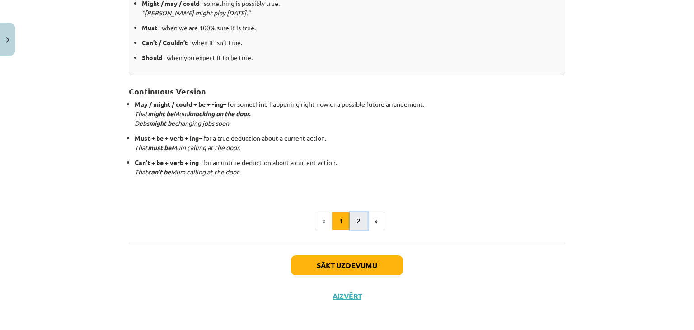
click at [351, 223] on button "2" at bounding box center [358, 221] width 18 height 18
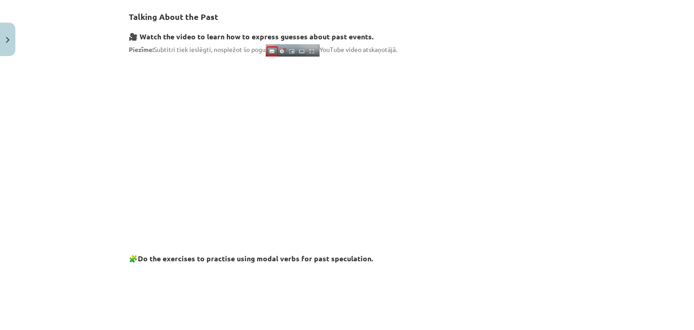
scroll to position [0, 0]
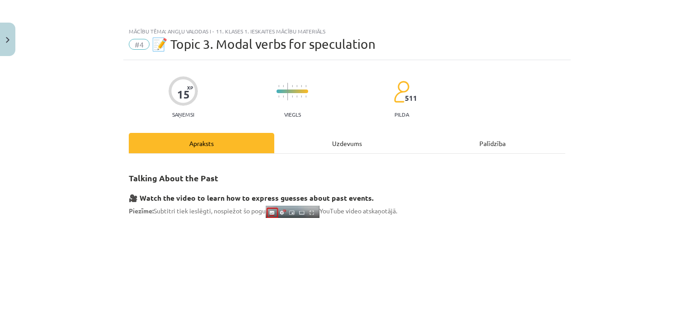
click at [336, 147] on div "Uzdevums" at bounding box center [346, 143] width 145 height 20
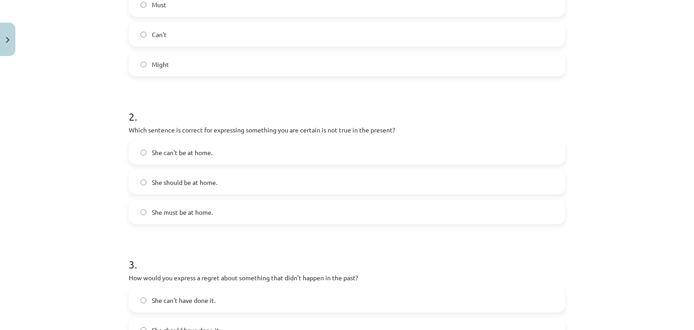
scroll to position [23, 0]
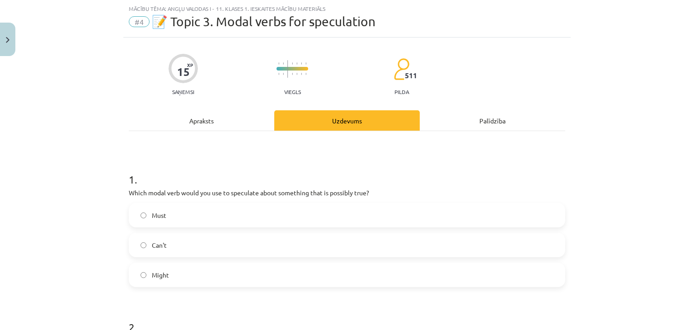
click at [213, 117] on div "Apraksts" at bounding box center [201, 120] width 145 height 20
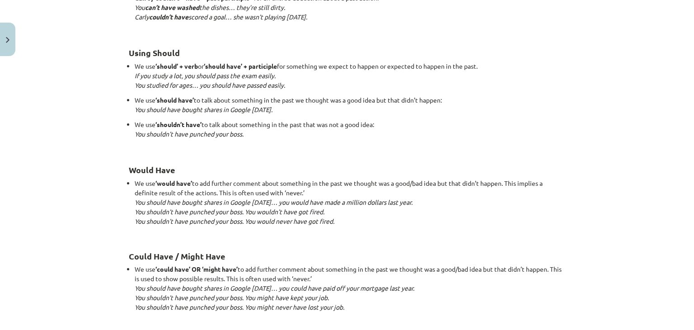
scroll to position [865, 0]
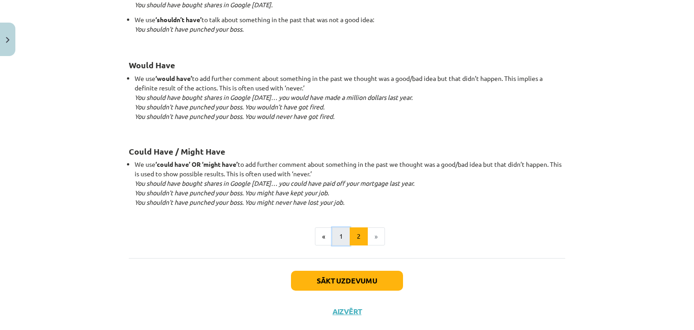
click at [332, 234] on button "1" at bounding box center [341, 236] width 18 height 18
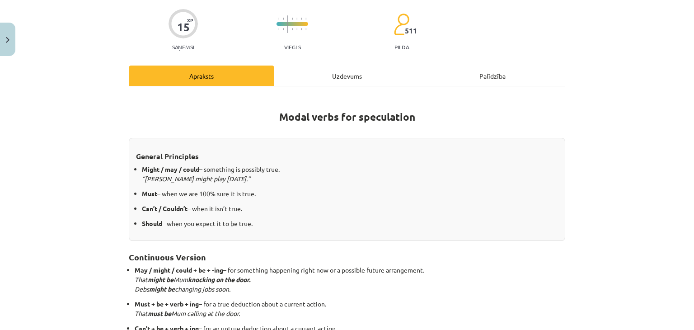
scroll to position [56, 0]
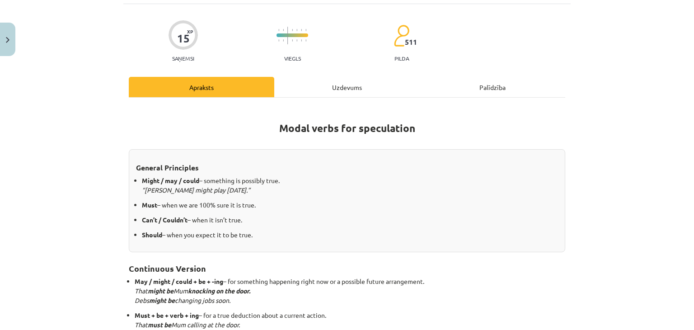
drag, startPoint x: 346, startPoint y: 80, endPoint x: 327, endPoint y: 109, distance: 34.8
click at [346, 80] on div "Uzdevums" at bounding box center [346, 87] width 145 height 20
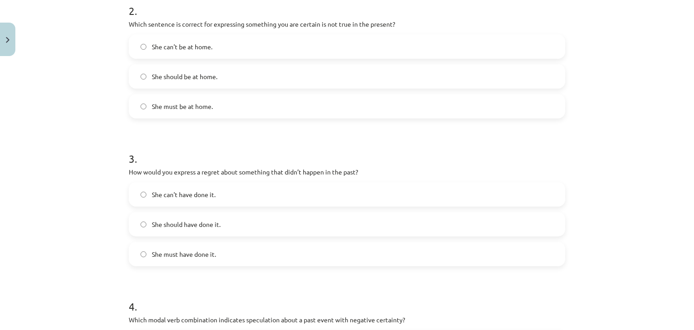
scroll to position [233, 0]
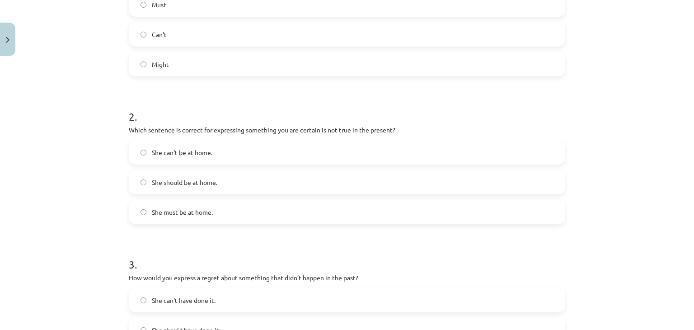
click at [177, 151] on span "She can't be at home." at bounding box center [182, 152] width 61 height 9
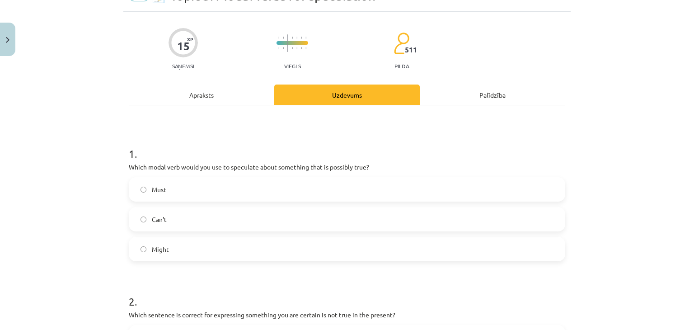
scroll to position [23, 0]
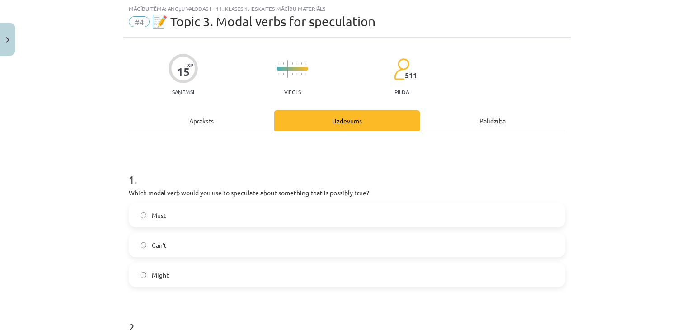
click at [226, 124] on div "Apraksts" at bounding box center [201, 120] width 145 height 20
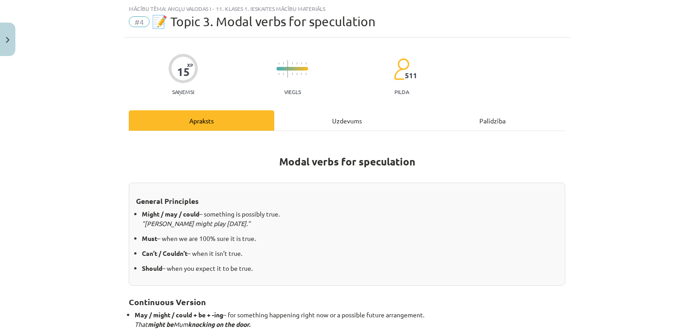
click at [325, 115] on div "Uzdevums" at bounding box center [346, 120] width 145 height 20
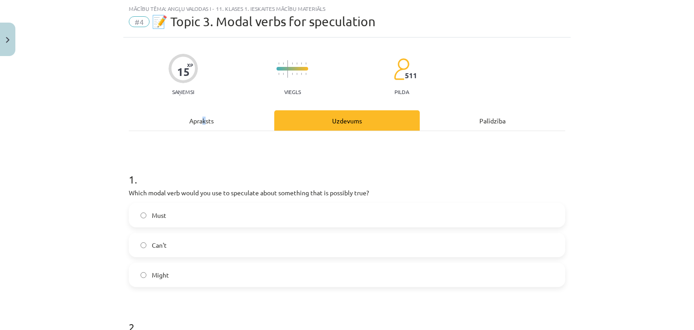
click at [200, 128] on div "Apraksts" at bounding box center [201, 120] width 145 height 20
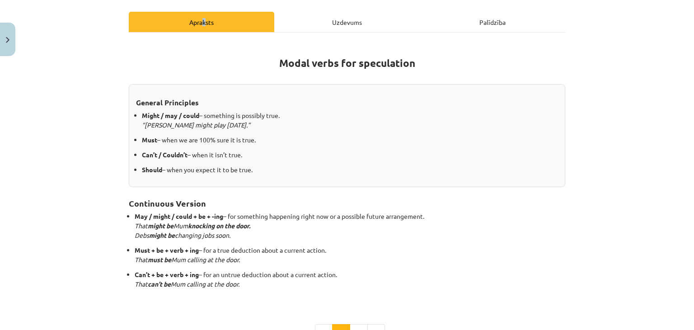
scroll to position [233, 0]
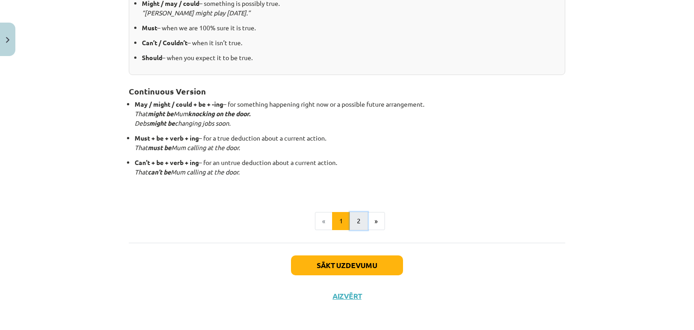
click at [353, 215] on button "2" at bounding box center [358, 221] width 18 height 18
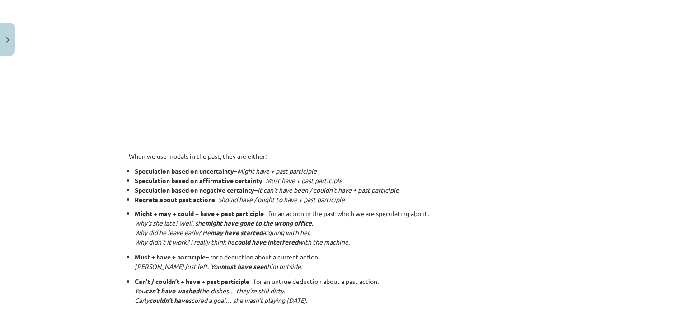
scroll to position [583, 0]
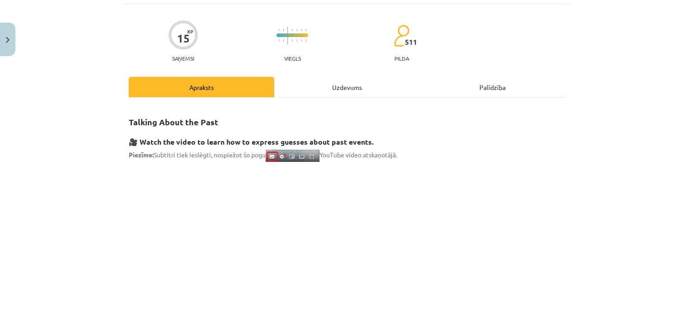
click at [338, 97] on div "Uzdevums" at bounding box center [346, 87] width 145 height 20
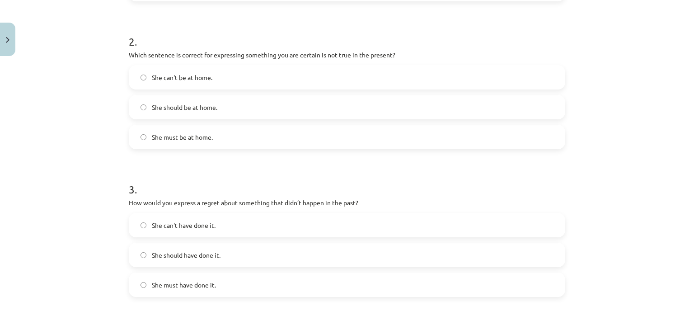
scroll to position [339, 0]
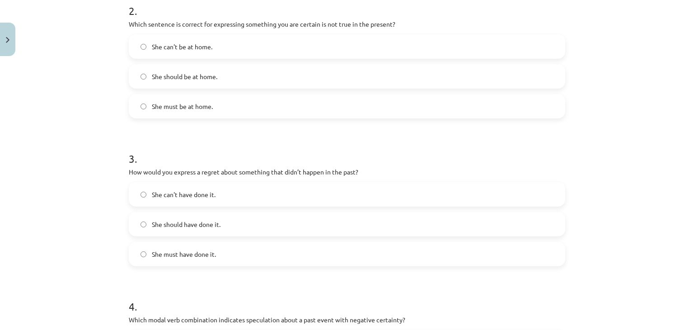
click at [191, 224] on span "She should have done it." at bounding box center [186, 223] width 69 height 9
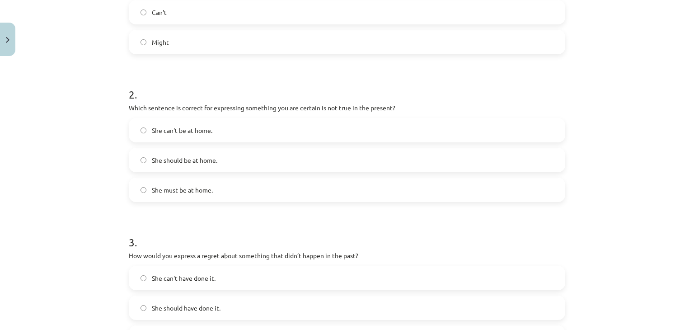
scroll to position [23, 0]
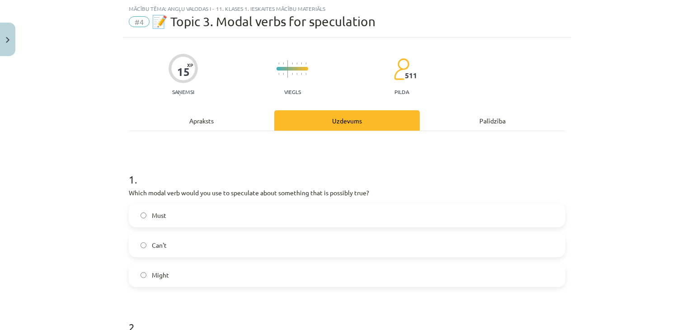
click at [221, 119] on div "Apraksts" at bounding box center [201, 120] width 145 height 20
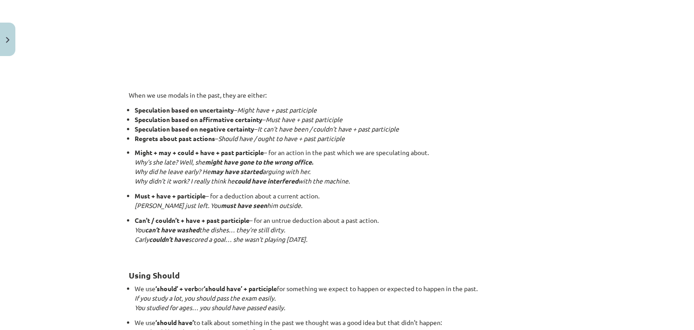
scroll to position [550, 0]
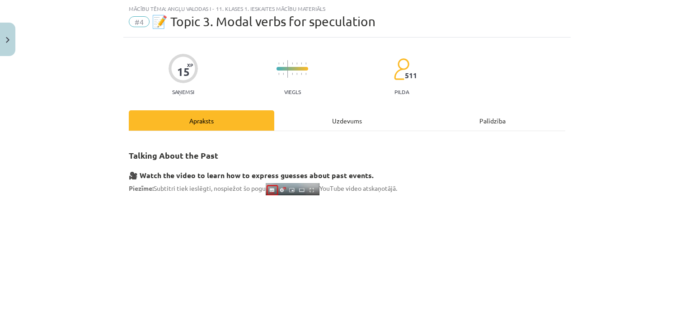
click at [319, 116] on div "Uzdevums" at bounding box center [346, 120] width 145 height 20
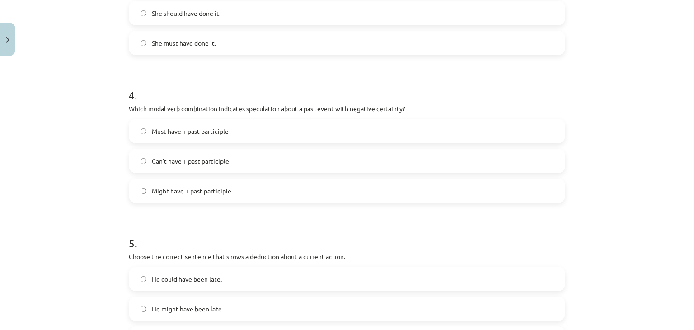
click at [211, 162] on span "Can't have + past participle" at bounding box center [190, 160] width 77 height 9
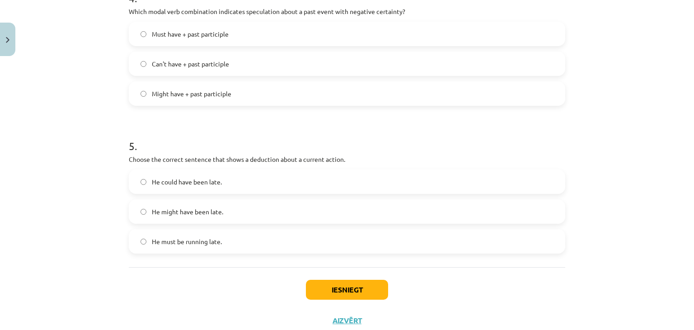
scroll to position [675, 0]
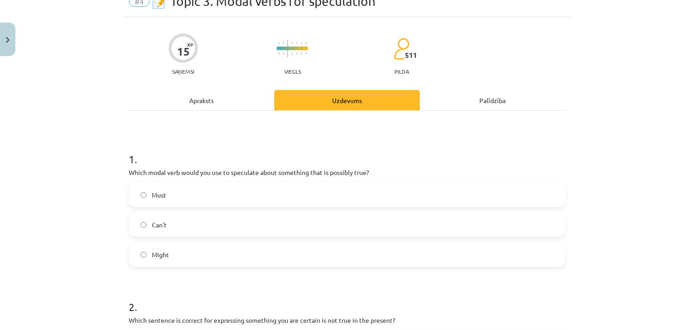
click at [219, 107] on div "Apraksts" at bounding box center [201, 100] width 145 height 20
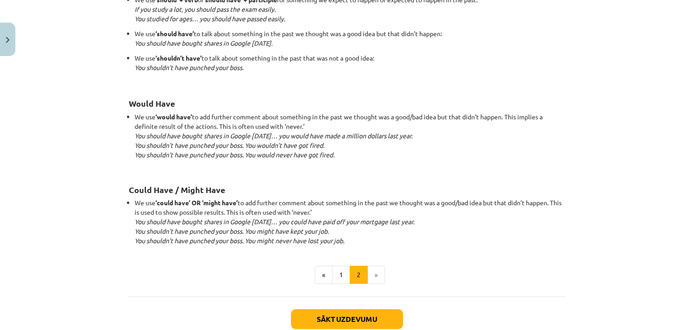
scroll to position [884, 0]
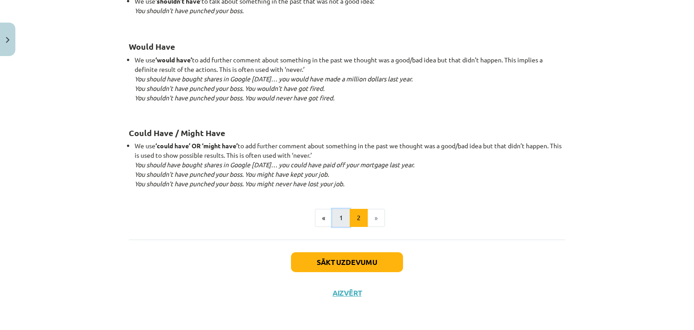
click at [335, 221] on button "1" at bounding box center [341, 218] width 18 height 18
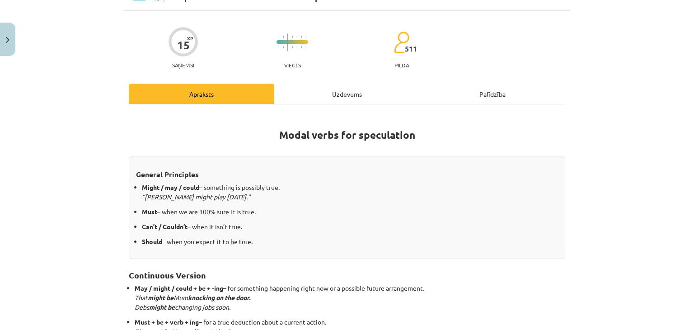
scroll to position [0, 0]
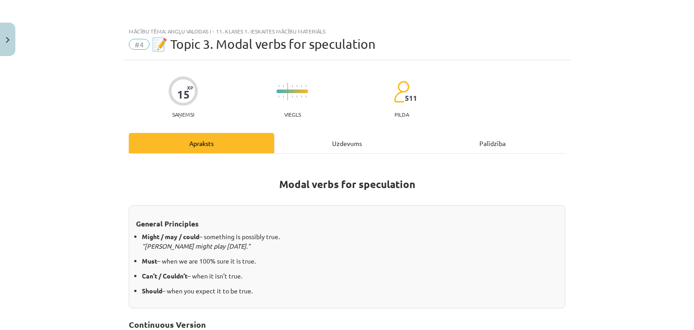
click at [345, 148] on div "Uzdevums" at bounding box center [346, 143] width 145 height 20
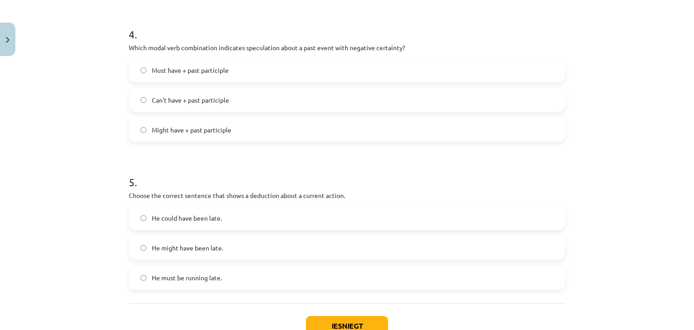
scroll to position [675, 0]
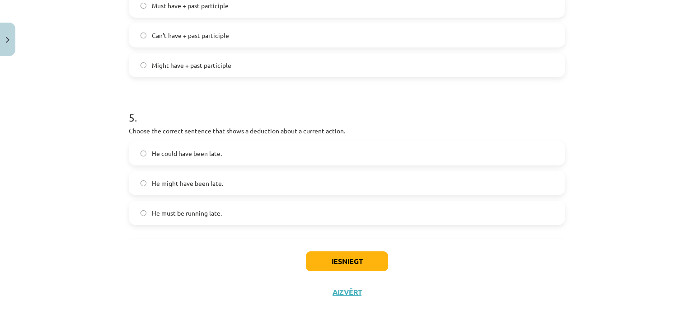
click at [226, 217] on label "He must be running late." at bounding box center [347, 212] width 434 height 23
click at [350, 259] on button "Iesniegt" at bounding box center [347, 261] width 82 height 20
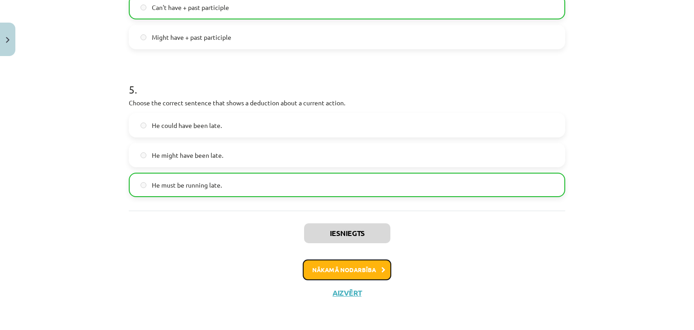
click at [349, 265] on button "Nākamā nodarbība" at bounding box center [347, 269] width 89 height 21
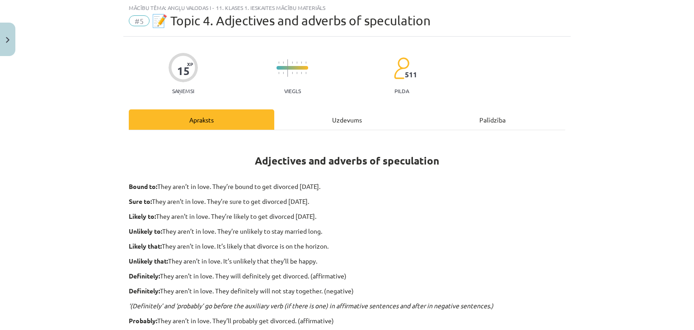
scroll to position [23, 0]
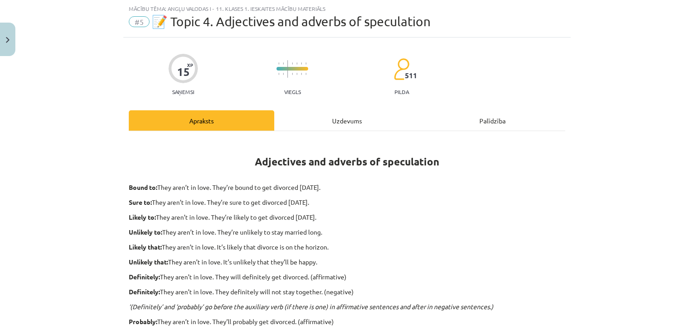
click at [324, 114] on div "Uzdevums" at bounding box center [346, 120] width 145 height 20
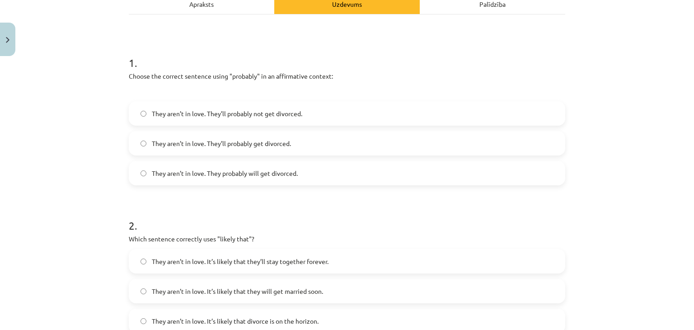
scroll to position [128, 0]
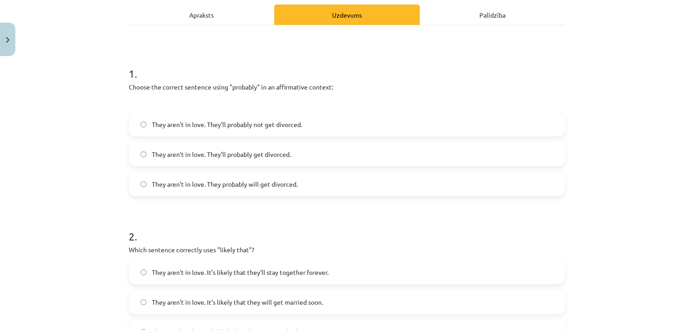
click at [192, 17] on div "Apraksts" at bounding box center [201, 15] width 145 height 20
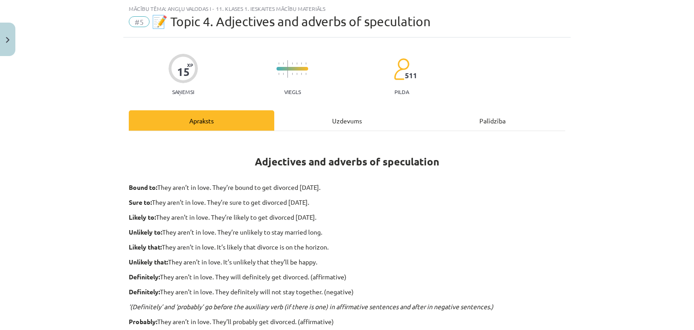
scroll to position [128, 0]
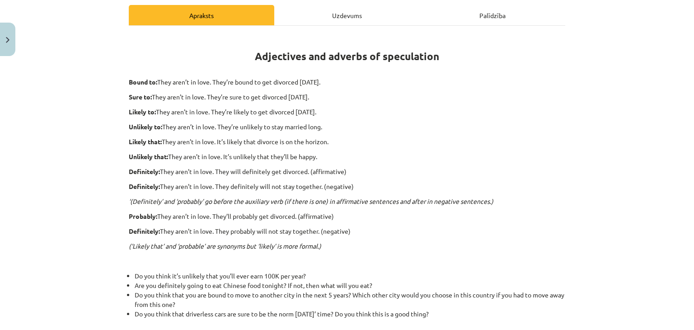
click at [332, 5] on div "Uzdevums" at bounding box center [346, 15] width 145 height 20
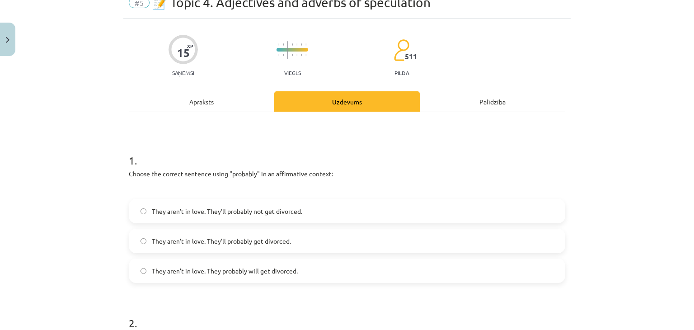
scroll to position [23, 0]
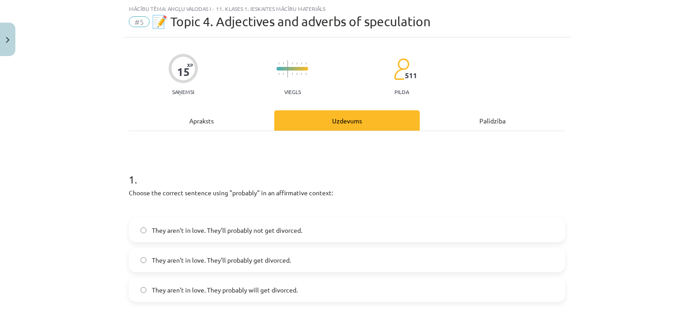
click at [191, 127] on div "Apraksts" at bounding box center [201, 120] width 145 height 20
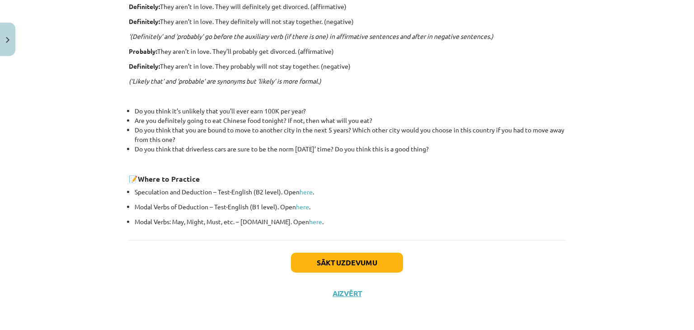
scroll to position [82, 0]
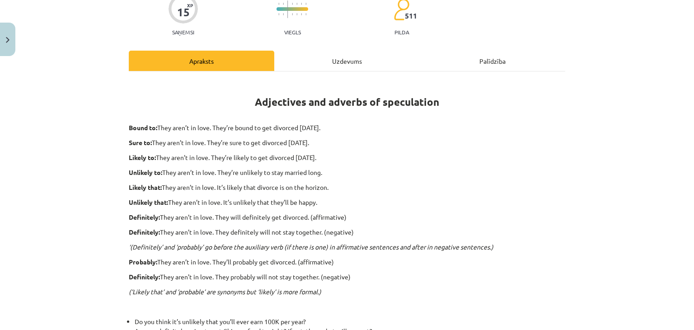
click at [345, 62] on div "Uzdevums" at bounding box center [346, 61] width 145 height 20
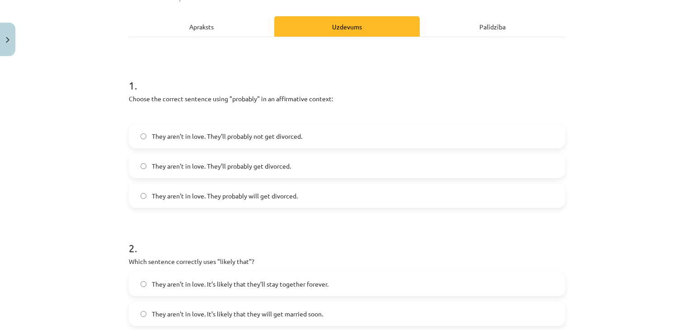
scroll to position [128, 0]
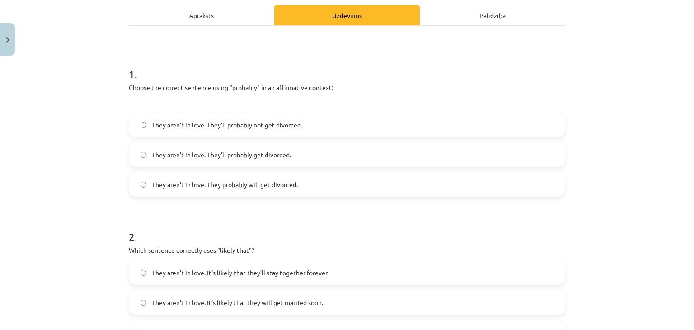
click at [229, 156] on span "They aren’t in love. They’ll probably get divorced." at bounding box center [221, 154] width 139 height 9
click at [186, 17] on div "Apraksts" at bounding box center [201, 15] width 145 height 20
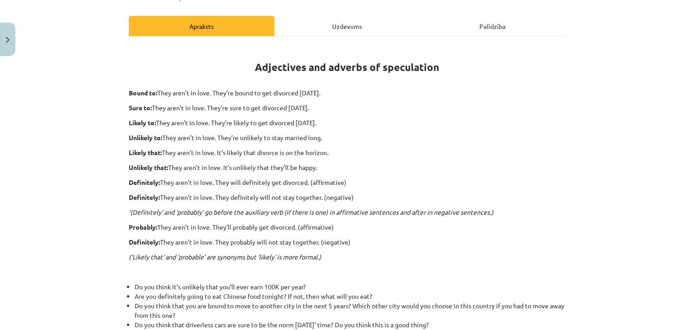
scroll to position [128, 0]
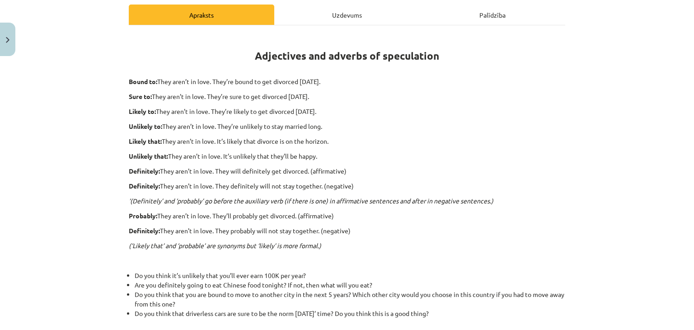
click at [340, 20] on div "Uzdevums" at bounding box center [346, 15] width 145 height 20
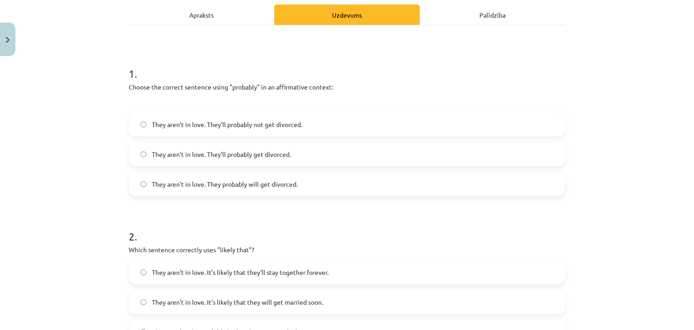
click at [198, 17] on div "Apraksts" at bounding box center [201, 15] width 145 height 20
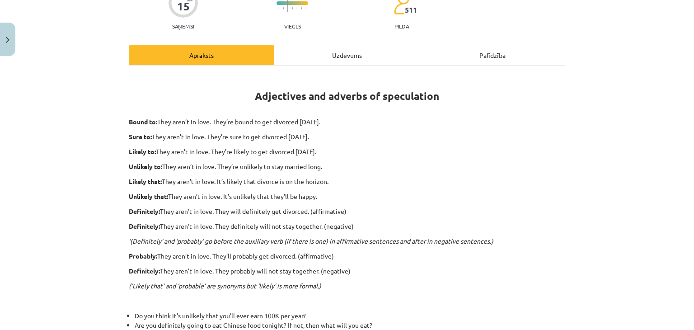
scroll to position [82, 0]
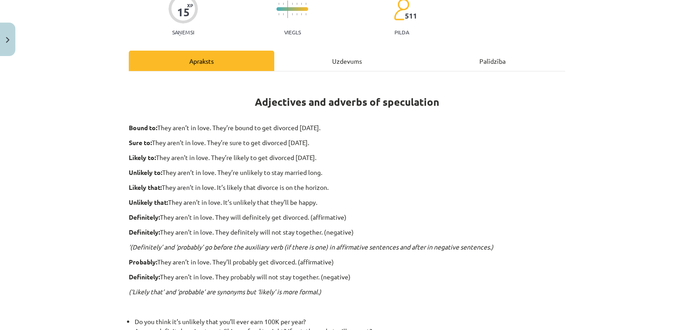
click at [344, 56] on div "Uzdevums" at bounding box center [346, 61] width 145 height 20
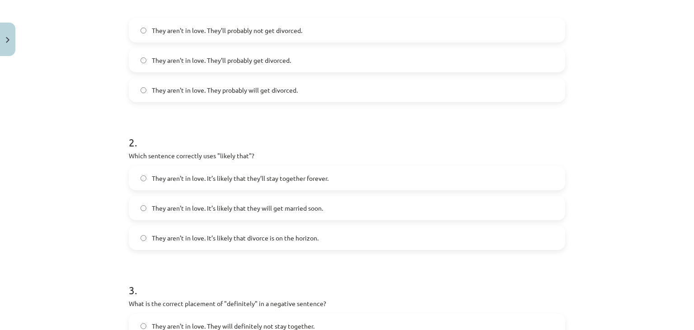
scroll to position [233, 0]
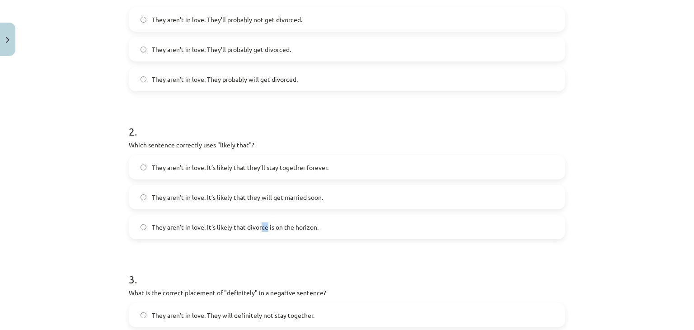
click at [263, 231] on label "They aren’t in love. It’s likely that divorce is on the horizon." at bounding box center [347, 226] width 434 height 23
drag, startPoint x: 214, startPoint y: 223, endPoint x: 229, endPoint y: 226, distance: 14.8
click at [229, 226] on span "They aren’t in love. It’s likely that divorce is on the horizon." at bounding box center [235, 226] width 167 height 9
click at [279, 222] on span "They aren’t in love. It’s likely that divorce is on the horizon." at bounding box center [235, 226] width 167 height 9
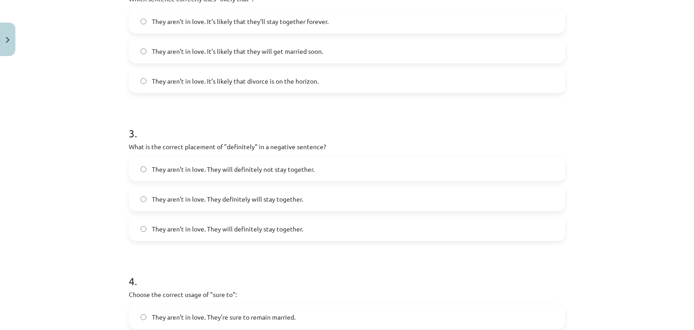
scroll to position [444, 0]
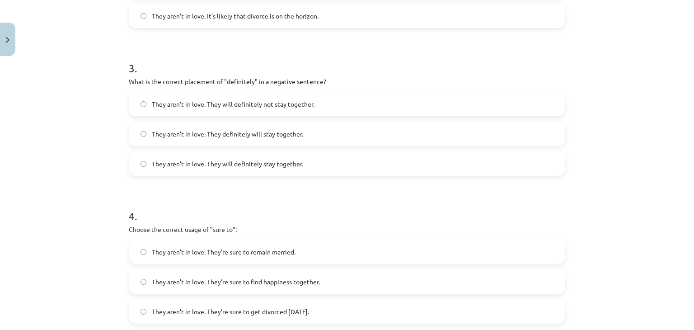
click at [211, 102] on span "They aren’t in love. They will definitely not stay together." at bounding box center [233, 103] width 163 height 9
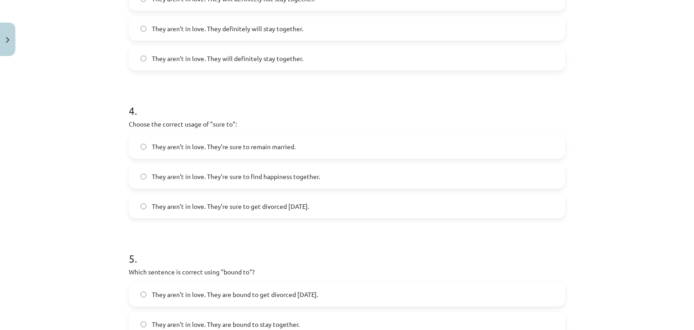
click at [246, 206] on span "They aren’t in love. They’re sure to get divorced within six months." at bounding box center [230, 205] width 157 height 9
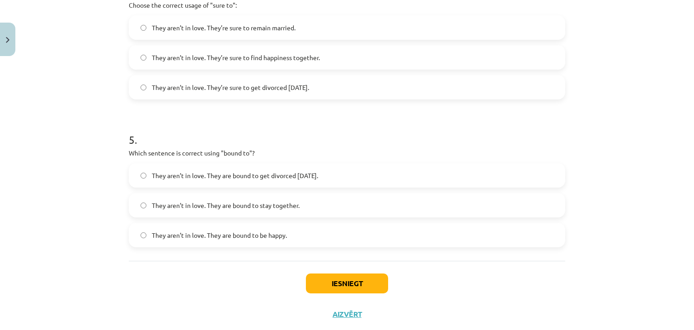
scroll to position [690, 0]
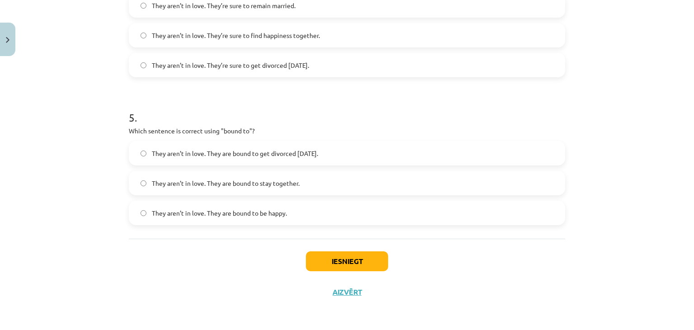
click at [279, 149] on span "They aren’t in love. They are bound to get divorced within six months." at bounding box center [235, 153] width 166 height 9
click at [321, 263] on button "Iesniegt" at bounding box center [347, 261] width 82 height 20
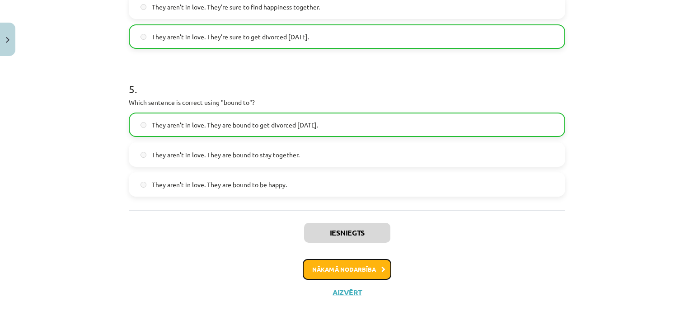
click at [373, 274] on button "Nākamā nodarbība" at bounding box center [347, 269] width 89 height 21
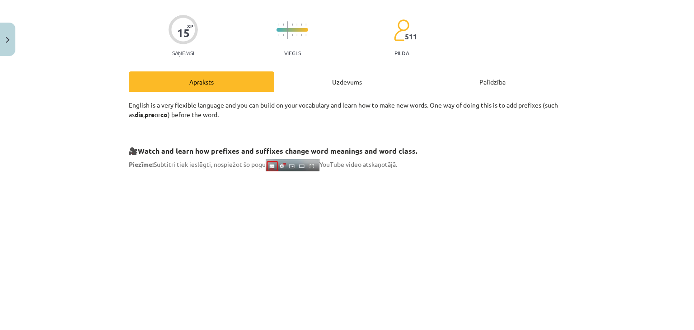
scroll to position [23, 0]
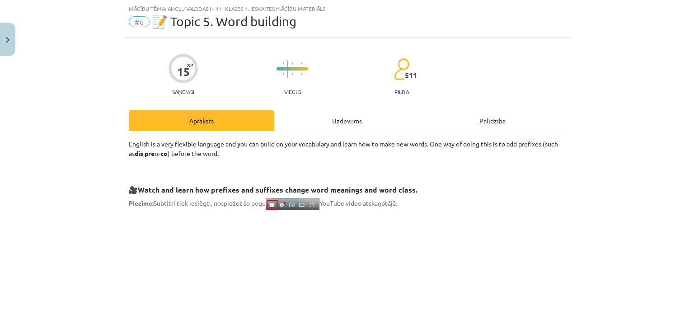
click at [334, 118] on div "Uzdevums" at bounding box center [346, 120] width 145 height 20
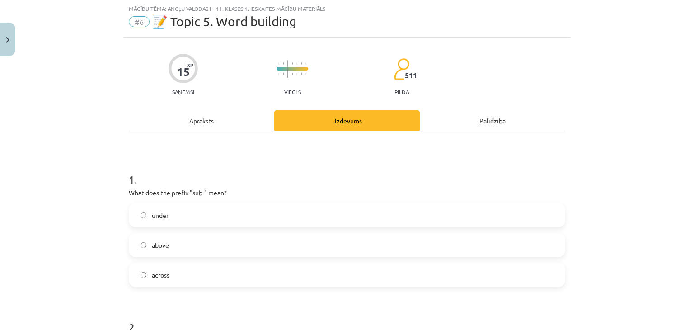
click at [209, 118] on div "Apraksts" at bounding box center [201, 120] width 145 height 20
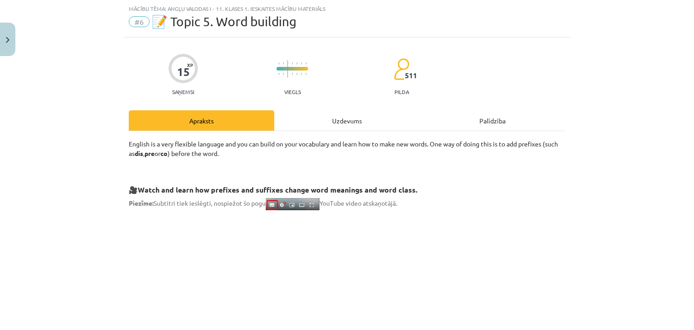
click at [393, 114] on div "Uzdevums" at bounding box center [346, 120] width 145 height 20
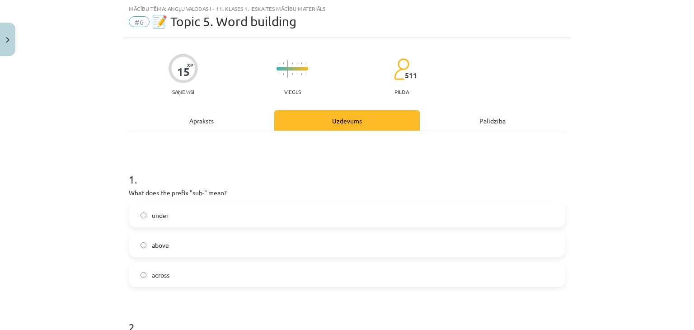
click at [184, 122] on div "Apraksts" at bounding box center [201, 120] width 145 height 20
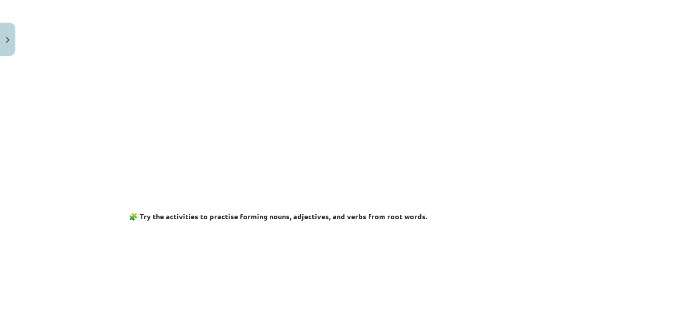
scroll to position [0, 0]
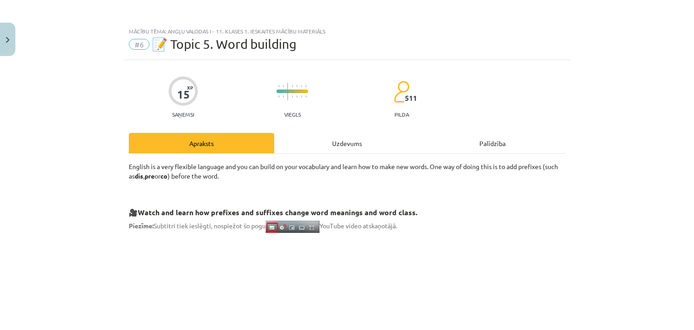
click at [339, 137] on div "Uzdevums" at bounding box center [346, 143] width 145 height 20
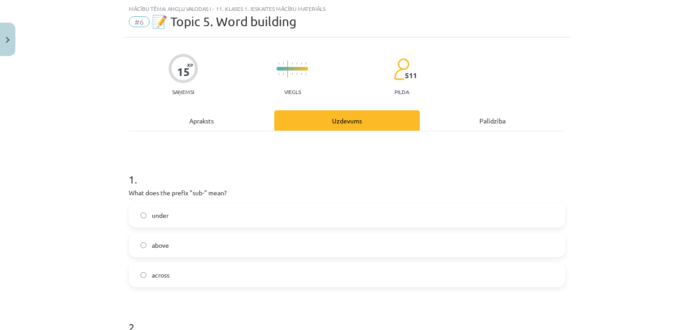
scroll to position [128, 0]
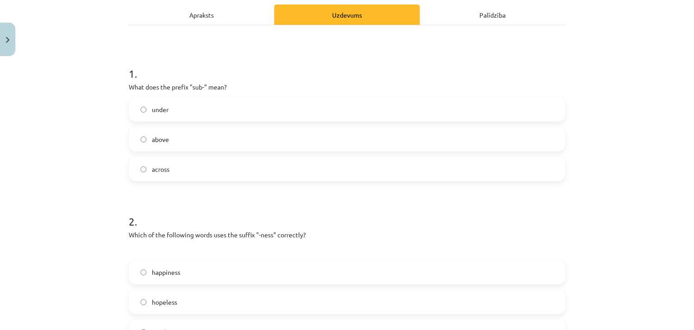
click at [179, 103] on label "under" at bounding box center [347, 109] width 434 height 23
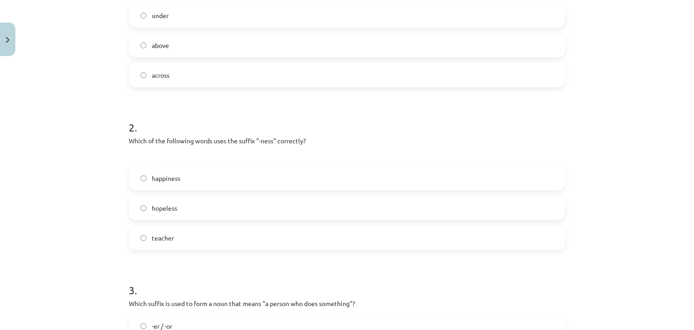
scroll to position [233, 0]
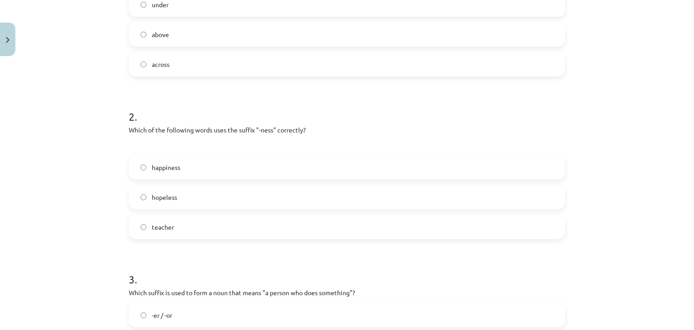
click at [191, 173] on label "happiness" at bounding box center [347, 167] width 434 height 23
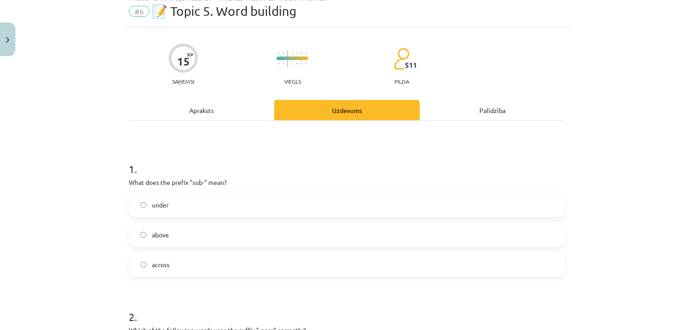
scroll to position [0, 0]
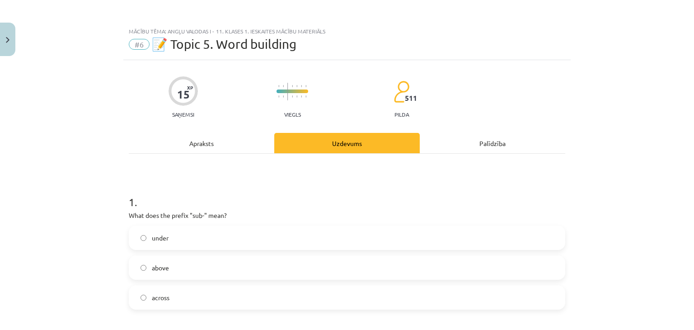
click at [193, 135] on div "Apraksts" at bounding box center [201, 143] width 145 height 20
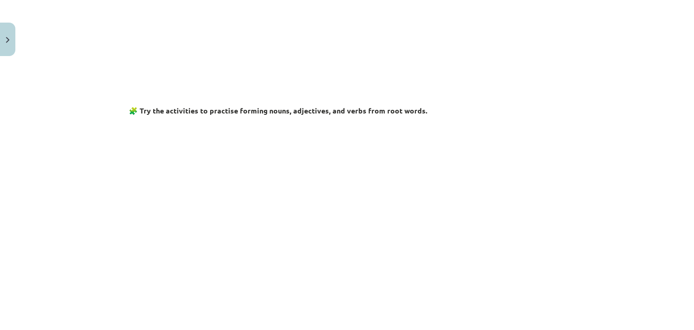
scroll to position [23, 0]
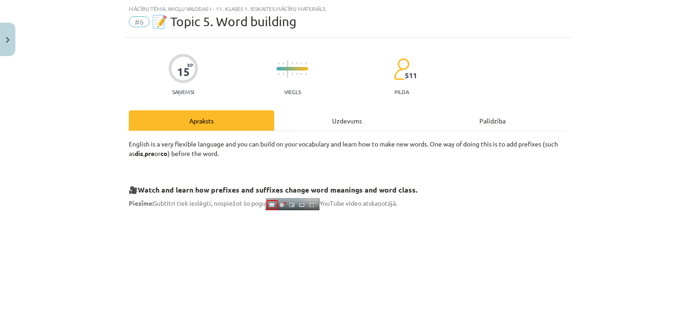
click at [326, 116] on div "Uzdevums" at bounding box center [346, 120] width 145 height 20
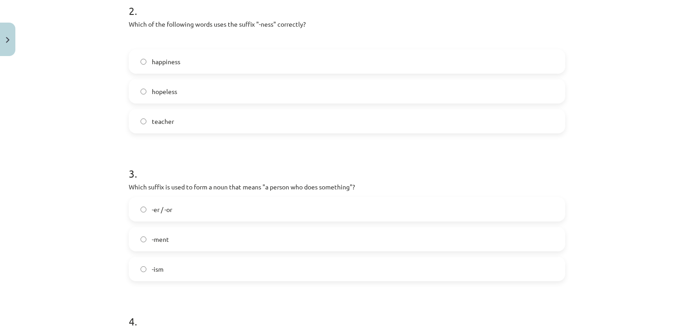
scroll to position [128, 0]
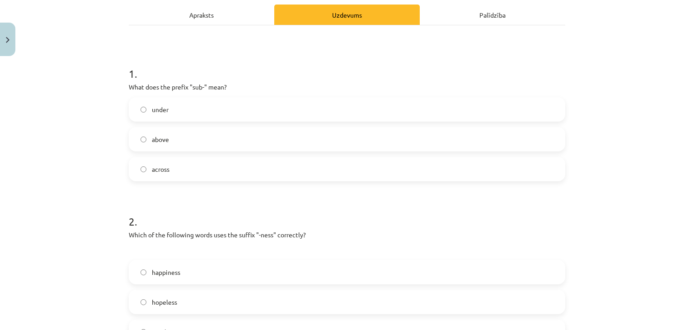
click at [199, 8] on div "Apraksts" at bounding box center [201, 15] width 145 height 20
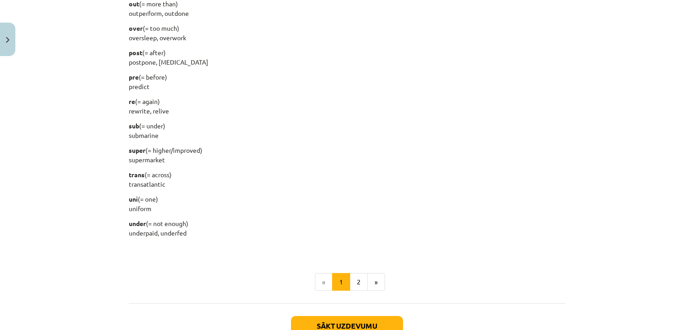
scroll to position [1144, 0]
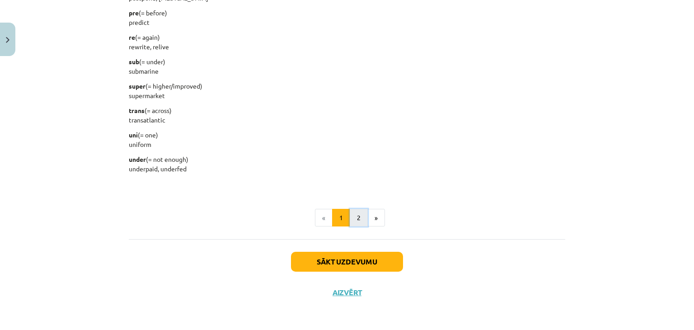
click at [350, 216] on button "2" at bounding box center [358, 218] width 18 height 18
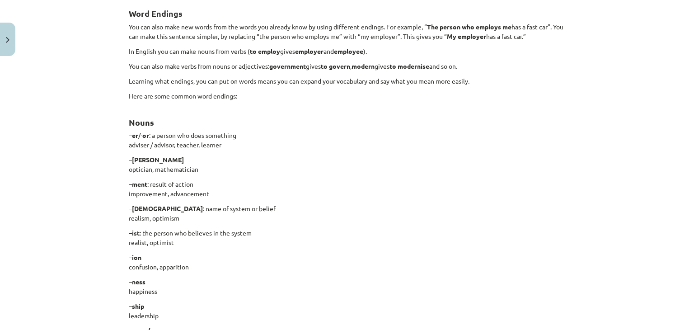
scroll to position [161, 0]
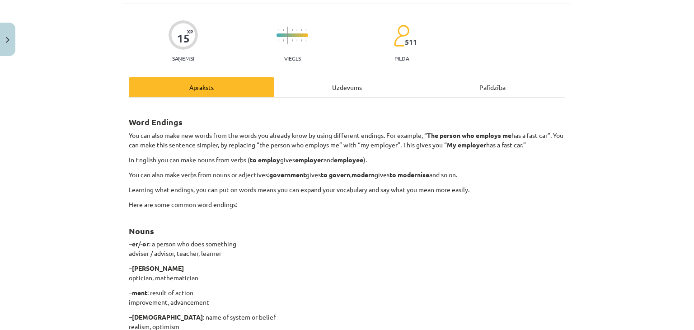
click at [347, 87] on div "Uzdevums" at bounding box center [346, 87] width 145 height 20
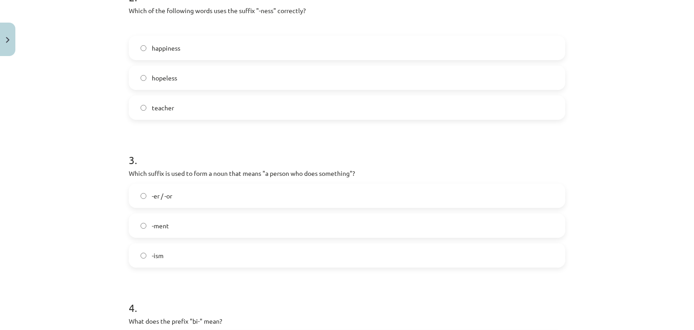
scroll to position [444, 0]
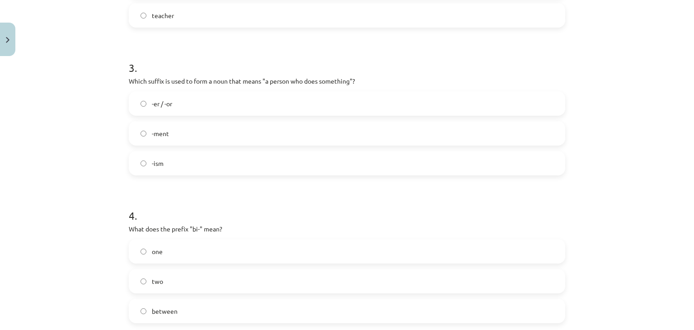
click at [173, 107] on label "-er / -or" at bounding box center [347, 103] width 434 height 23
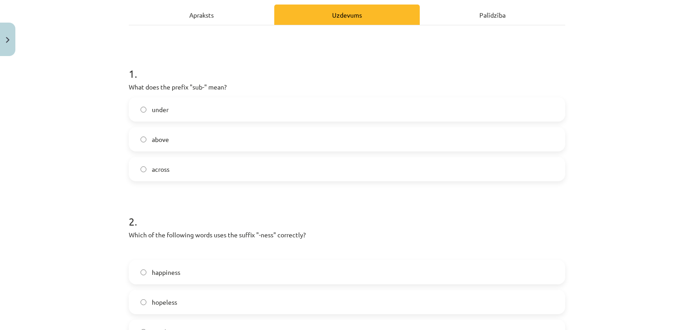
click at [197, 17] on div "Apraksts" at bounding box center [201, 15] width 145 height 20
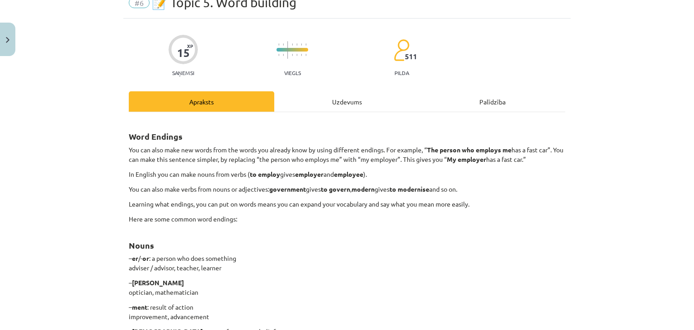
scroll to position [23, 0]
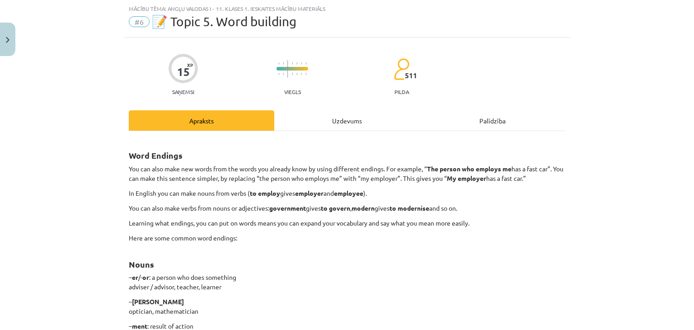
click at [313, 113] on div "Uzdevums" at bounding box center [346, 120] width 145 height 20
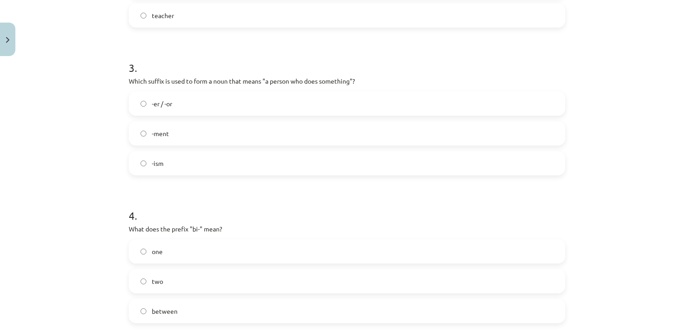
scroll to position [549, 0]
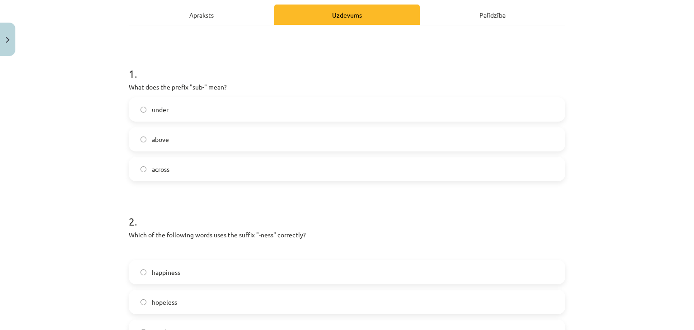
drag, startPoint x: 213, startPoint y: 19, endPoint x: 200, endPoint y: 36, distance: 20.3
click at [212, 19] on div "Apraksts" at bounding box center [201, 15] width 145 height 20
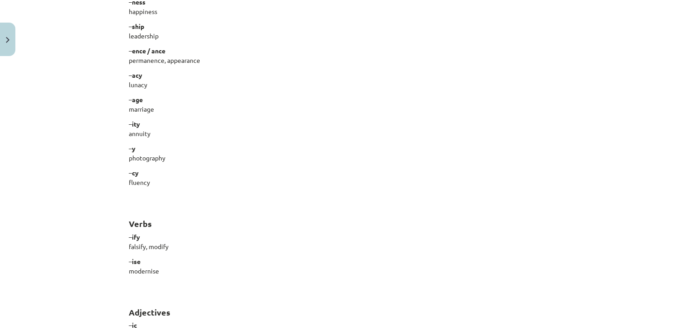
scroll to position [760, 0]
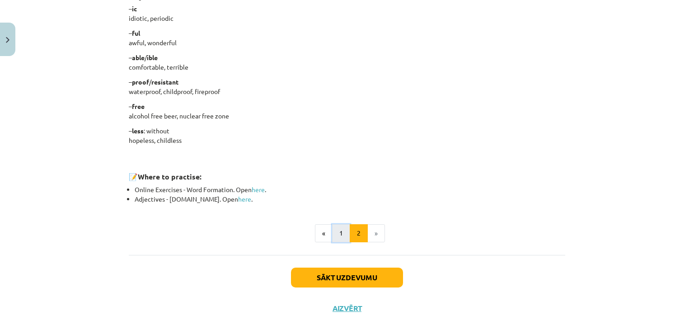
click at [337, 230] on button "1" at bounding box center [341, 233] width 18 height 18
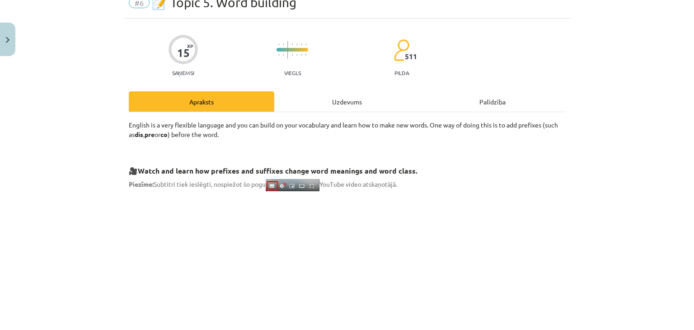
scroll to position [0, 0]
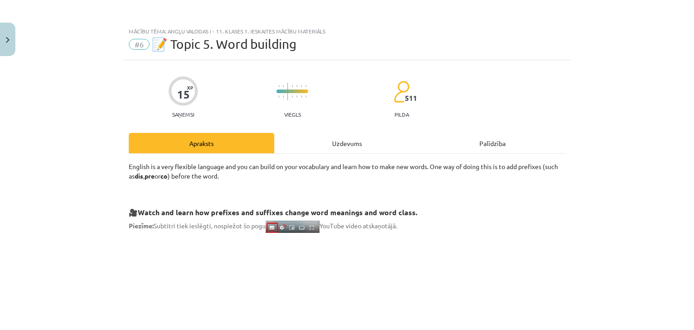
click at [327, 145] on div "Uzdevums" at bounding box center [346, 143] width 145 height 20
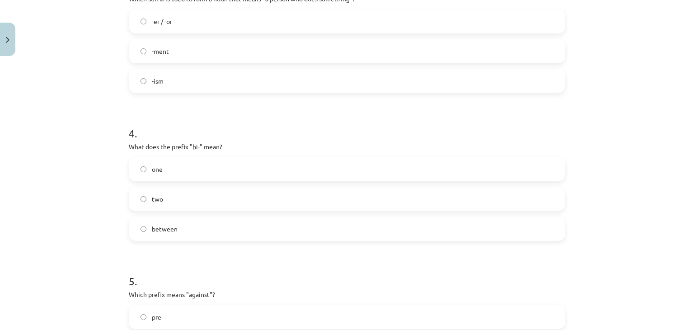
click at [166, 205] on label "two" at bounding box center [347, 198] width 434 height 23
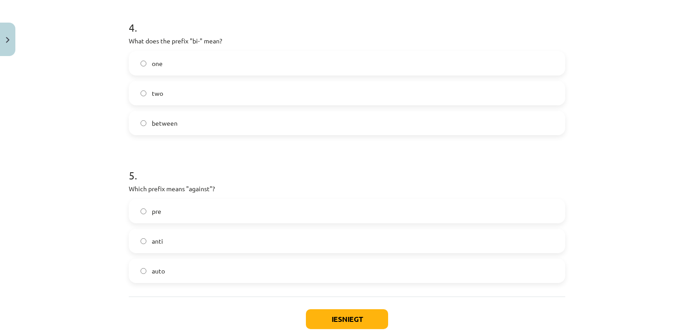
scroll to position [690, 0]
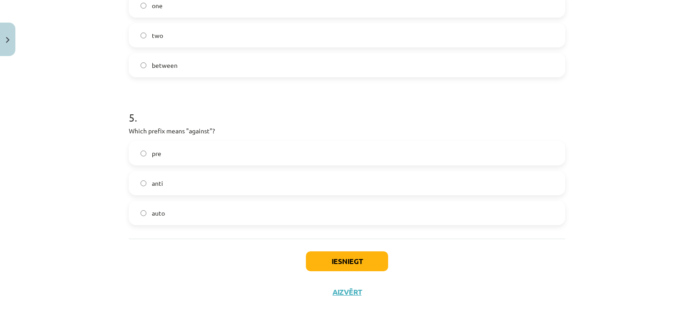
click at [146, 182] on label "anti" at bounding box center [347, 183] width 434 height 23
click at [363, 258] on button "Iesniegt" at bounding box center [347, 261] width 82 height 20
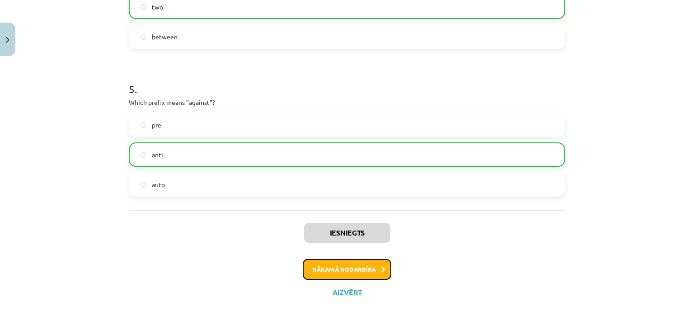
click at [338, 266] on button "Nākamā nodarbība" at bounding box center [347, 269] width 89 height 21
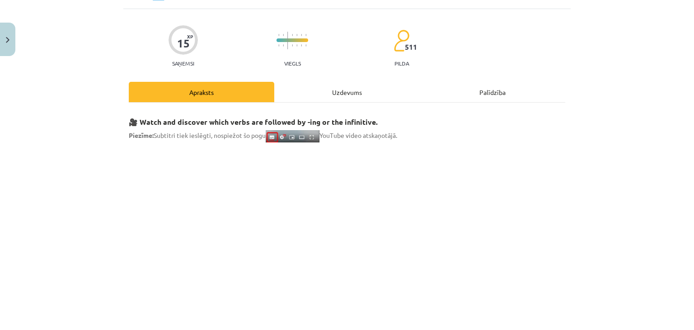
scroll to position [23, 0]
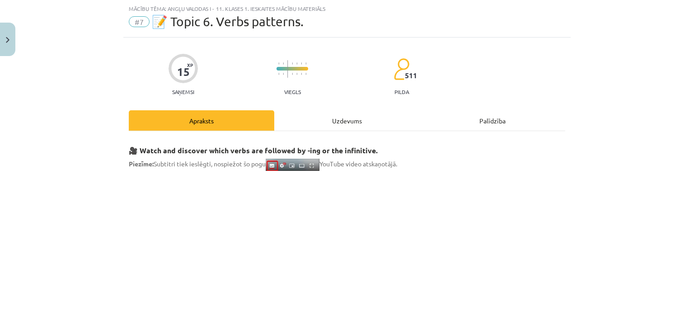
click at [334, 119] on div "Uzdevums" at bounding box center [346, 120] width 145 height 20
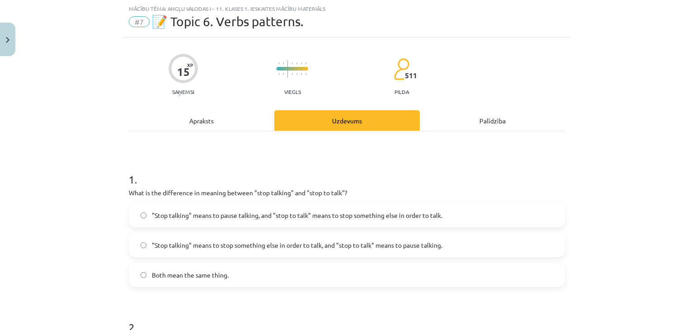
scroll to position [128, 0]
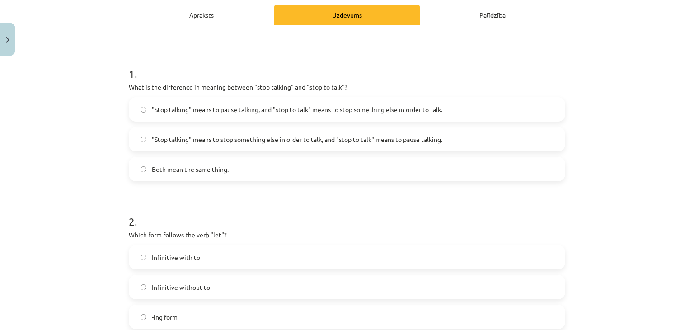
click at [195, 22] on div "Apraksts" at bounding box center [201, 15] width 145 height 20
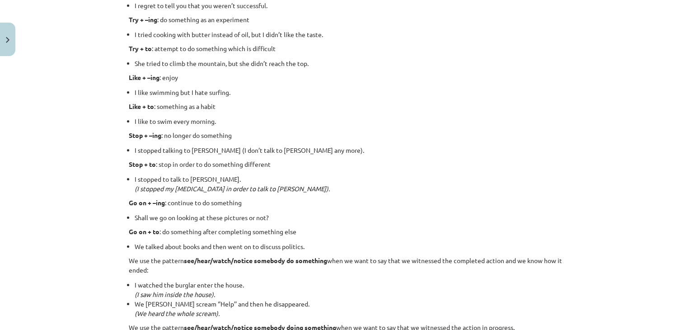
scroll to position [1000, 0]
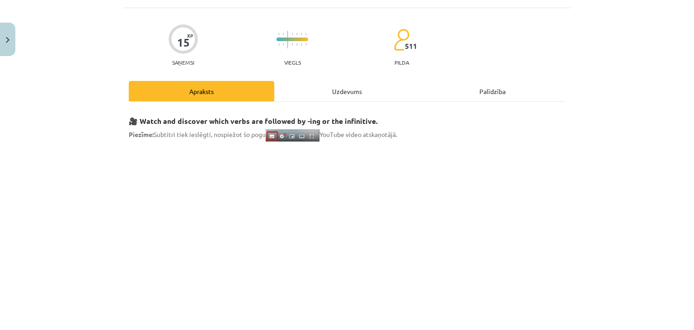
click at [354, 89] on div "Uzdevums" at bounding box center [346, 91] width 145 height 20
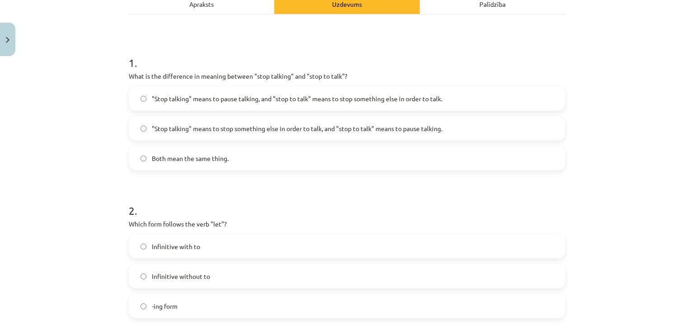
scroll to position [128, 0]
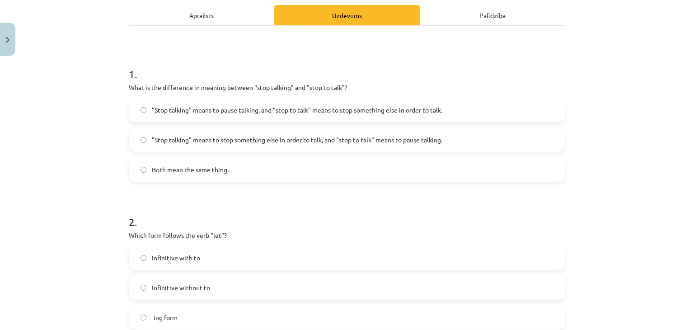
click at [322, 111] on span ""Stop talking" means to pause talking, and "stop to talk" means to stop somethi…" at bounding box center [297, 109] width 290 height 9
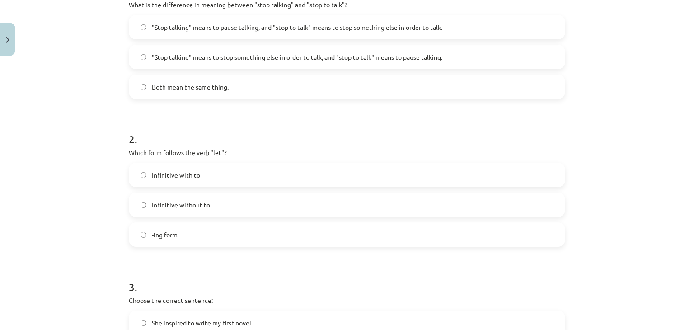
scroll to position [105, 0]
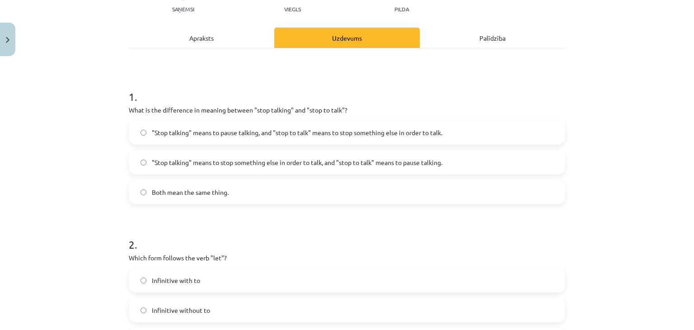
click at [182, 38] on div "Apraksts" at bounding box center [201, 38] width 145 height 20
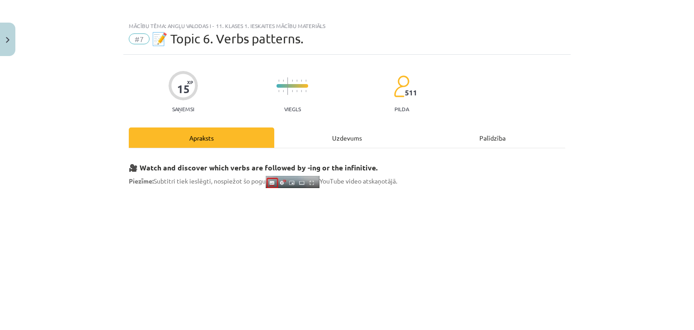
scroll to position [0, 0]
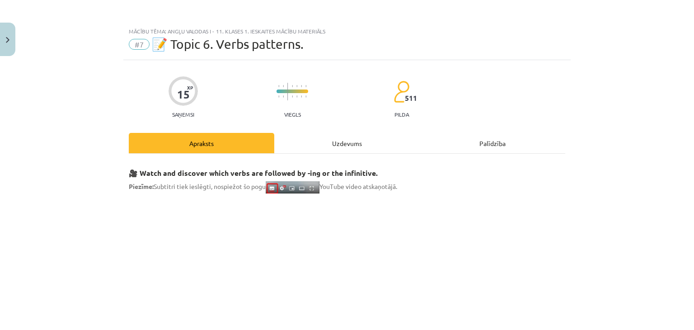
click at [332, 145] on div "Uzdevums" at bounding box center [346, 143] width 145 height 20
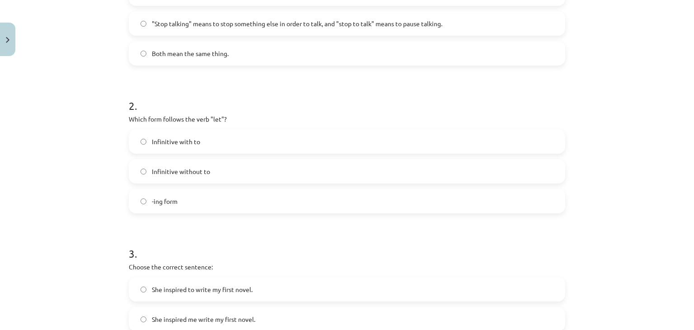
scroll to position [233, 0]
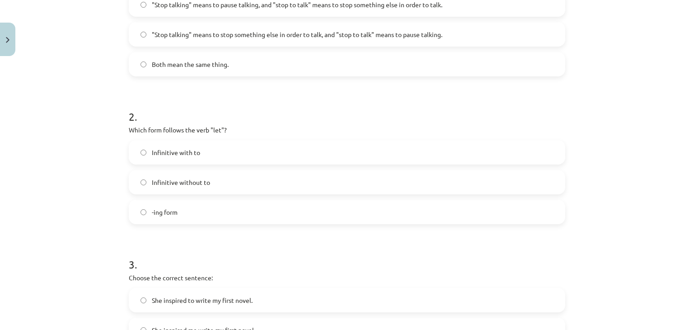
click at [196, 179] on span "Infinitive without to" at bounding box center [181, 181] width 58 height 9
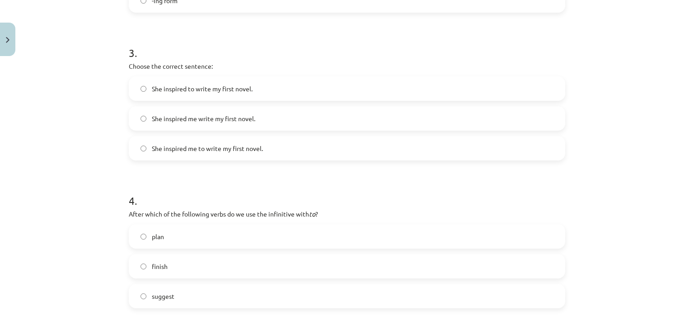
click at [249, 155] on label "She inspired me to write my first novel." at bounding box center [347, 148] width 434 height 23
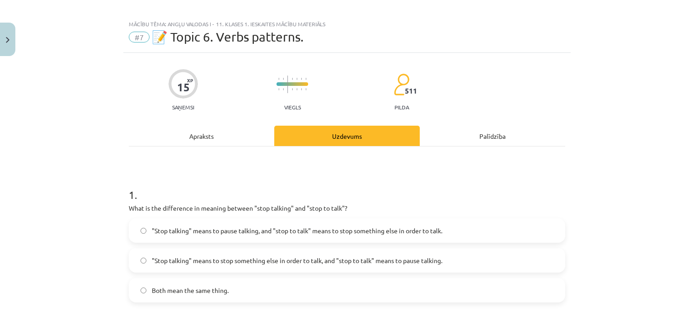
scroll to position [0, 0]
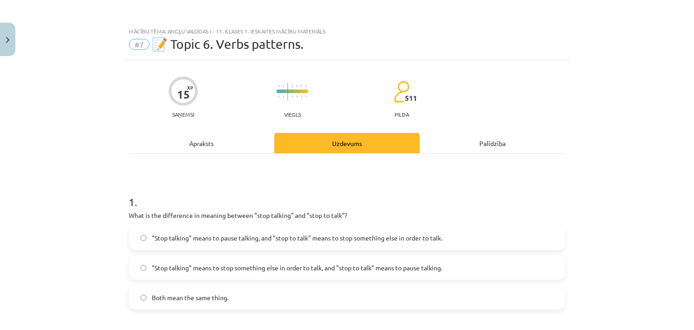
click at [217, 138] on div "Apraksts" at bounding box center [201, 143] width 145 height 20
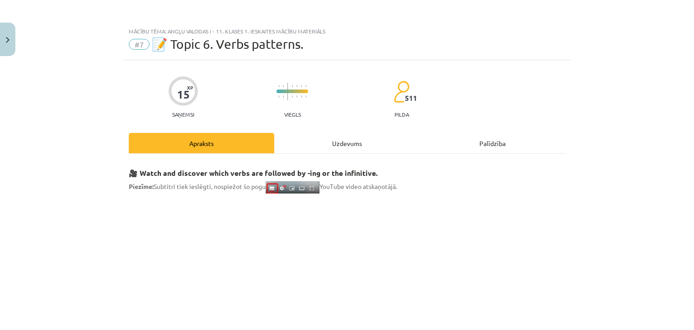
click at [323, 140] on div "Uzdevums" at bounding box center [346, 143] width 145 height 20
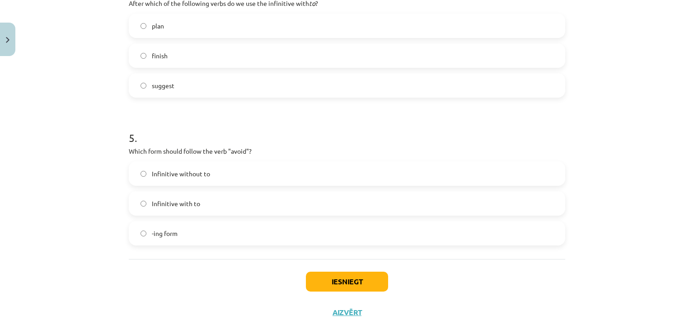
scroll to position [549, 0]
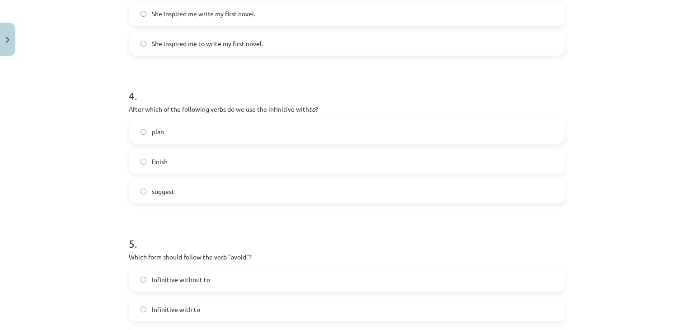
click at [158, 123] on label "plan" at bounding box center [347, 131] width 434 height 23
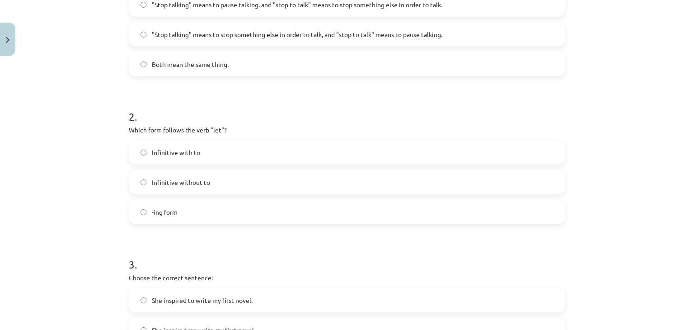
scroll to position [0, 0]
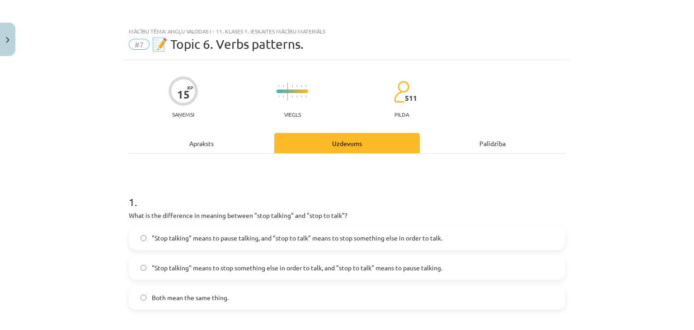
click at [177, 136] on div "Apraksts" at bounding box center [201, 143] width 145 height 20
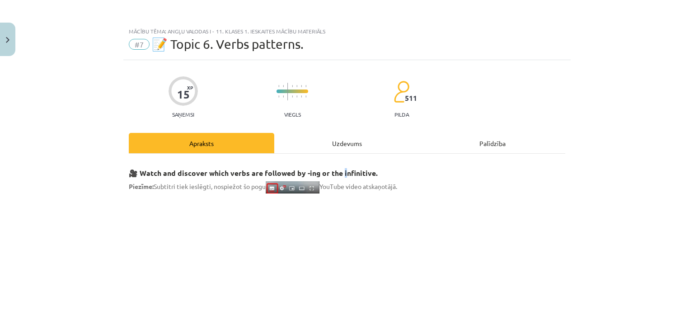
drag, startPoint x: 338, startPoint y: 155, endPoint x: 332, endPoint y: 149, distance: 8.0
click at [331, 144] on div "Uzdevums" at bounding box center [346, 143] width 145 height 20
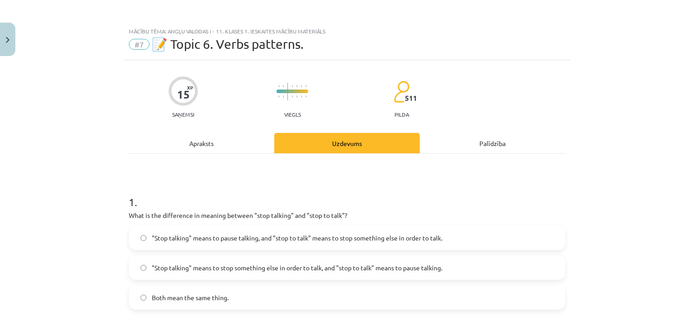
click at [196, 135] on div "Apraksts" at bounding box center [201, 143] width 145 height 20
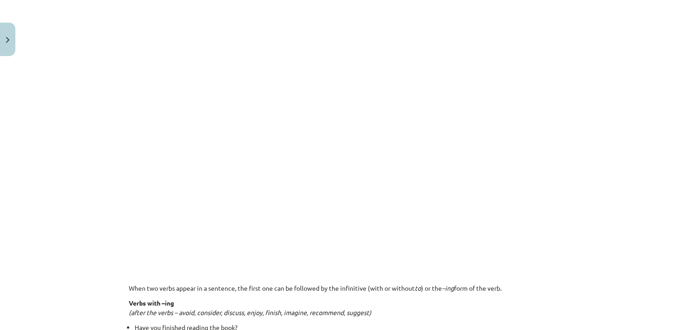
scroll to position [655, 0]
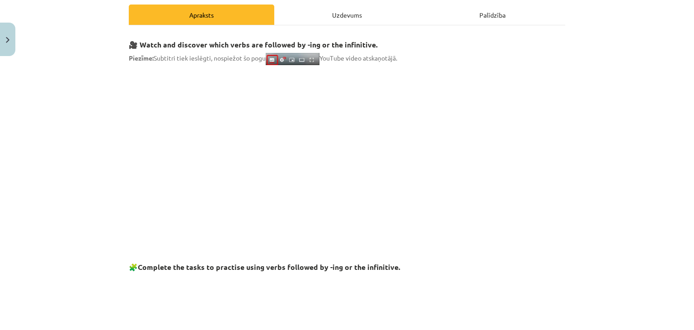
click at [358, 17] on div "Uzdevums" at bounding box center [346, 15] width 145 height 20
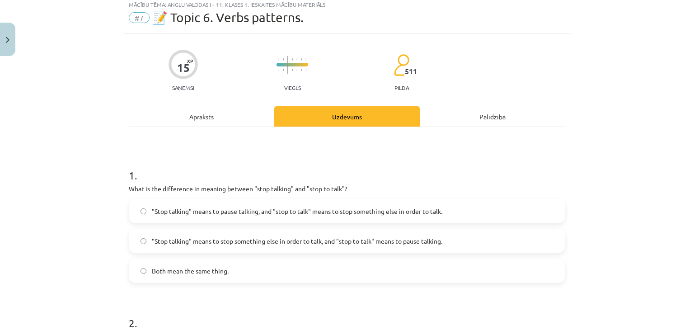
scroll to position [0, 0]
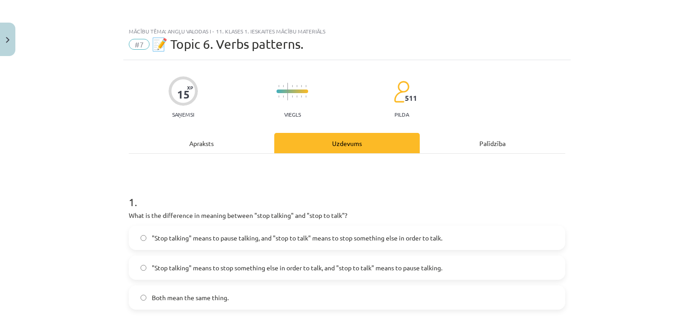
click at [177, 142] on div "Apraksts" at bounding box center [201, 143] width 145 height 20
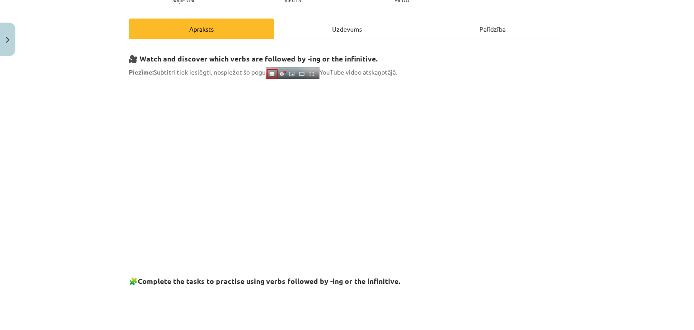
scroll to position [23, 0]
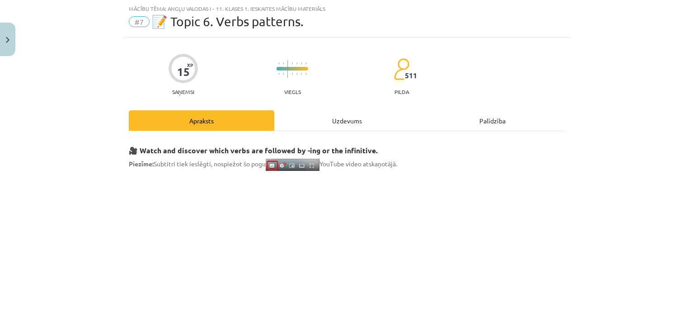
click at [351, 120] on div "Uzdevums" at bounding box center [346, 120] width 145 height 20
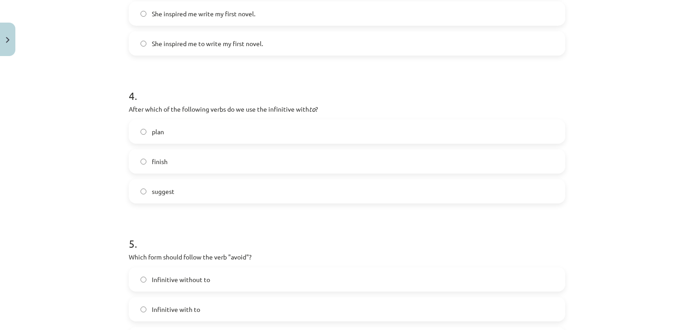
scroll to position [675, 0]
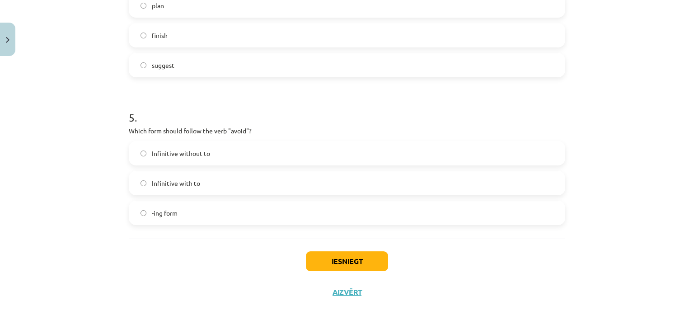
click at [199, 214] on label "-ing form" at bounding box center [347, 212] width 434 height 23
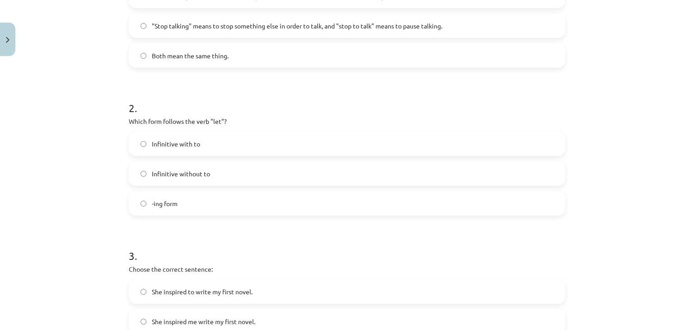
scroll to position [0, 0]
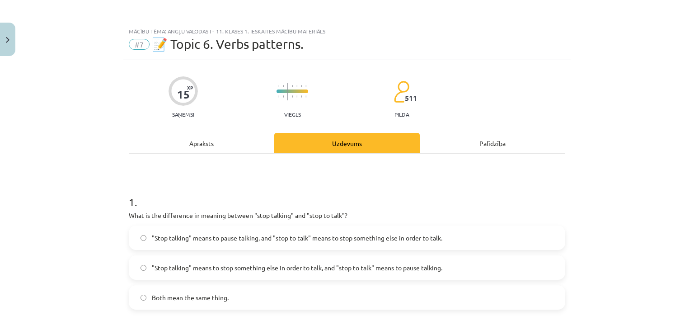
click at [233, 141] on div "Apraksts" at bounding box center [201, 143] width 145 height 20
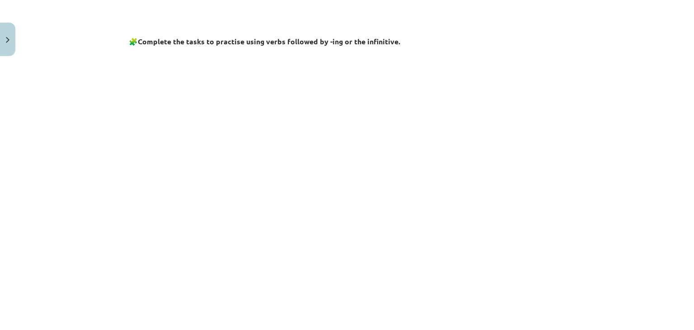
scroll to position [128, 0]
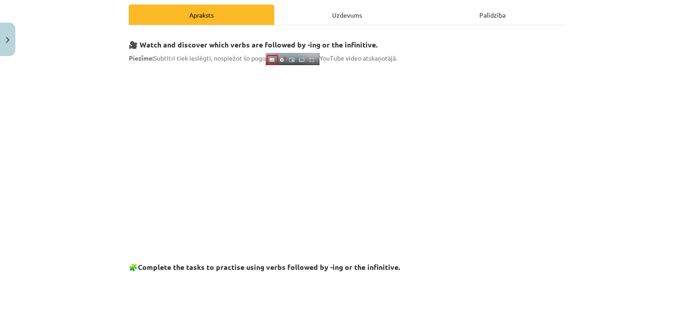
click at [304, 16] on div "Uzdevums" at bounding box center [346, 15] width 145 height 20
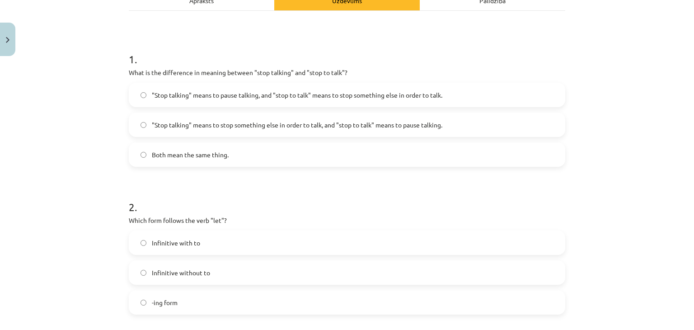
scroll to position [0, 0]
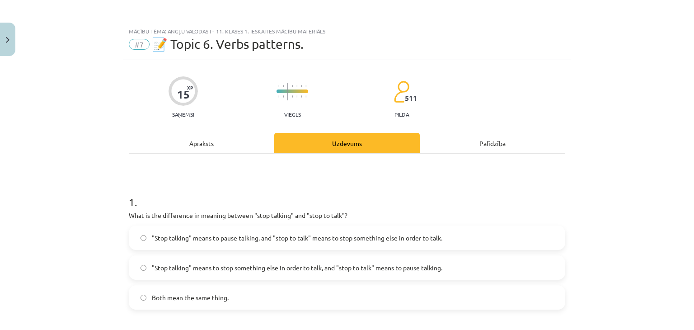
click at [150, 138] on div "Apraksts" at bounding box center [201, 143] width 145 height 20
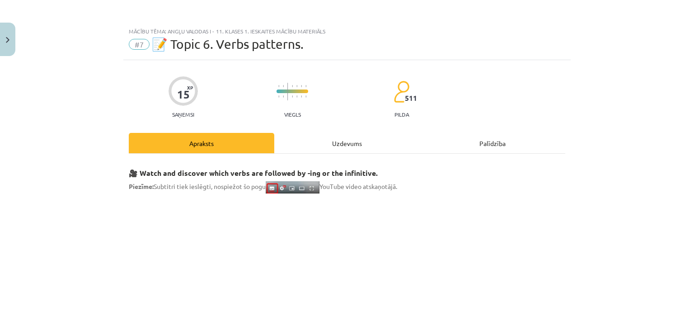
click at [337, 139] on div "Uzdevums" at bounding box center [346, 143] width 145 height 20
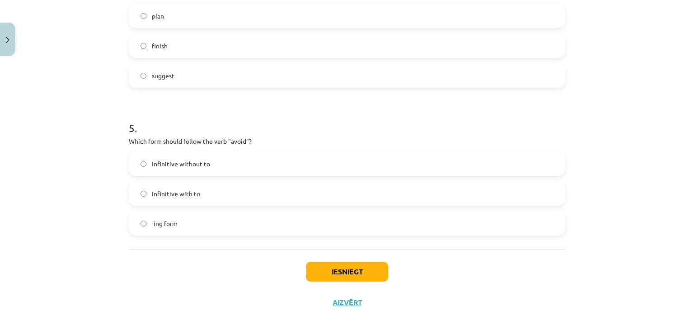
scroll to position [675, 0]
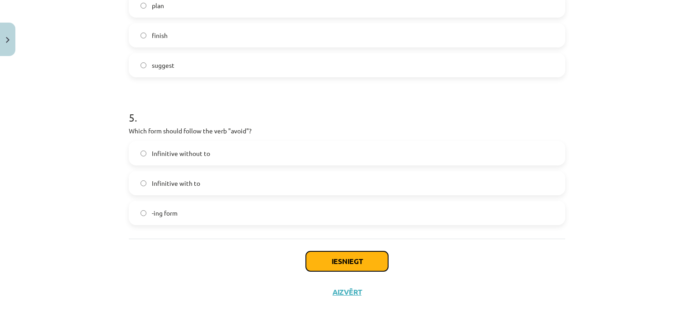
click at [328, 254] on button "Iesniegt" at bounding box center [347, 261] width 82 height 20
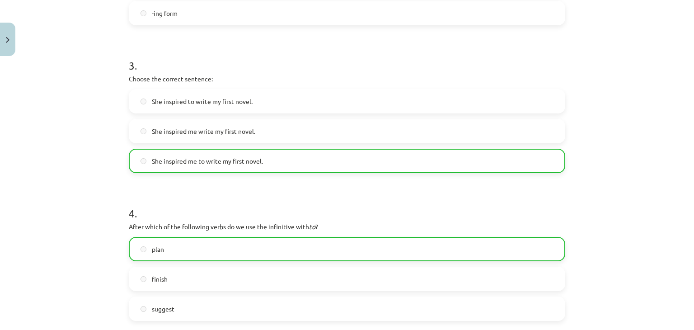
scroll to position [703, 0]
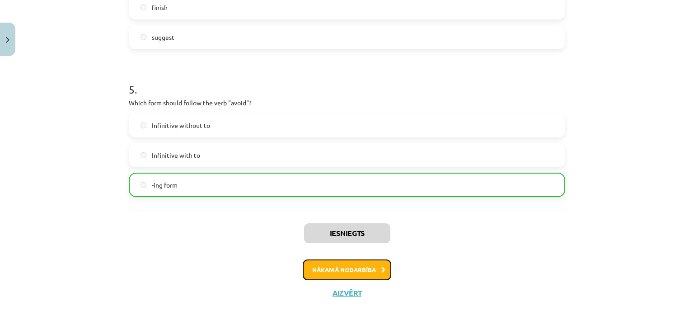
click at [327, 271] on button "Nākamā nodarbība" at bounding box center [347, 269] width 89 height 21
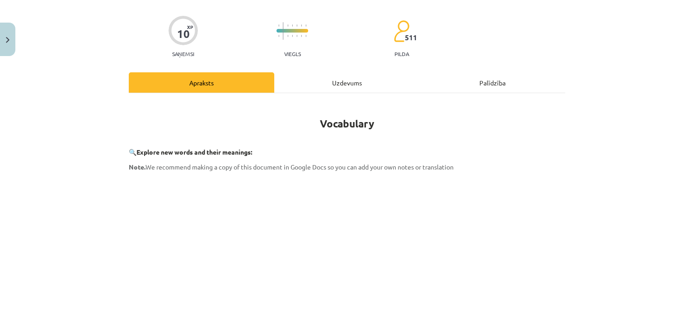
scroll to position [23, 0]
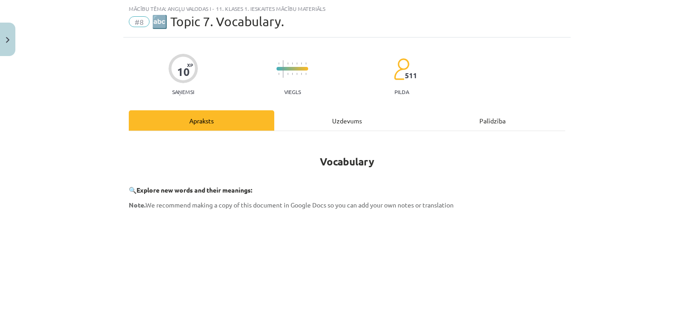
click at [316, 128] on div "Uzdevums" at bounding box center [346, 120] width 145 height 20
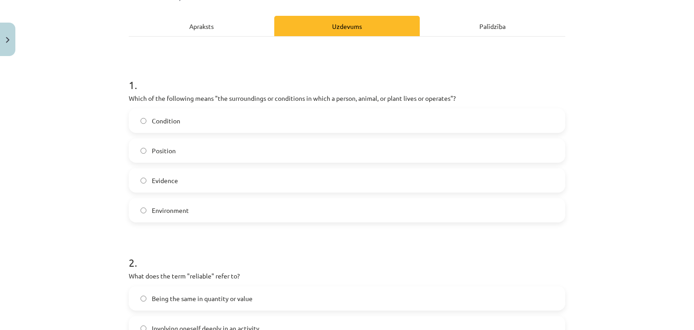
scroll to position [128, 0]
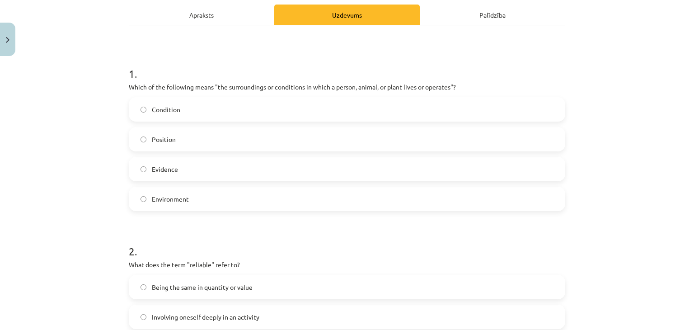
click at [181, 194] on span "Environment" at bounding box center [170, 198] width 37 height 9
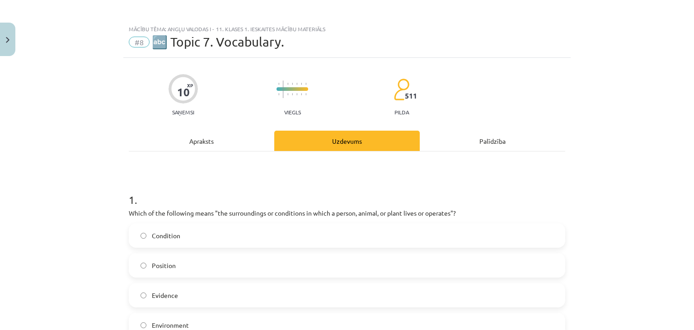
scroll to position [0, 0]
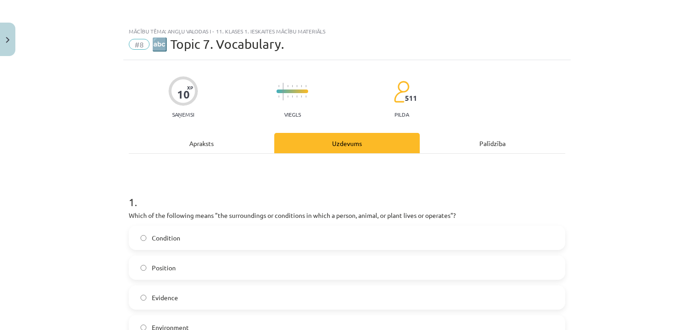
click at [209, 143] on div "Apraksts" at bounding box center [201, 143] width 145 height 20
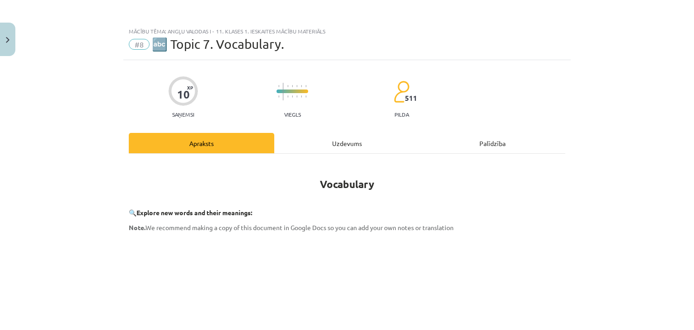
click at [368, 134] on div "Uzdevums" at bounding box center [346, 143] width 145 height 20
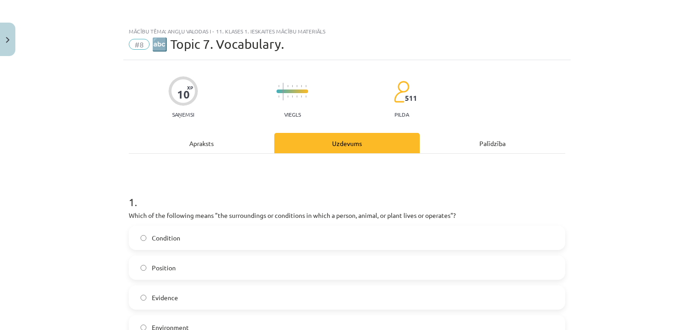
click at [243, 143] on div "Apraksts" at bounding box center [201, 143] width 145 height 20
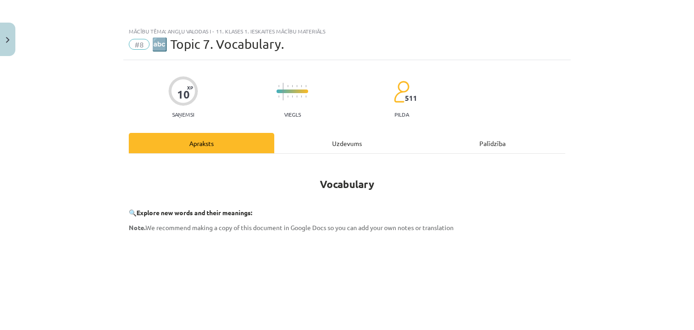
click at [331, 138] on div "Uzdevums" at bounding box center [346, 143] width 145 height 20
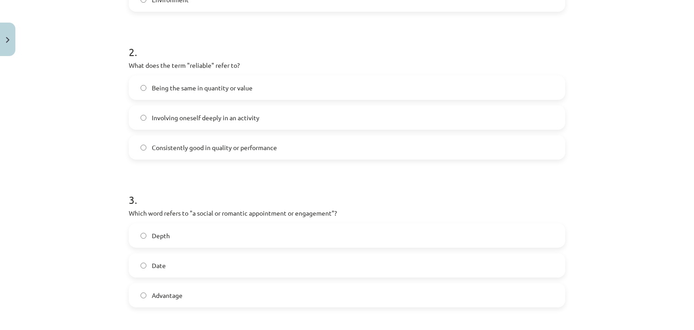
scroll to position [339, 0]
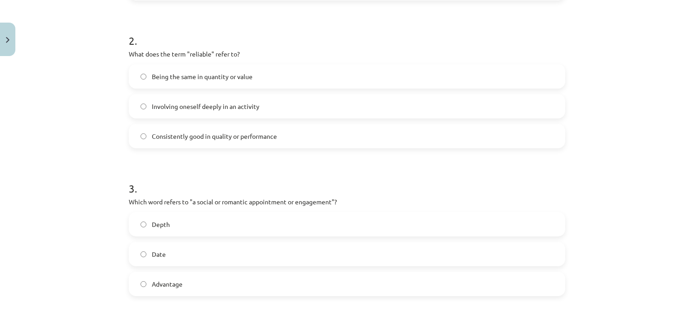
click at [191, 144] on label "Consistently good in quality or performance" at bounding box center [347, 136] width 434 height 23
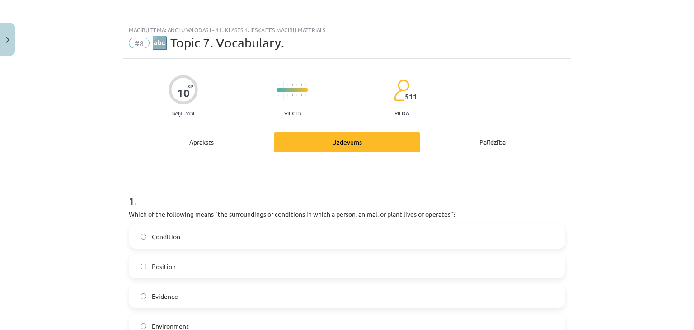
scroll to position [0, 0]
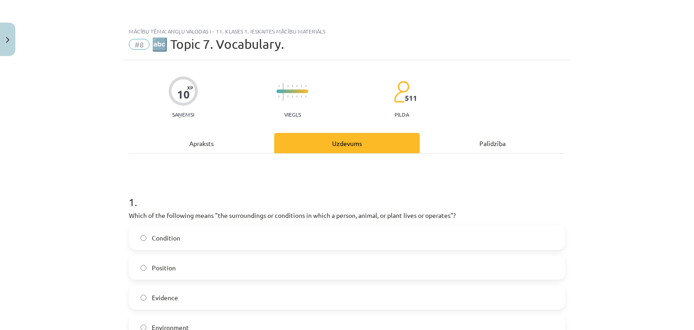
click at [217, 137] on div "Apraksts" at bounding box center [201, 143] width 145 height 20
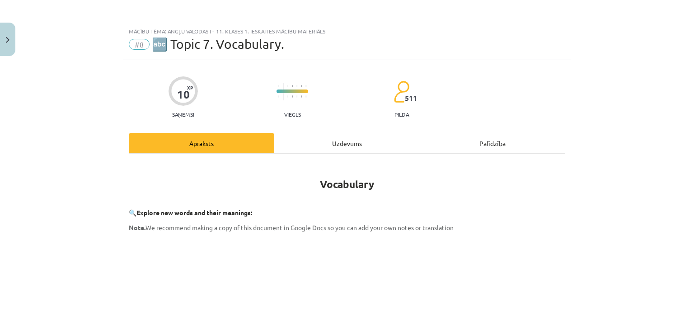
click at [352, 144] on div "Uzdevums" at bounding box center [346, 143] width 145 height 20
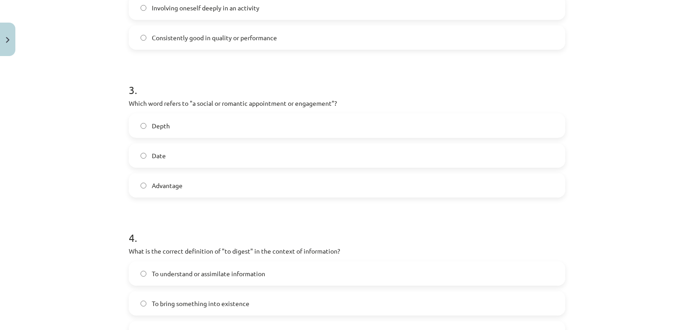
scroll to position [444, 0]
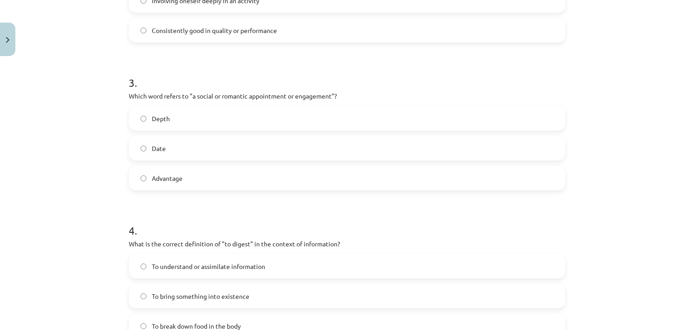
click at [167, 140] on label "Date" at bounding box center [347, 148] width 434 height 23
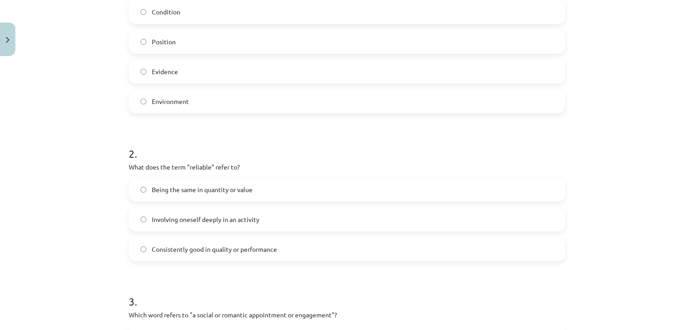
scroll to position [23, 0]
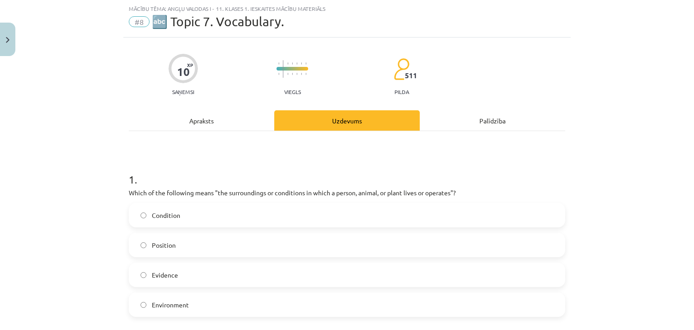
click at [203, 122] on div "Apraksts" at bounding box center [201, 120] width 145 height 20
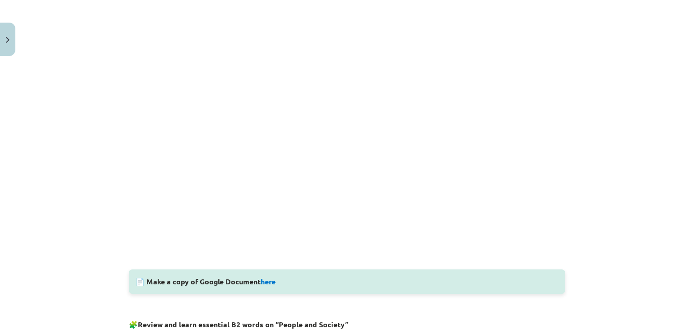
scroll to position [0, 0]
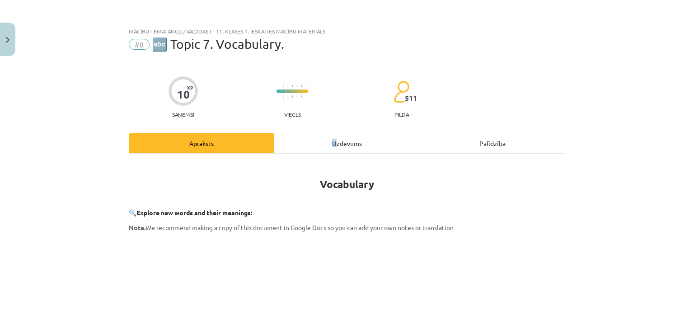
click at [330, 141] on div "Uzdevums" at bounding box center [346, 143] width 145 height 20
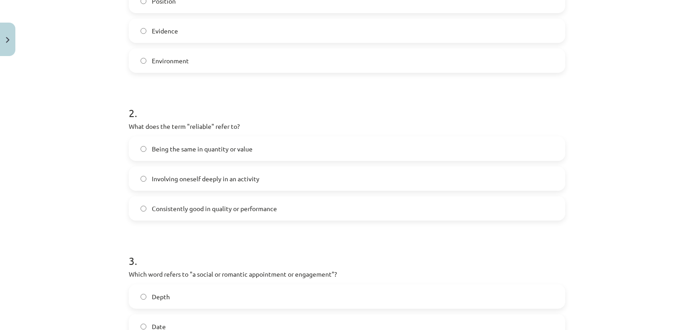
scroll to position [549, 0]
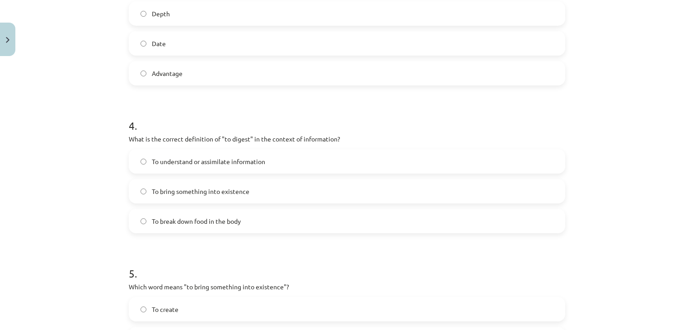
click at [66, 175] on div "Mācību tēma: Angļu valodas i - 11. klases 1. ieskaites mācību materiāls #8 🔤 To…" at bounding box center [347, 165] width 694 height 330
click at [257, 162] on span "To understand or assimilate information" at bounding box center [208, 161] width 113 height 9
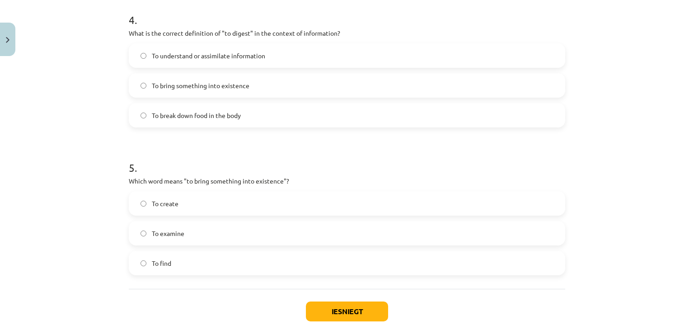
scroll to position [704, 0]
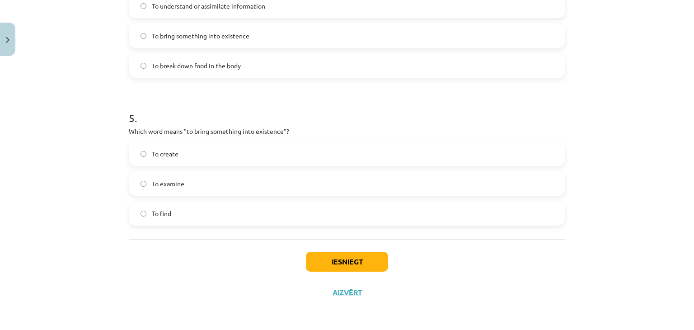
click at [159, 159] on label "To create" at bounding box center [347, 153] width 434 height 23
click at [309, 262] on button "Iesniegt" at bounding box center [347, 262] width 82 height 20
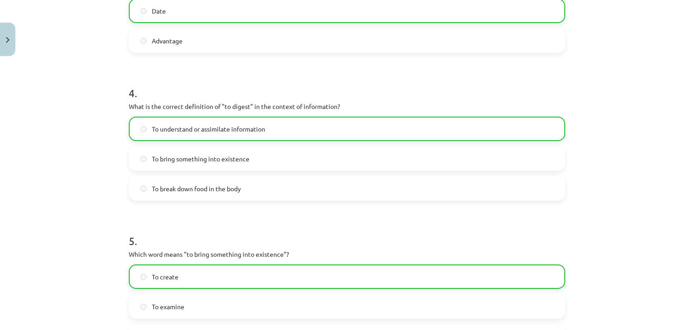
scroll to position [733, 0]
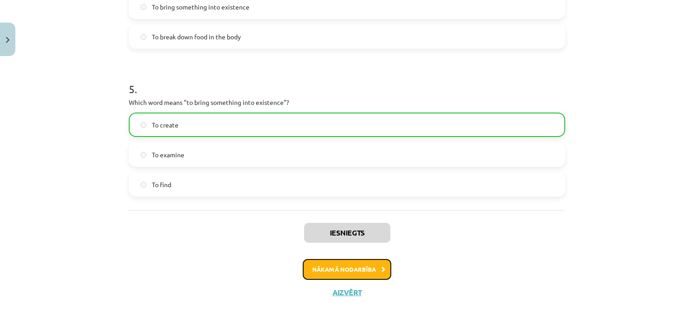
click at [321, 271] on button "Nākamā nodarbība" at bounding box center [347, 269] width 89 height 21
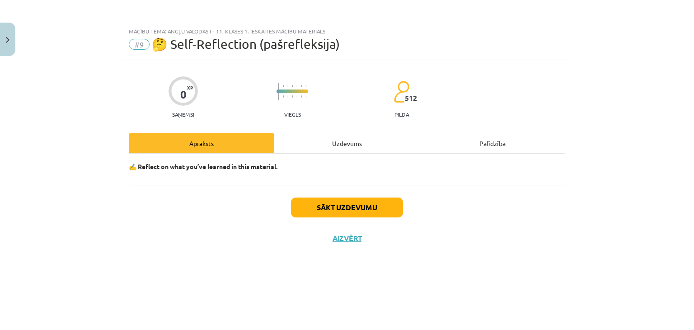
click at [340, 140] on div "Uzdevums" at bounding box center [346, 143] width 145 height 20
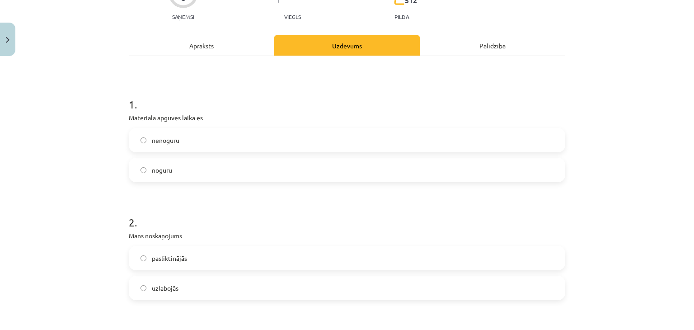
scroll to position [210, 0]
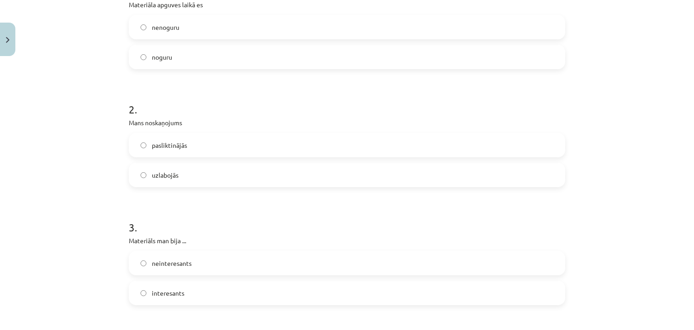
click at [143, 28] on label "nenoguru" at bounding box center [347, 27] width 434 height 23
click at [164, 176] on span "uzlabojās" at bounding box center [165, 174] width 27 height 9
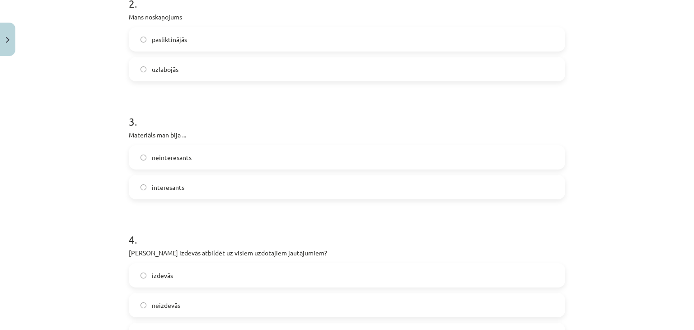
click at [140, 183] on label "interesants" at bounding box center [347, 187] width 434 height 23
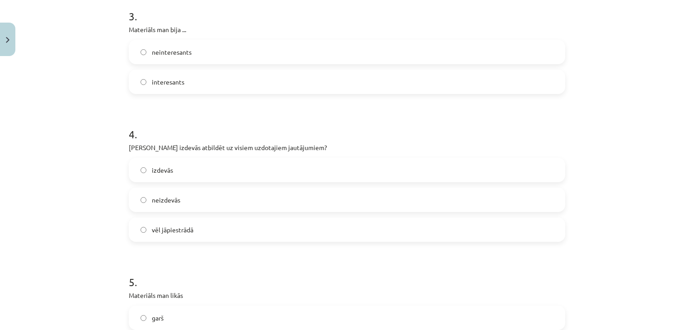
scroll to position [526, 0]
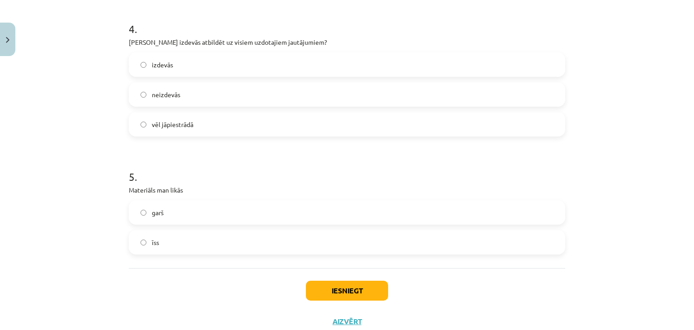
click at [169, 67] on label "izdevās" at bounding box center [347, 64] width 434 height 23
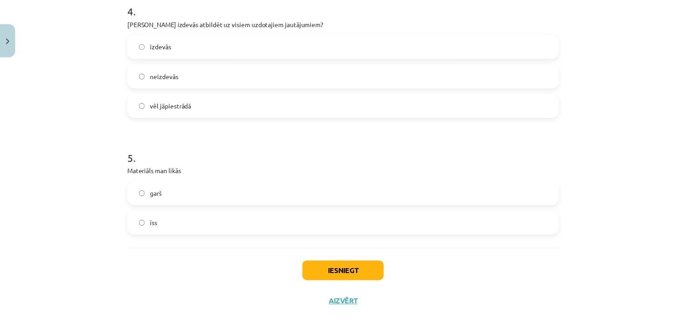
scroll to position [556, 0]
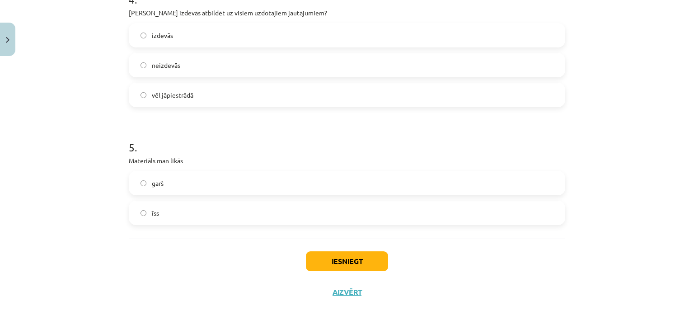
click at [165, 214] on label "īss" at bounding box center [347, 212] width 434 height 23
click at [326, 259] on button "Iesniegt" at bounding box center [347, 261] width 82 height 20
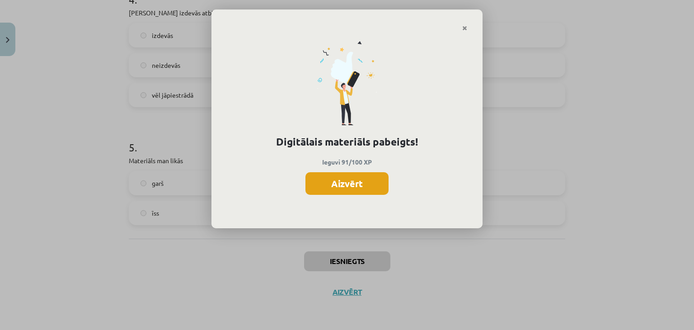
click at [346, 181] on button "Aizvērt" at bounding box center [346, 183] width 83 height 23
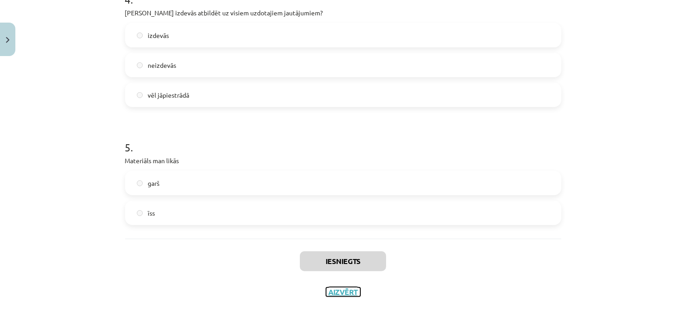
click at [334, 290] on button "Aizvērt" at bounding box center [343, 291] width 34 height 9
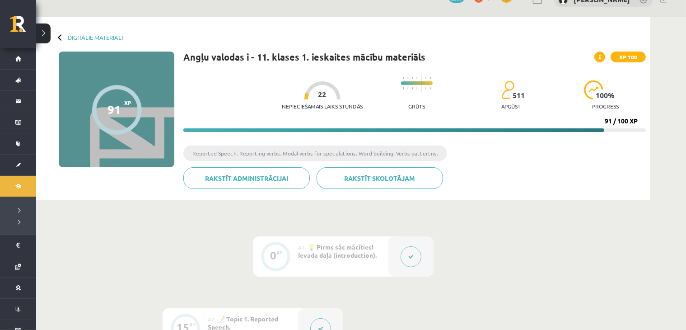
scroll to position [0, 0]
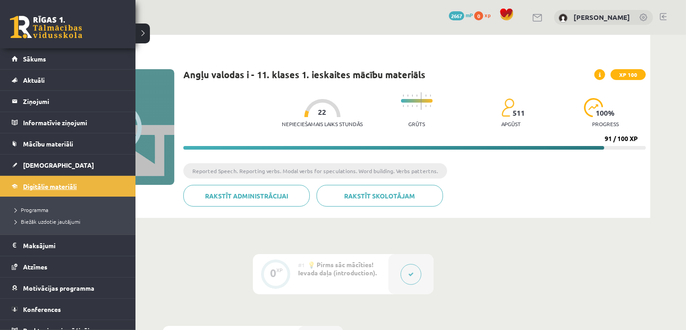
click at [27, 188] on span "Digitālie materiāli" at bounding box center [50, 186] width 54 height 8
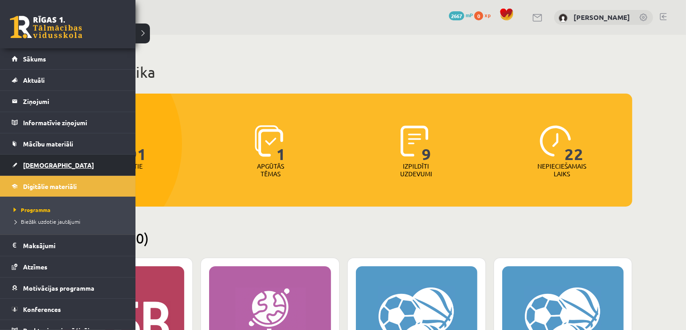
click at [22, 166] on link "[DEMOGRAPHIC_DATA]" at bounding box center [68, 164] width 112 height 21
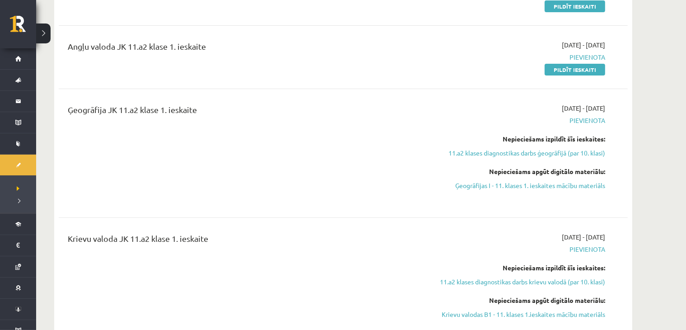
scroll to position [210, 0]
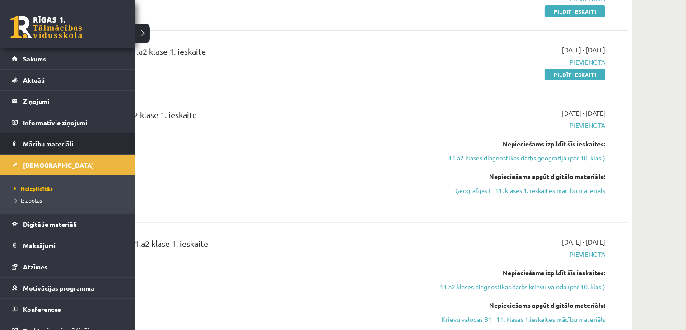
click at [29, 142] on span "Mācību materiāli" at bounding box center [48, 144] width 50 height 8
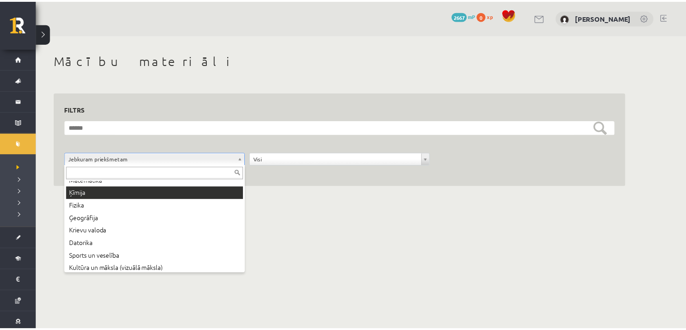
scroll to position [87, 0]
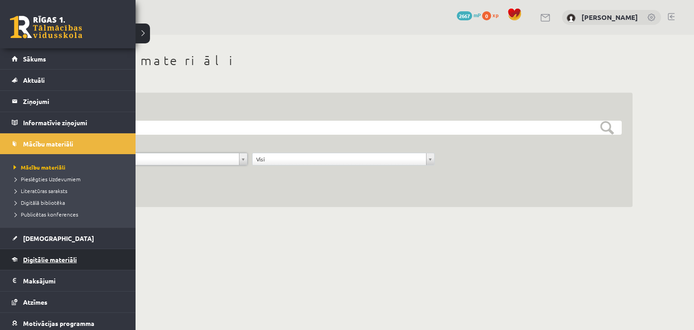
click at [41, 256] on span "Digitālie materiāli" at bounding box center [50, 259] width 54 height 8
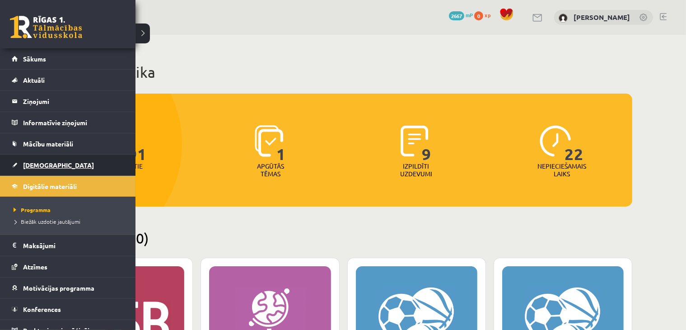
click at [33, 163] on span "[DEMOGRAPHIC_DATA]" at bounding box center [58, 165] width 71 height 8
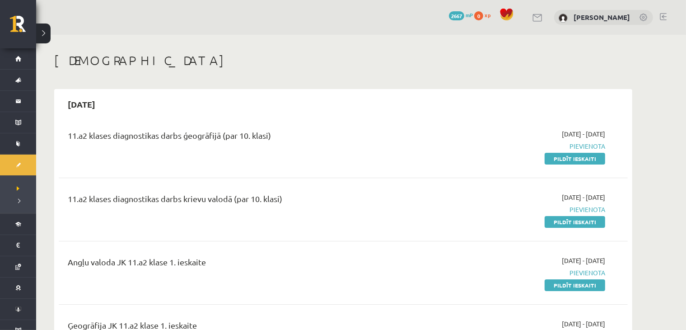
click at [464, 18] on span "2667" at bounding box center [456, 15] width 15 height 9
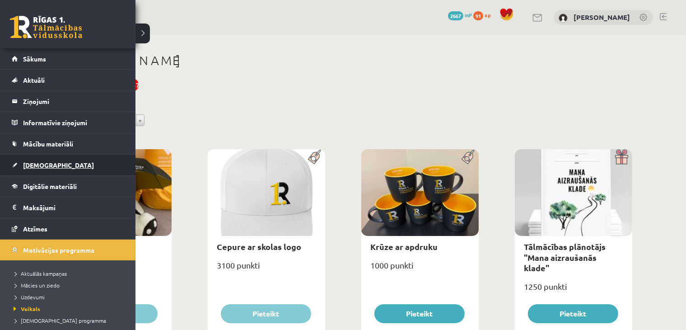
click at [38, 163] on span "[DEMOGRAPHIC_DATA]" at bounding box center [58, 165] width 71 height 8
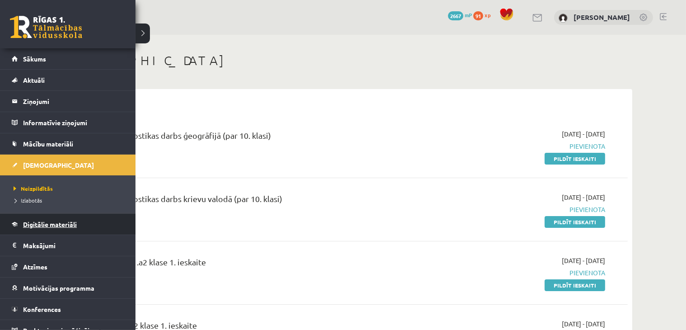
click at [40, 229] on link "Digitālie materiāli" at bounding box center [68, 224] width 112 height 21
